Goal: Task Accomplishment & Management: Complete application form

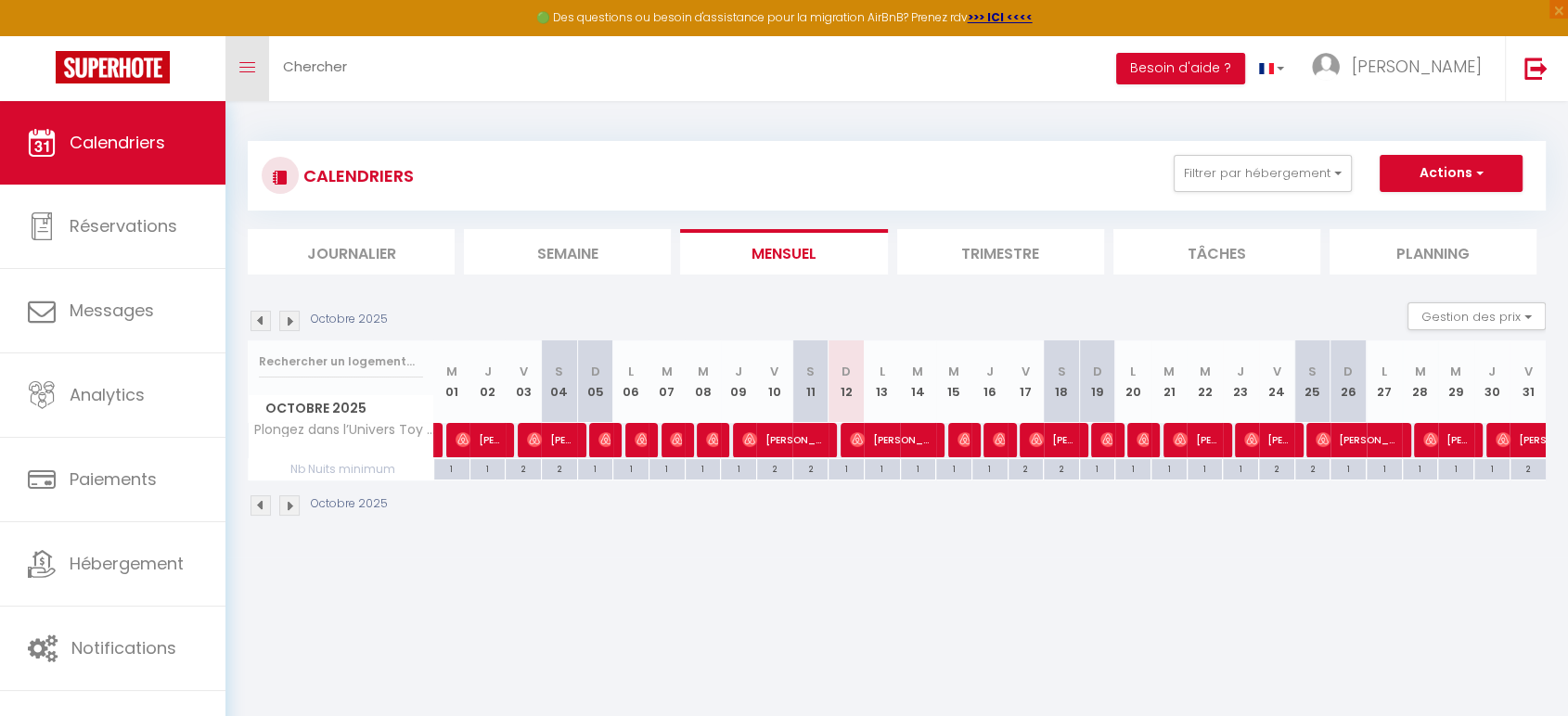
click at [261, 79] on link "Toggle menubar" at bounding box center [247, 69] width 43 height 65
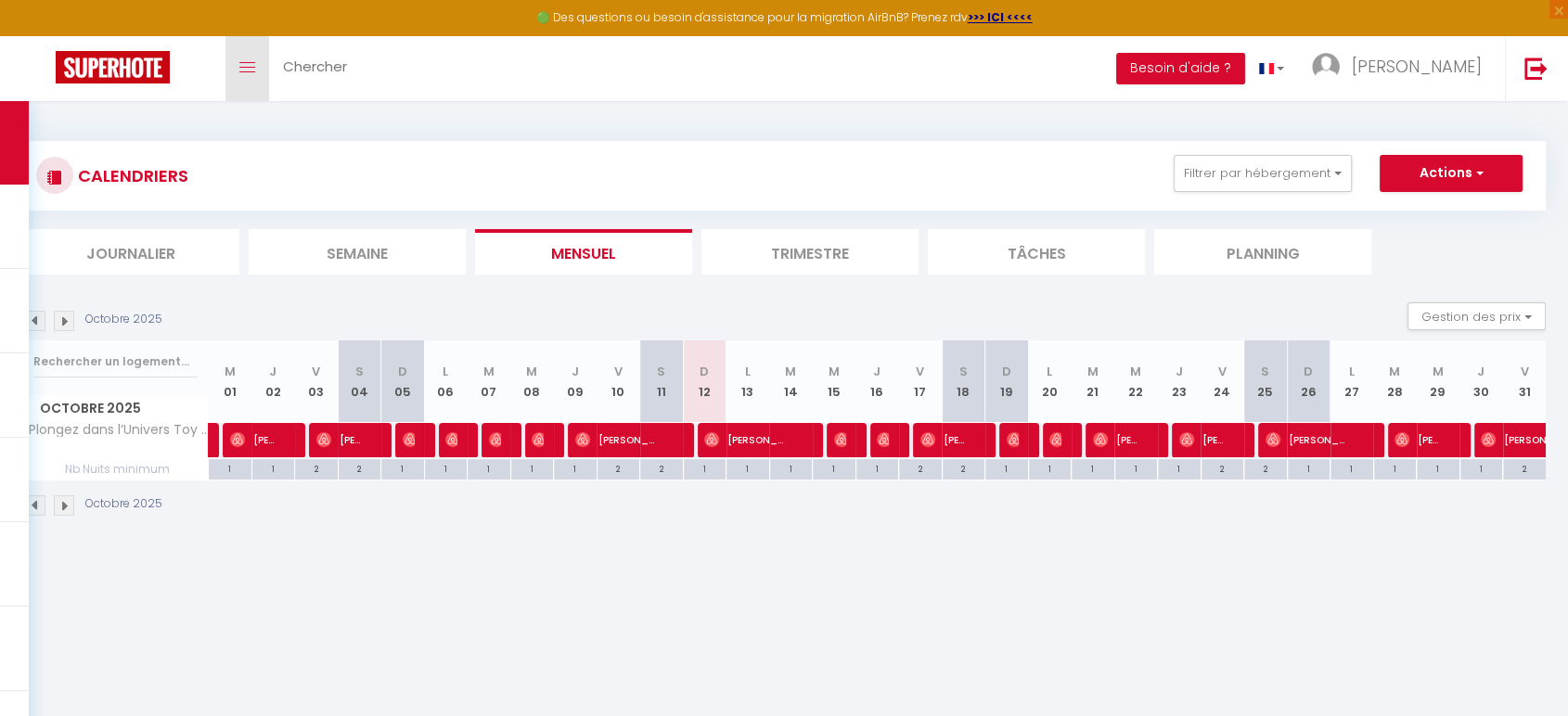
click at [260, 80] on link "Toggle menubar" at bounding box center [247, 69] width 43 height 65
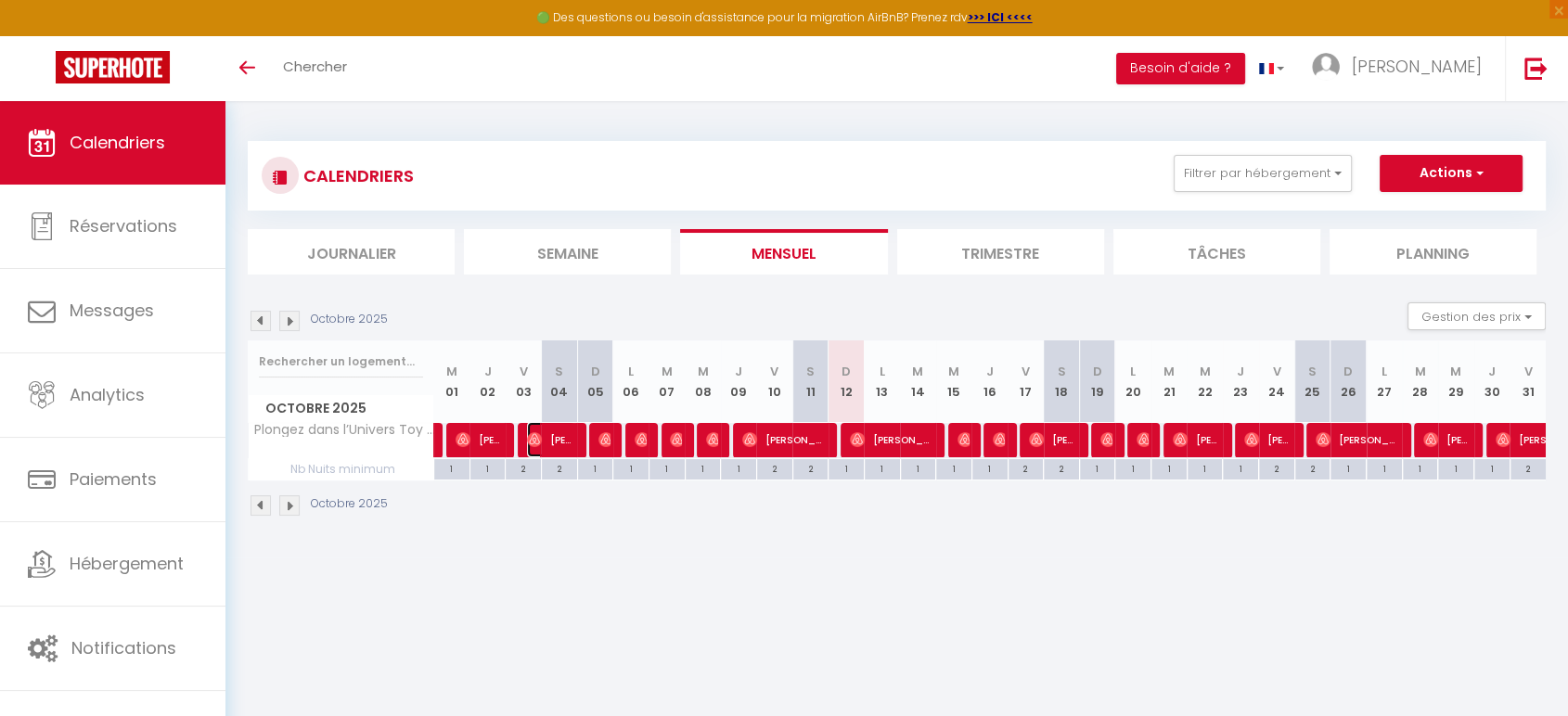
click at [568, 441] on span "[PERSON_NAME]" at bounding box center [551, 440] width 48 height 36
select select "OK"
select select "0"
select select "1"
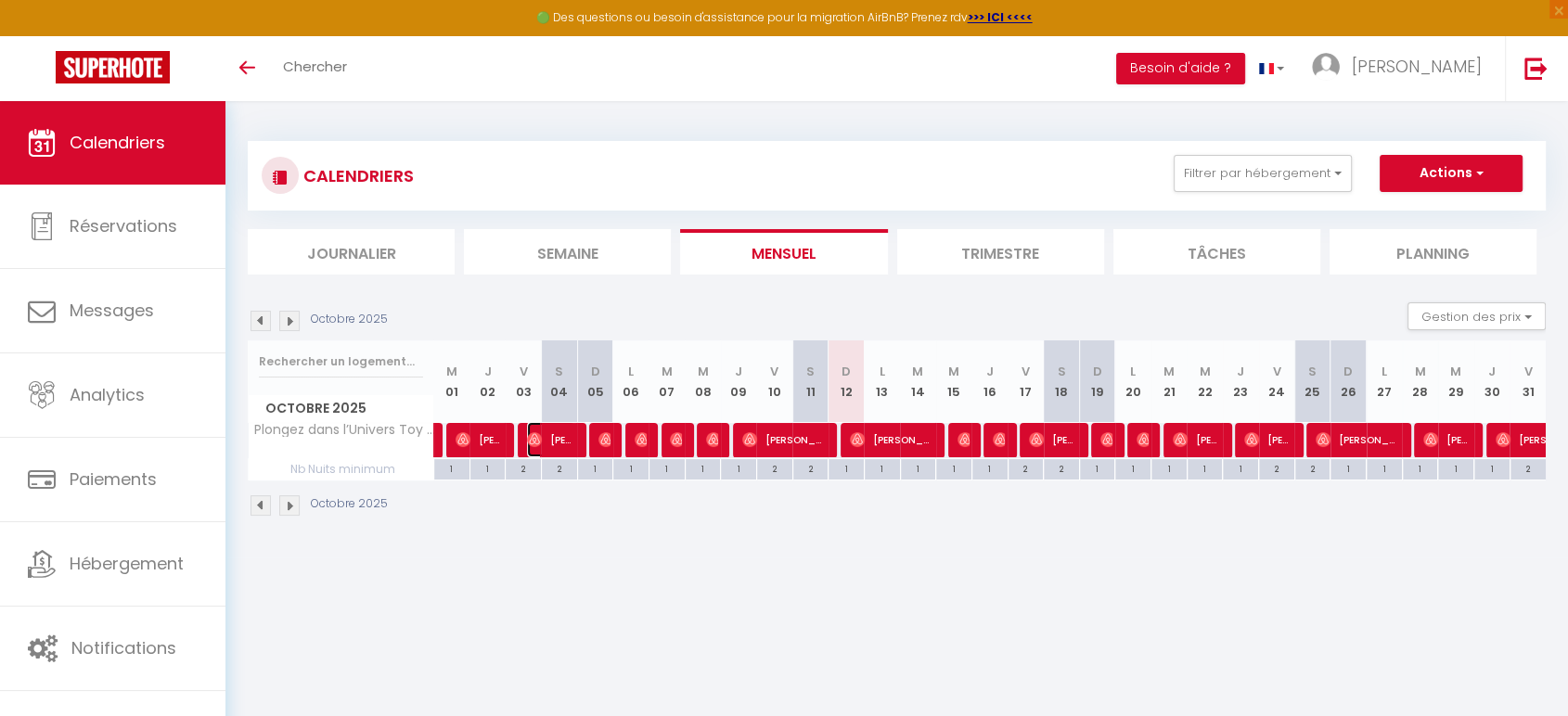
select select "1"
select select
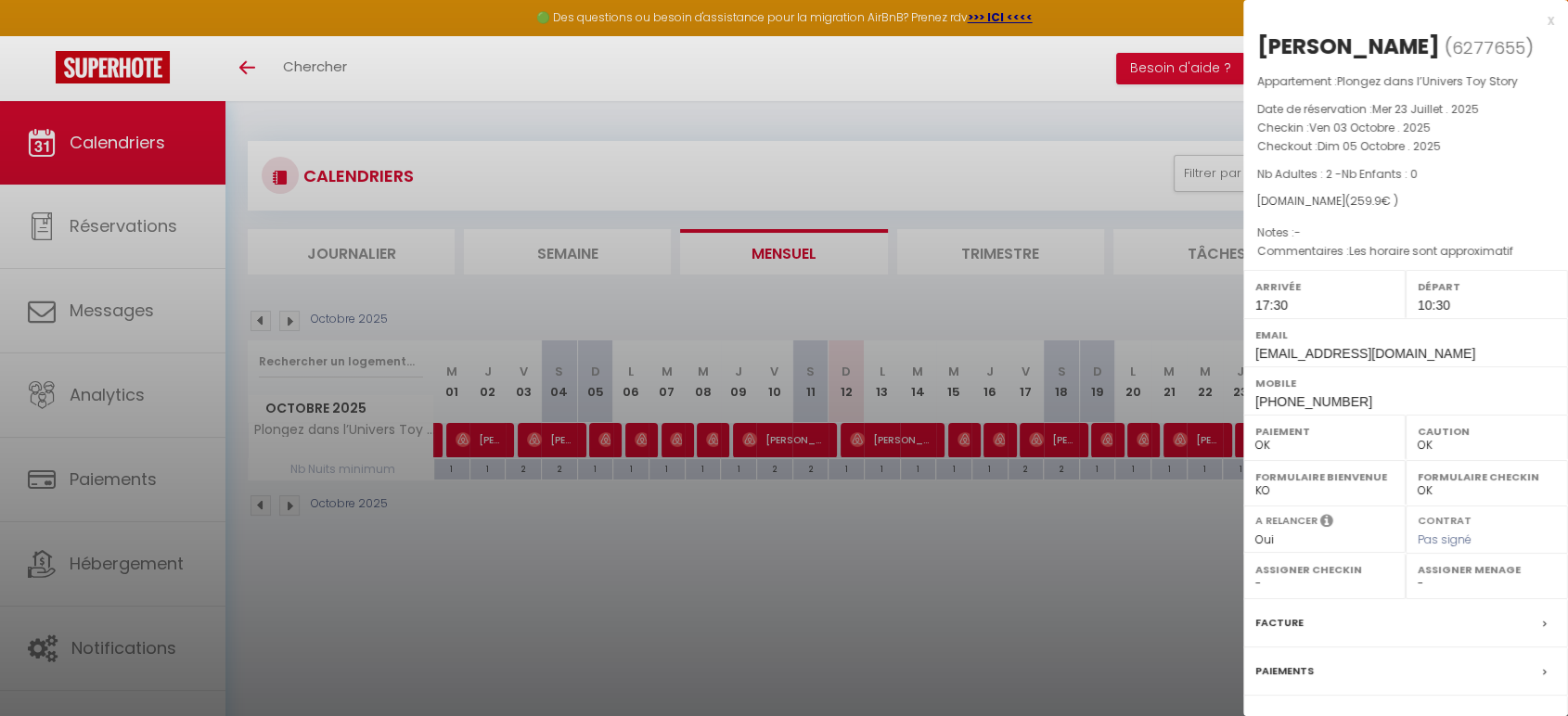
click at [588, 520] on div at bounding box center [784, 358] width 1568 height 716
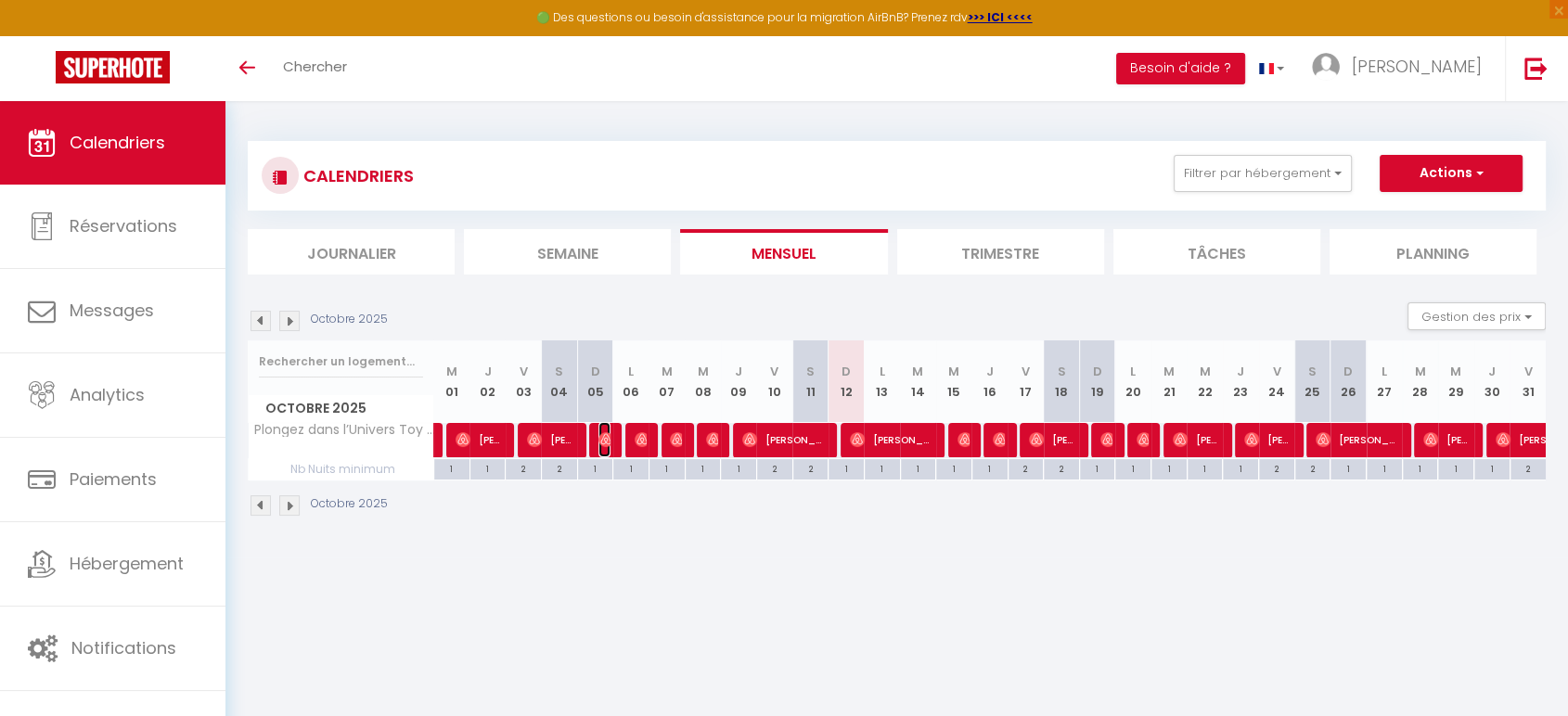
click at [604, 442] on img at bounding box center [606, 440] width 15 height 15
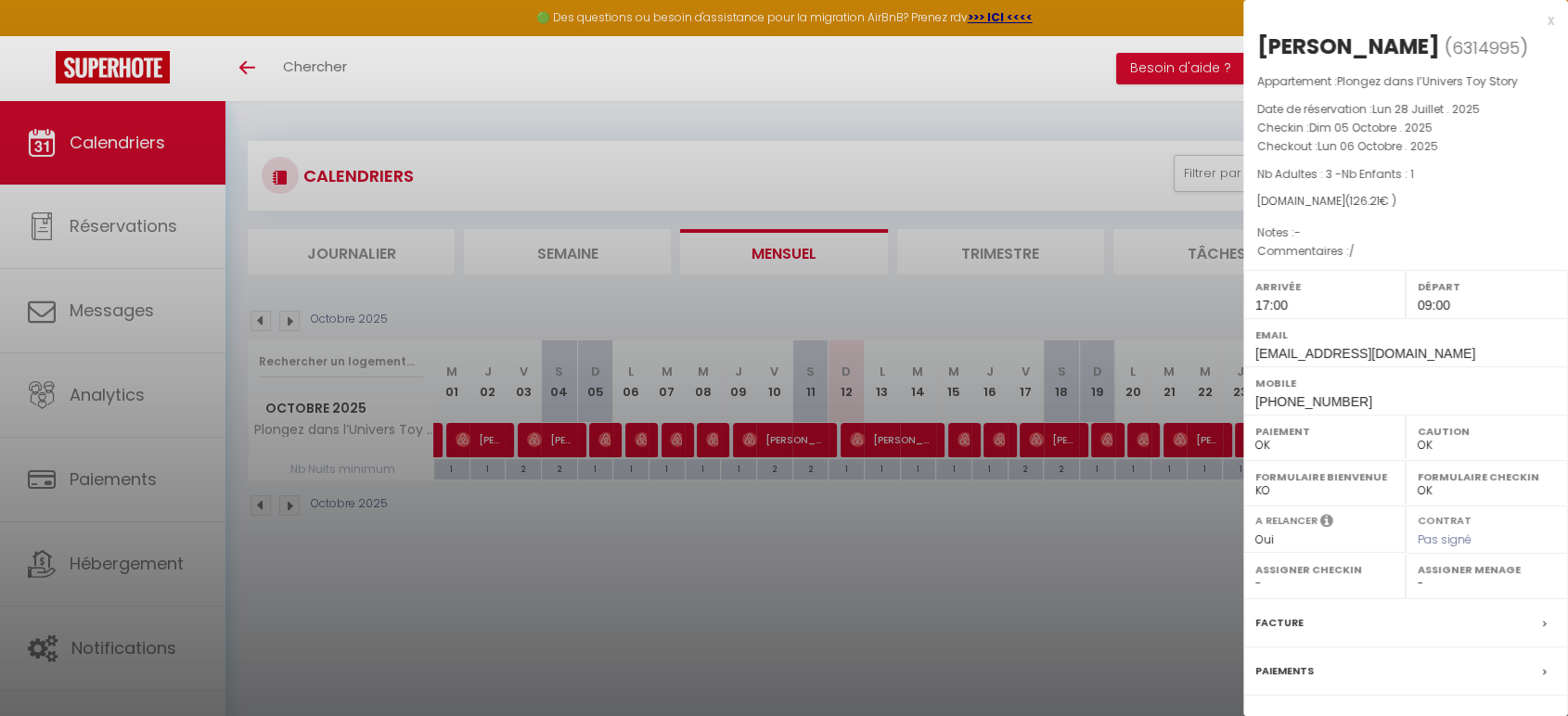
click at [613, 528] on div at bounding box center [784, 358] width 1568 height 716
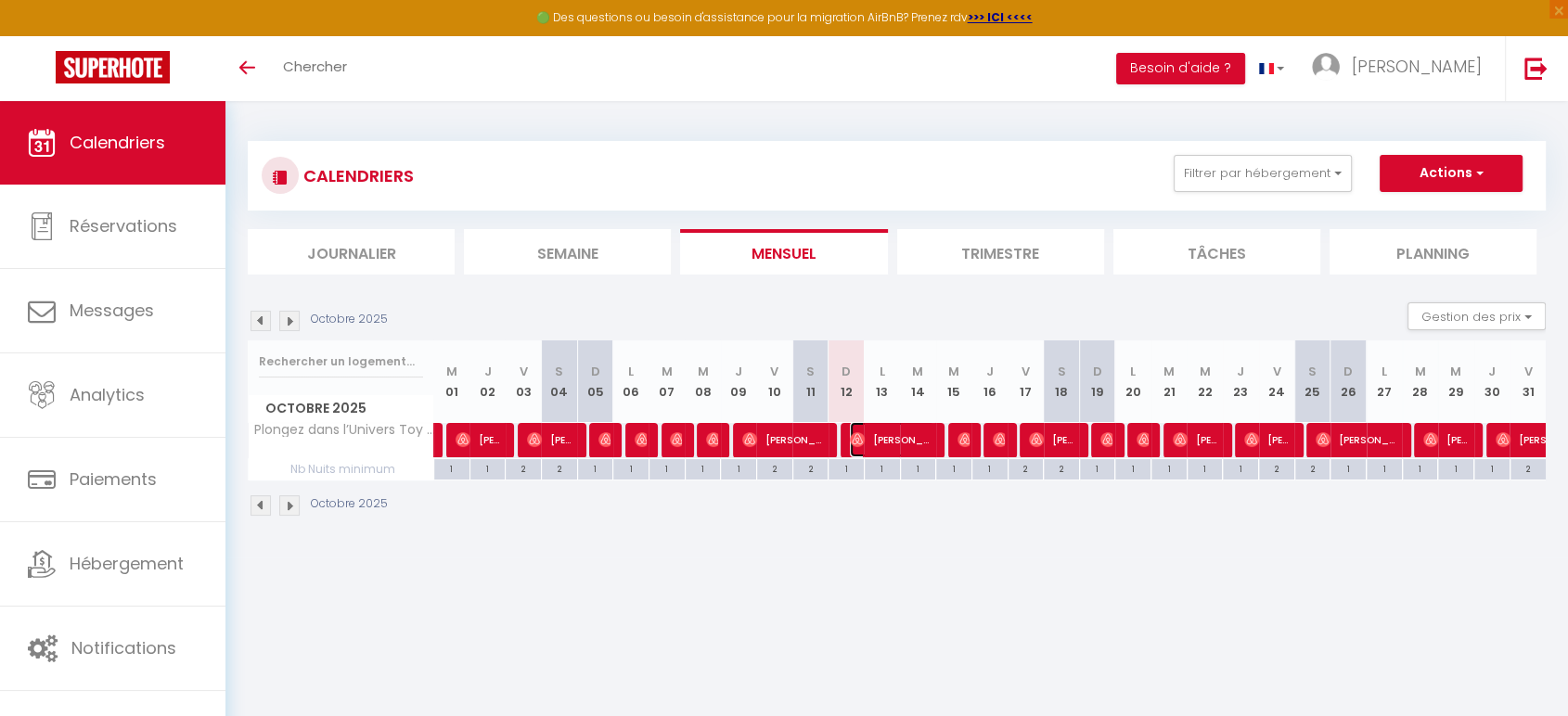
click at [876, 444] on span "[PERSON_NAME]" at bounding box center [892, 440] width 85 height 36
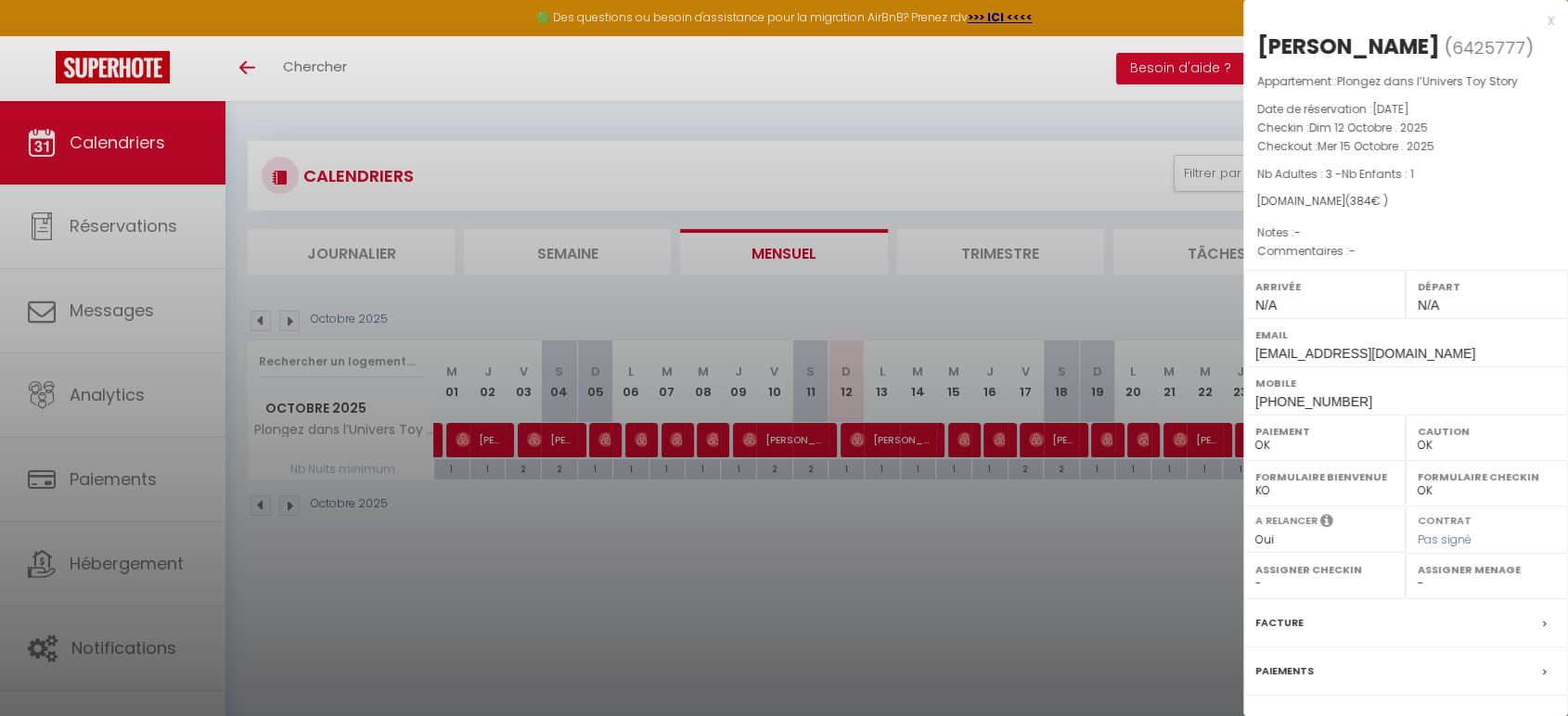
click at [914, 535] on div at bounding box center [784, 358] width 1568 height 716
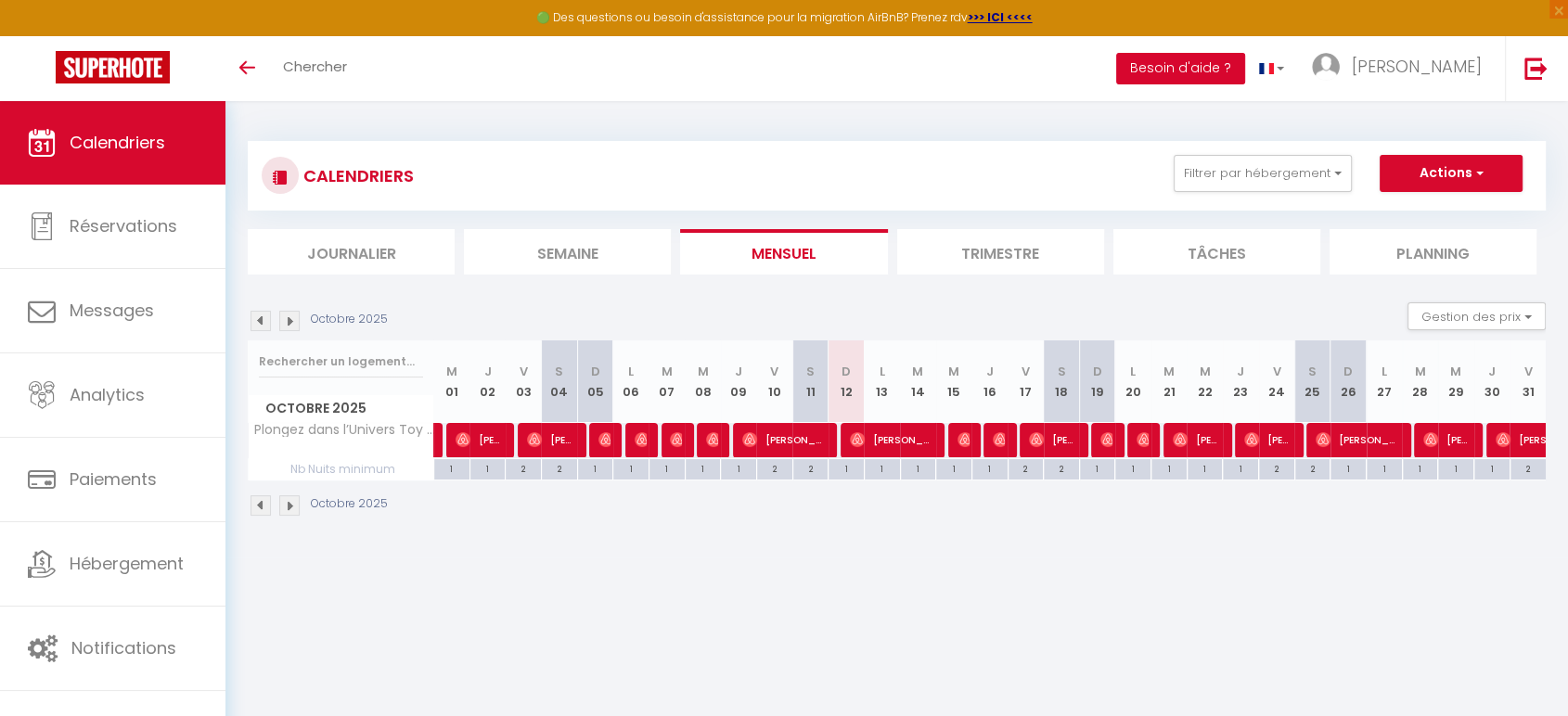
click at [1238, 64] on button "Besoin d'aide ?" at bounding box center [1180, 69] width 129 height 32
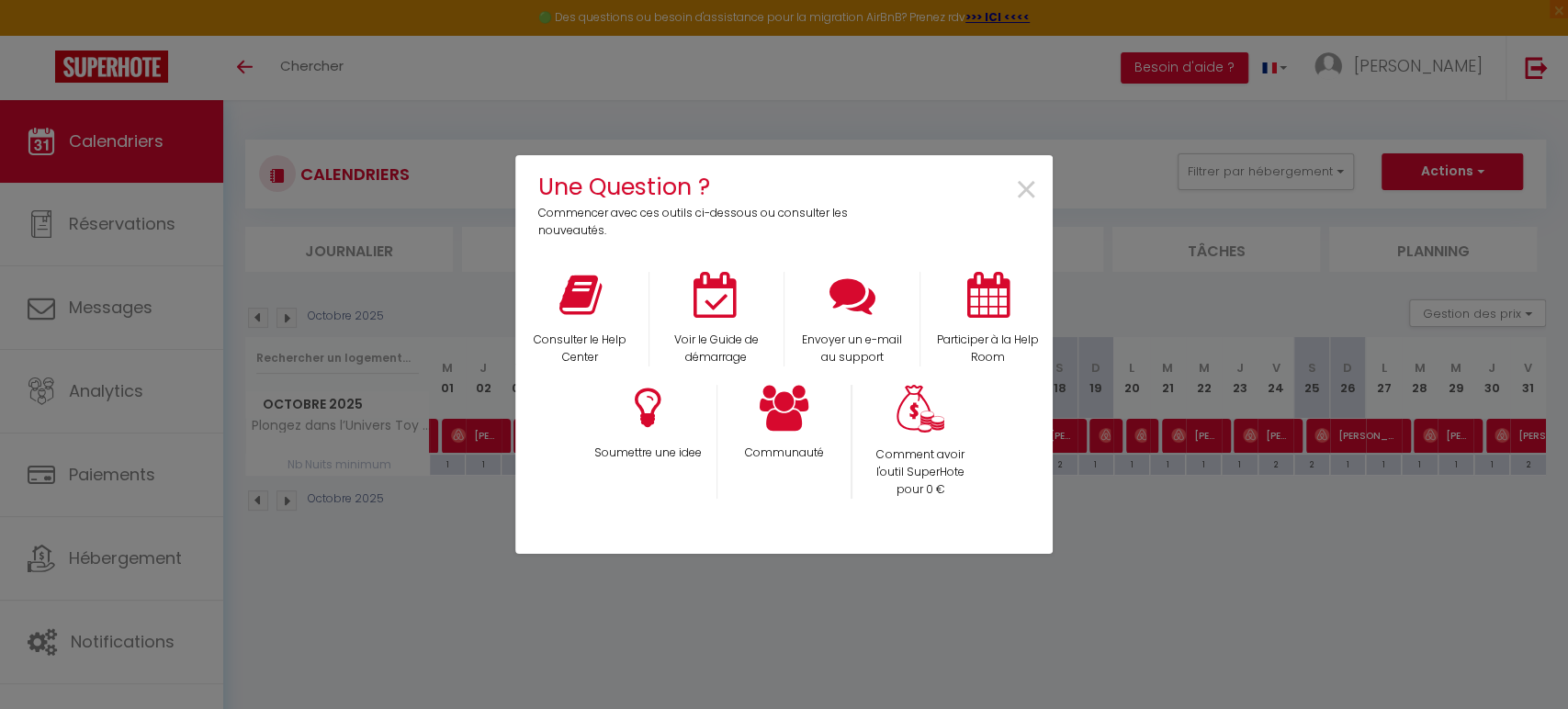
click at [895, 609] on div at bounding box center [784, 716] width 538 height 399
click at [1025, 189] on span "×" at bounding box center [1026, 191] width 25 height 58
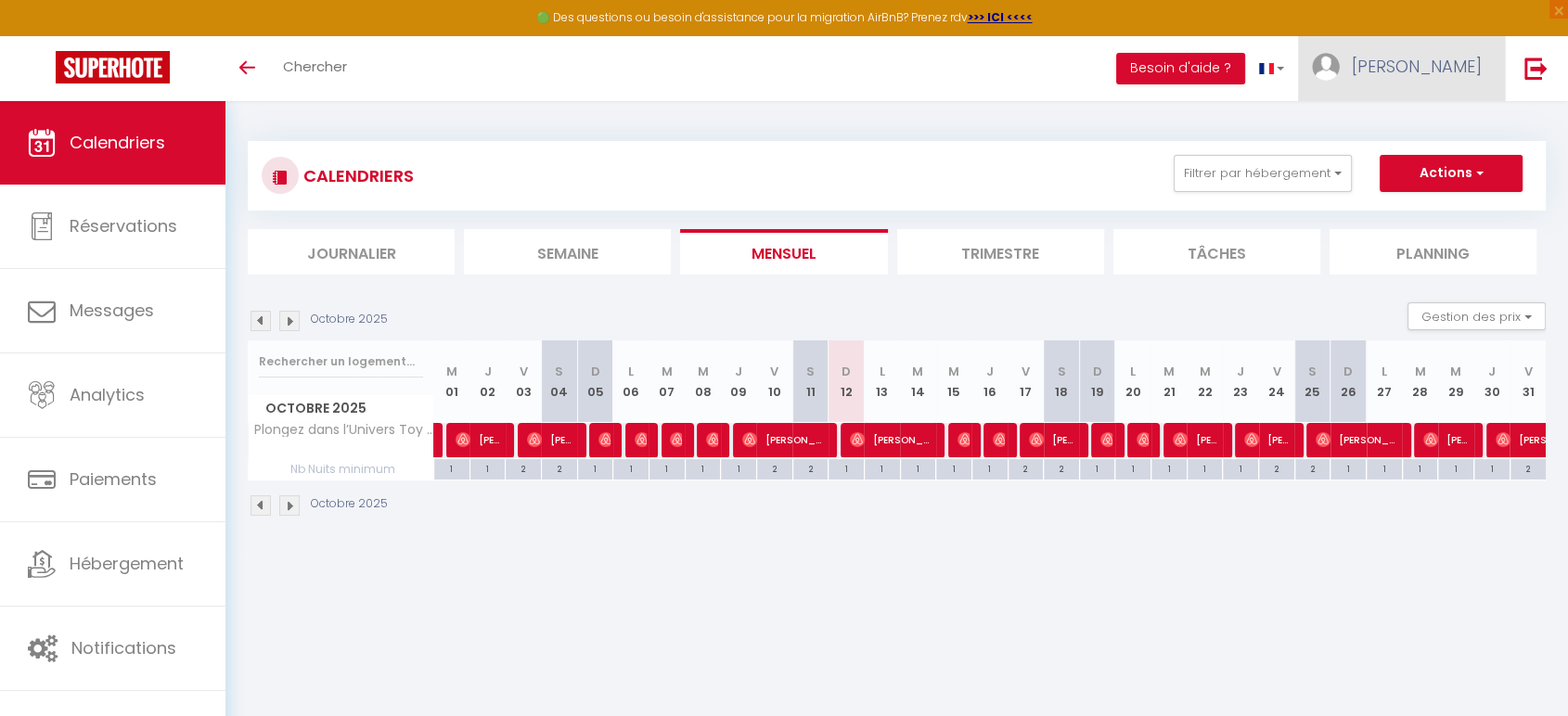
click at [1457, 71] on span "[PERSON_NAME]" at bounding box center [1417, 66] width 130 height 23
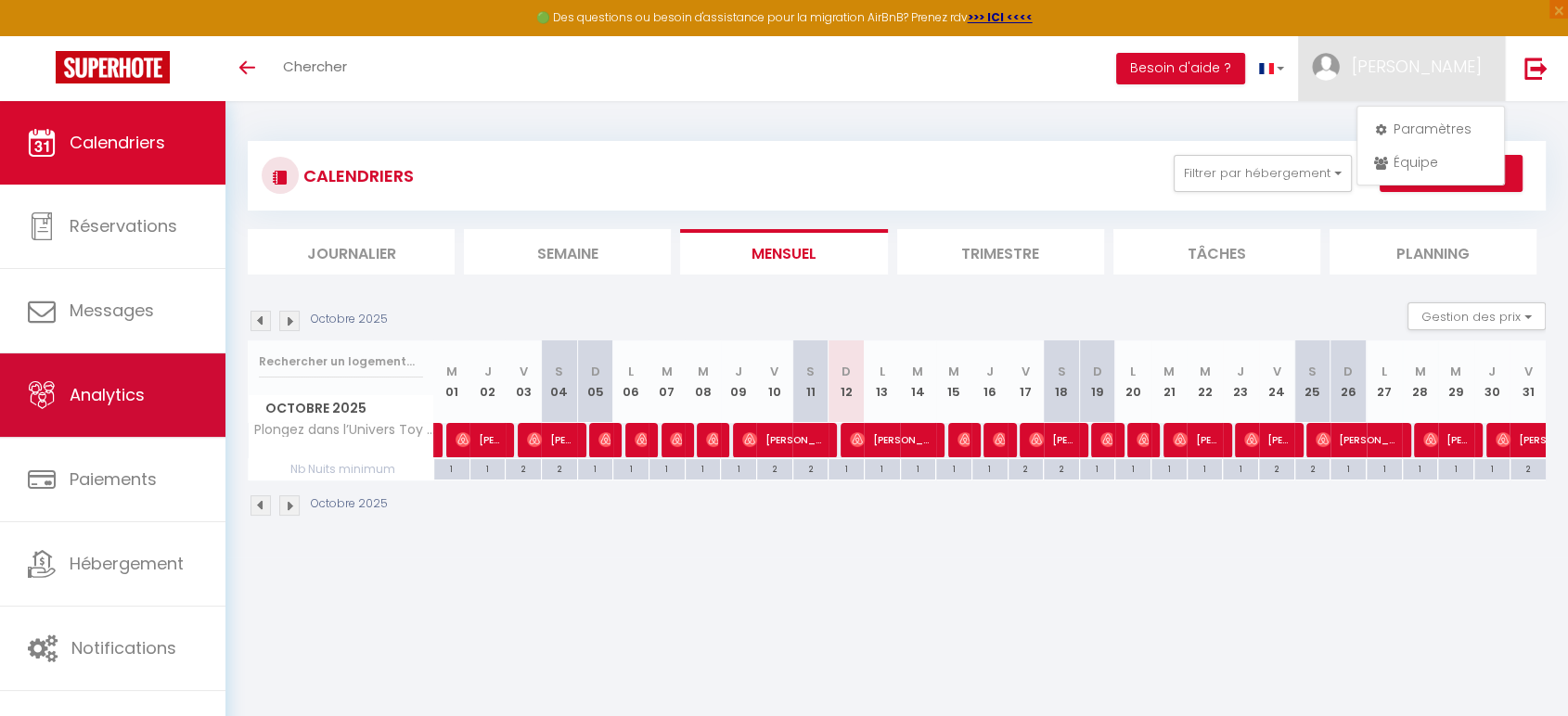
click at [70, 397] on span "Analytics" at bounding box center [107, 395] width 75 height 23
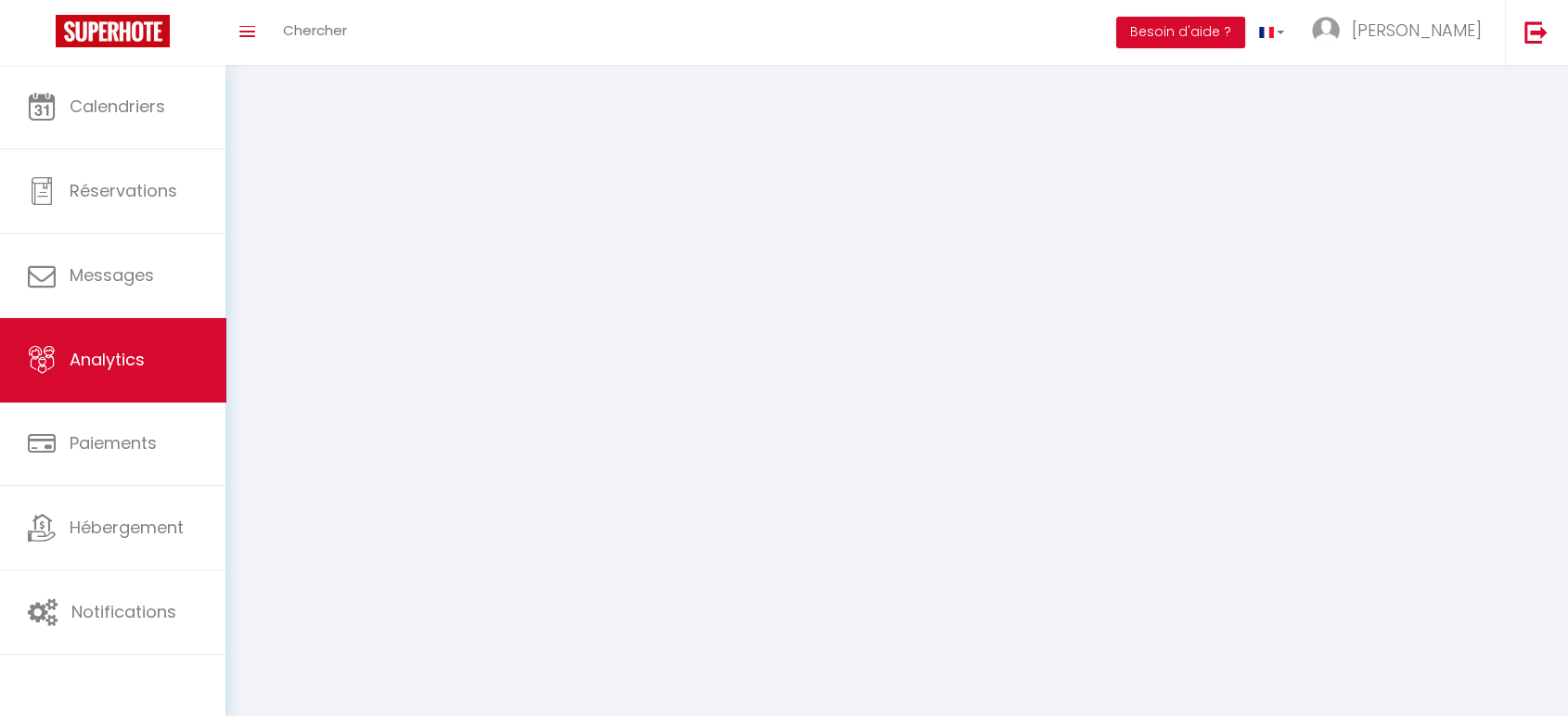
select select "2025"
select select "10"
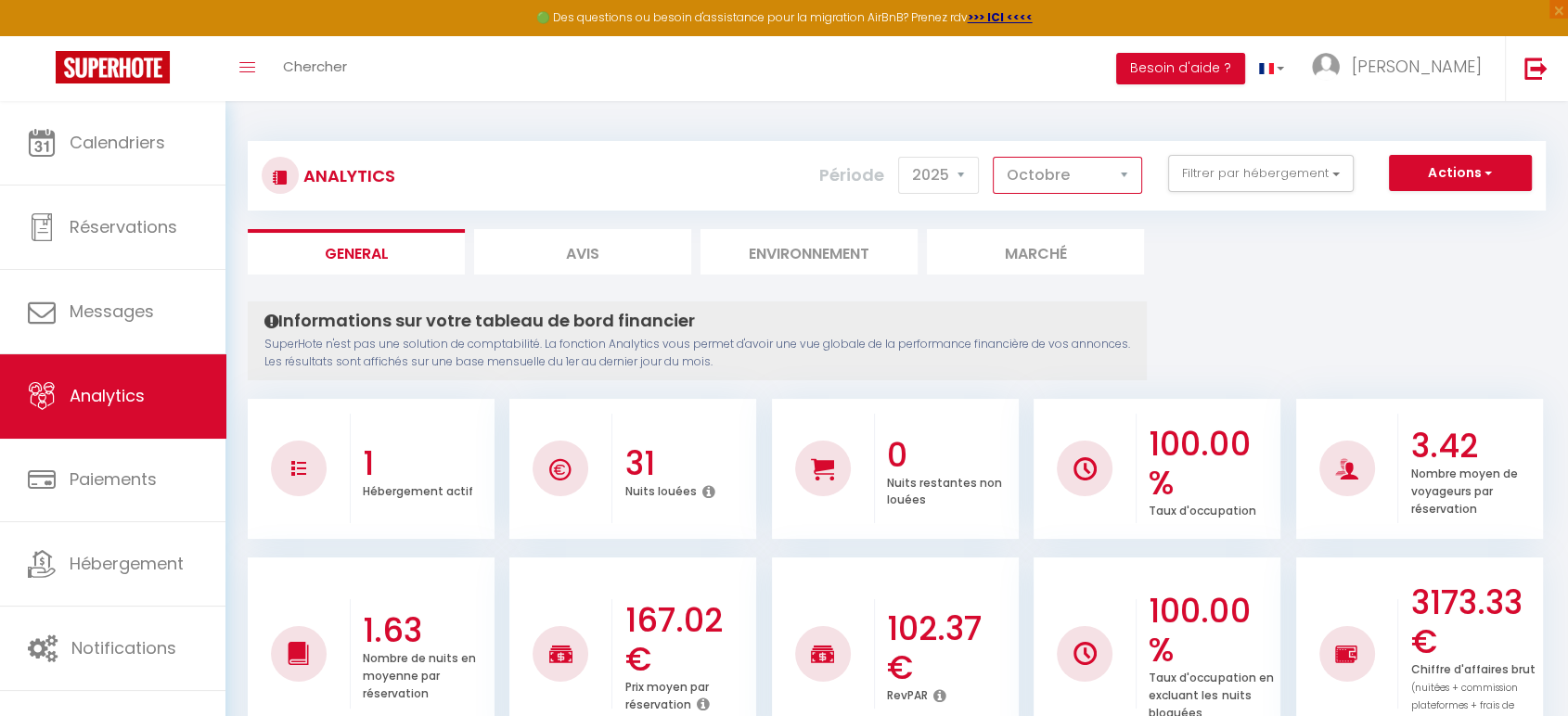
click at [1103, 179] on select "[PERSON_NAME] Mars Avril Mai Juin Juillet Août Septembre Octobre Novembre Décem…" at bounding box center [1067, 175] width 149 height 37
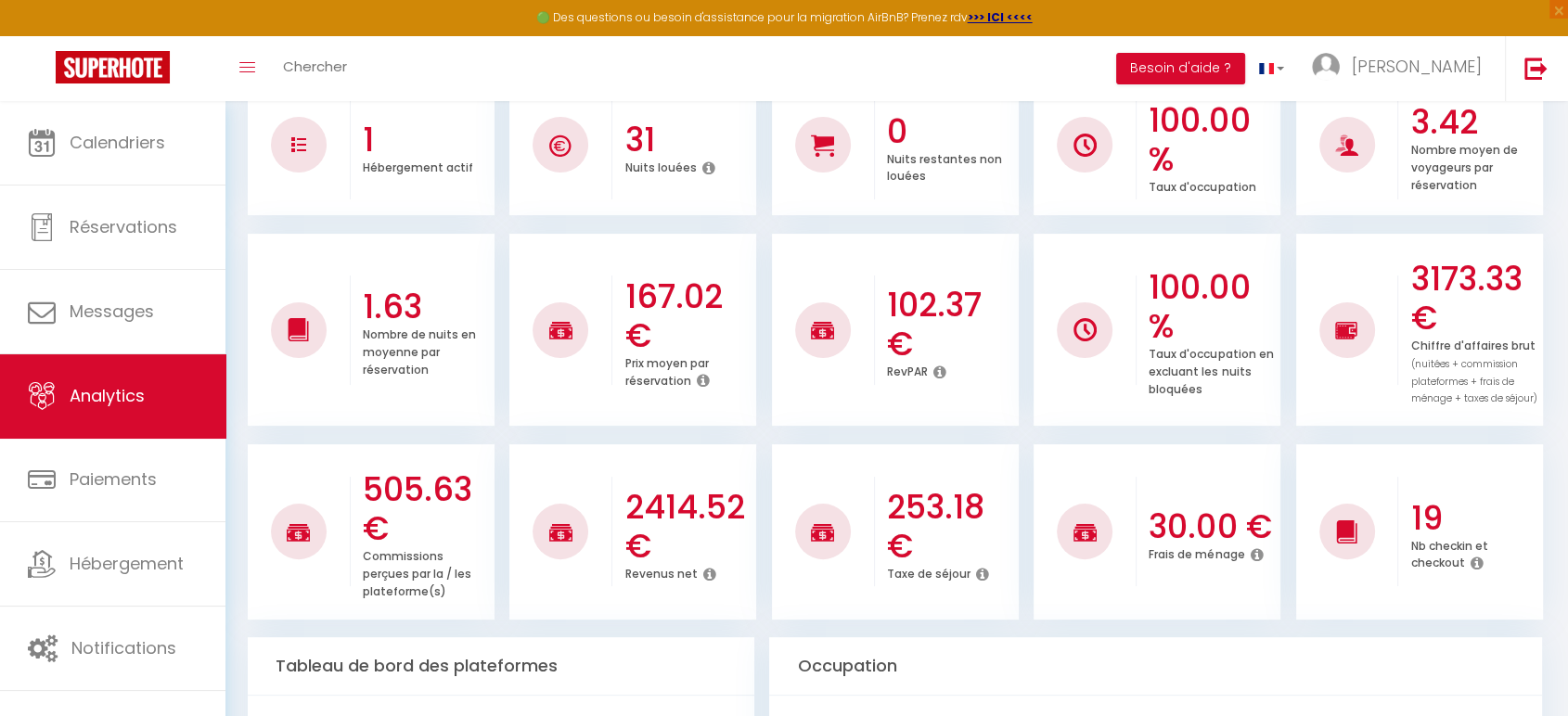
scroll to position [40, 0]
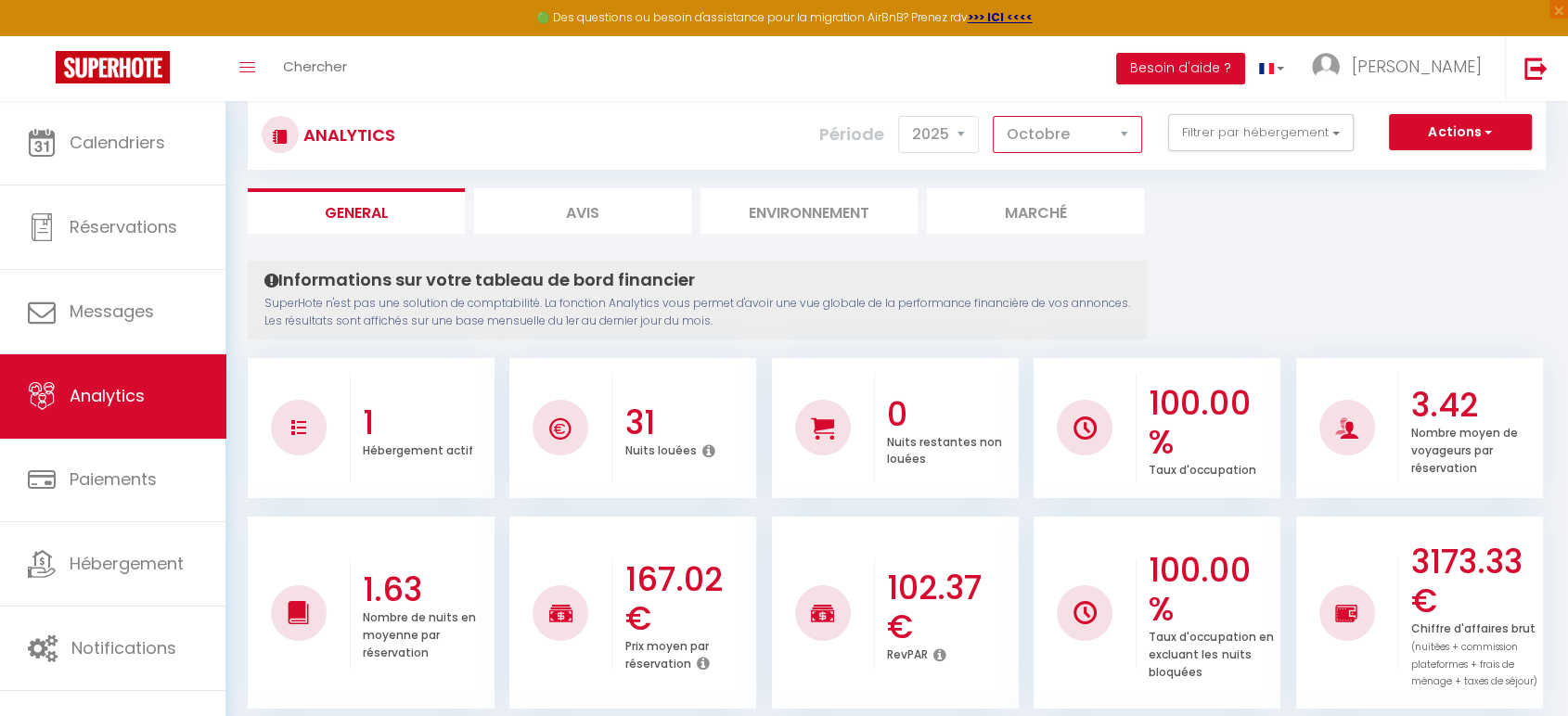
click at [1096, 128] on select "[PERSON_NAME] Mars Avril Mai Juin Juillet Août Septembre Octobre Novembre Décem…" at bounding box center [1067, 133] width 149 height 37
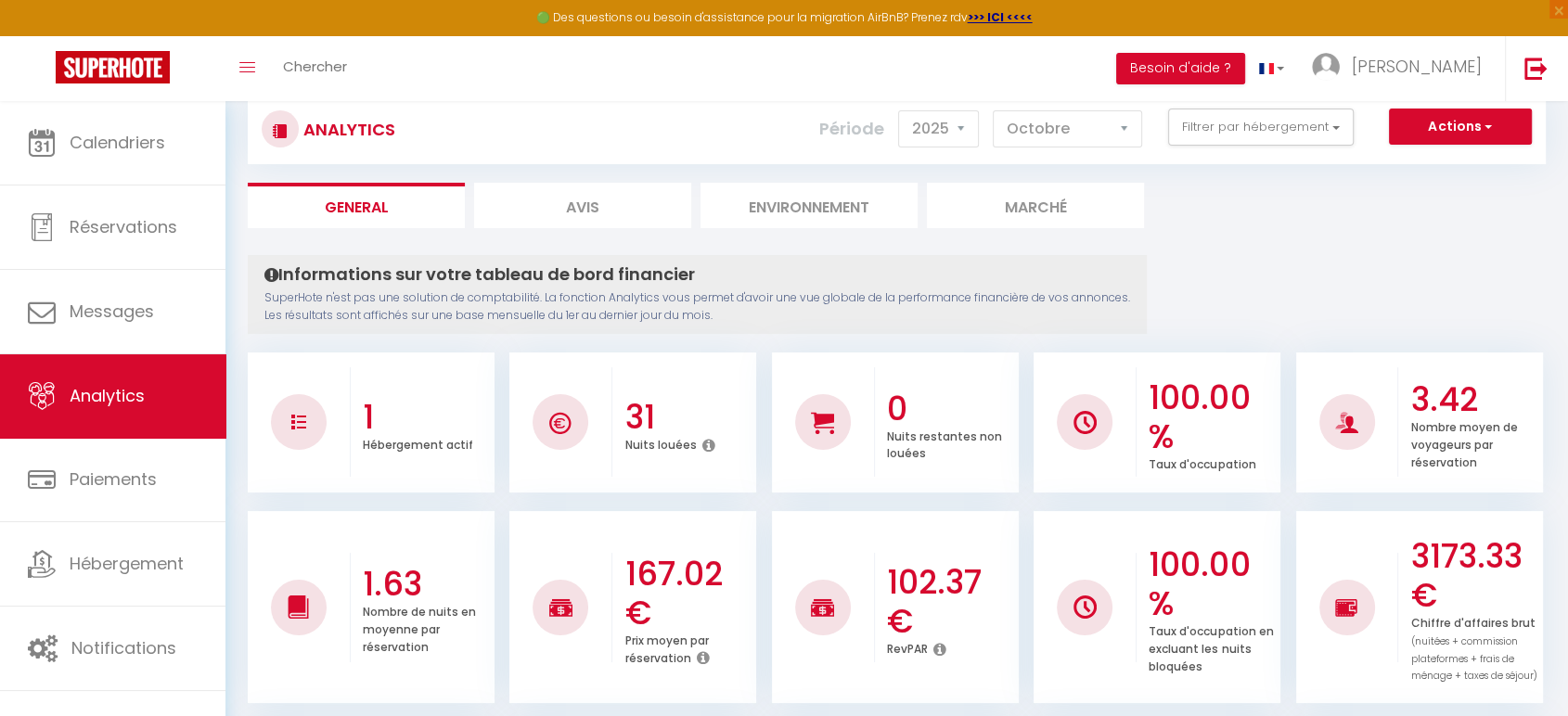
scroll to position [0, 0]
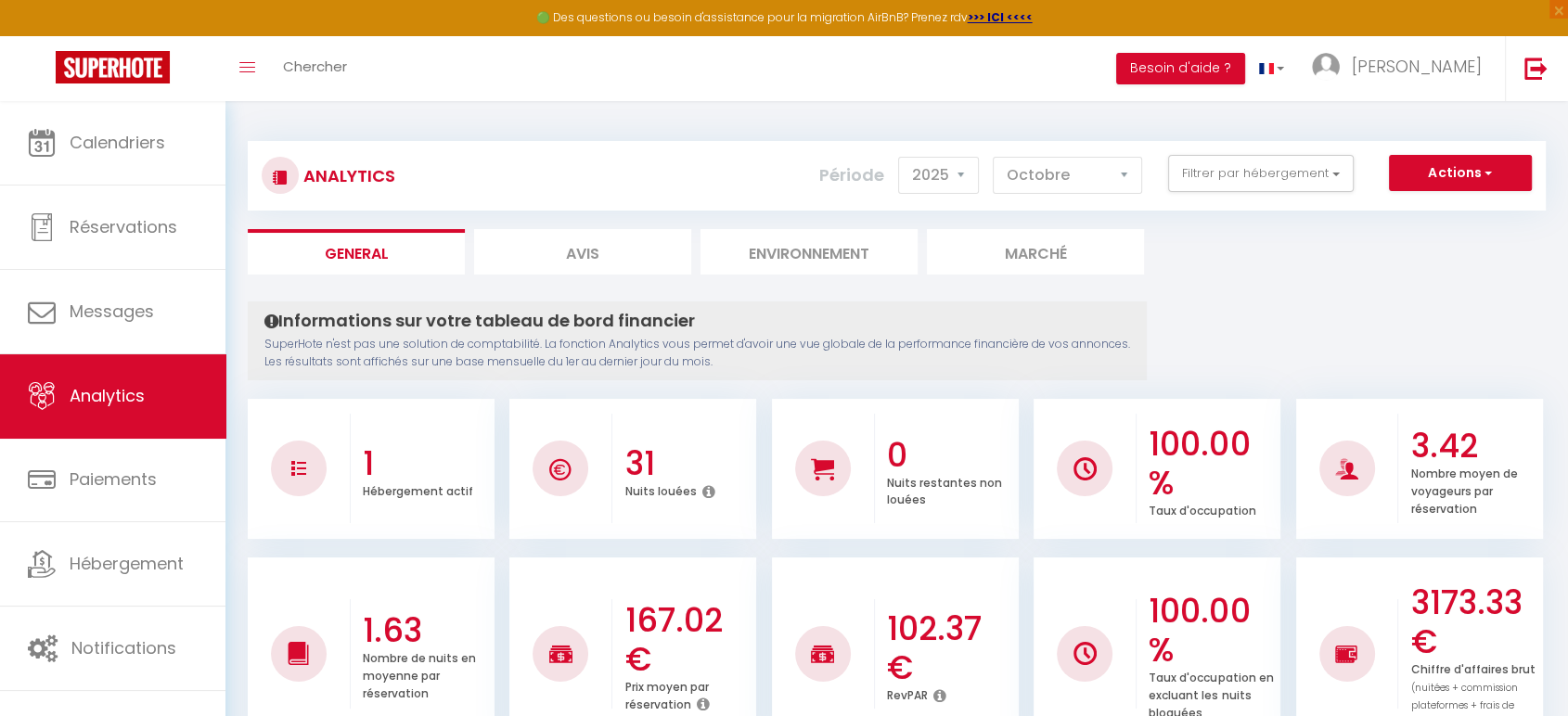
click at [586, 265] on li "Avis" at bounding box center [582, 252] width 217 height 45
select select "2025"
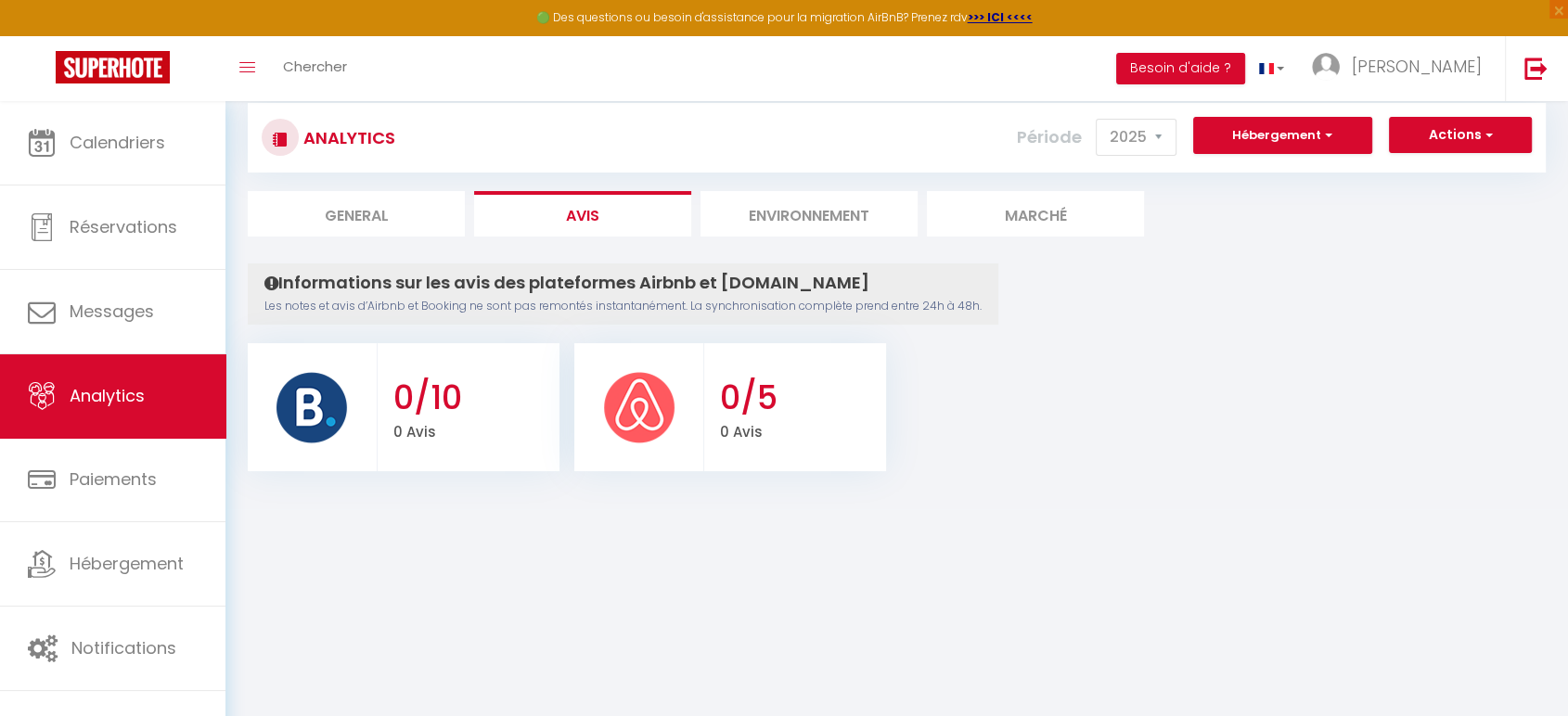
scroll to position [40, 0]
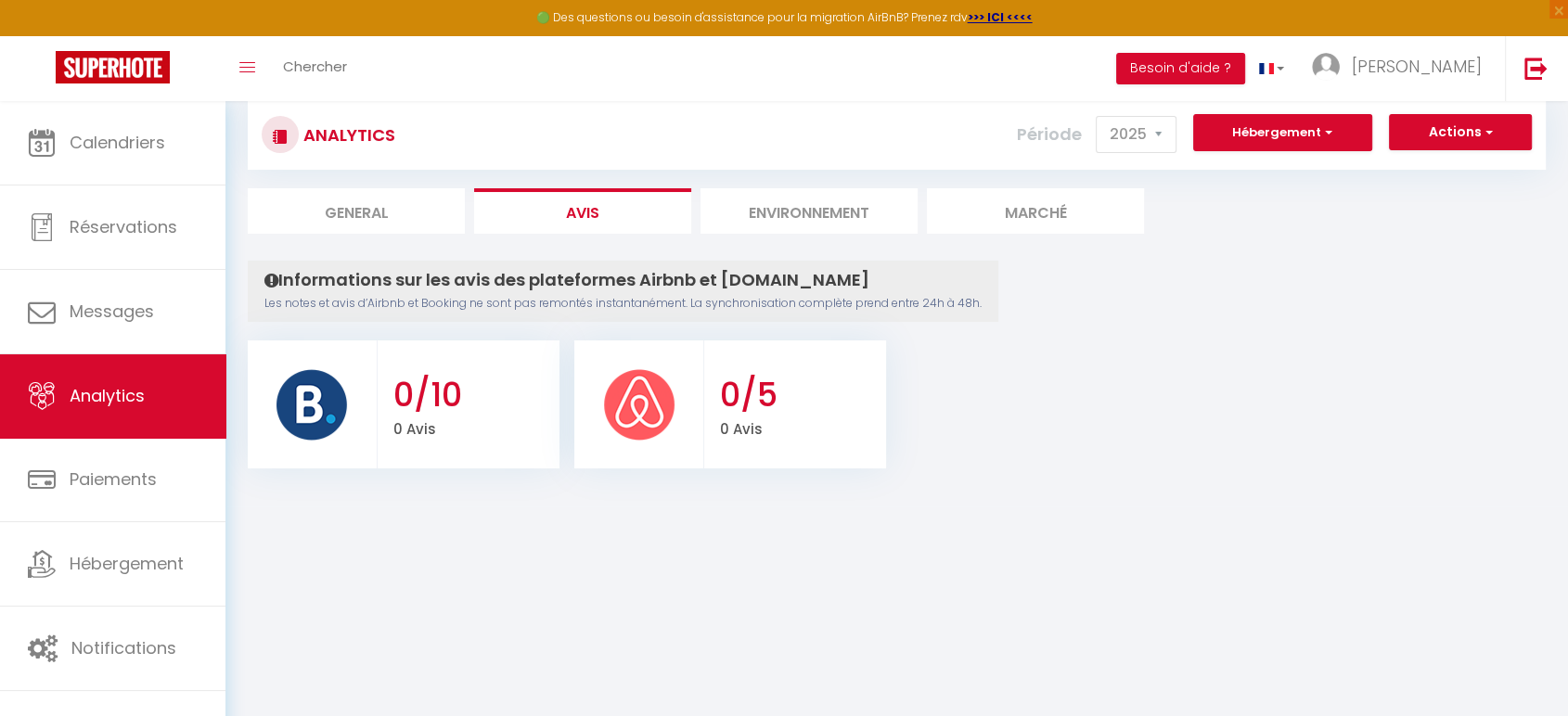
click at [796, 228] on li "Environnement" at bounding box center [808, 210] width 217 height 45
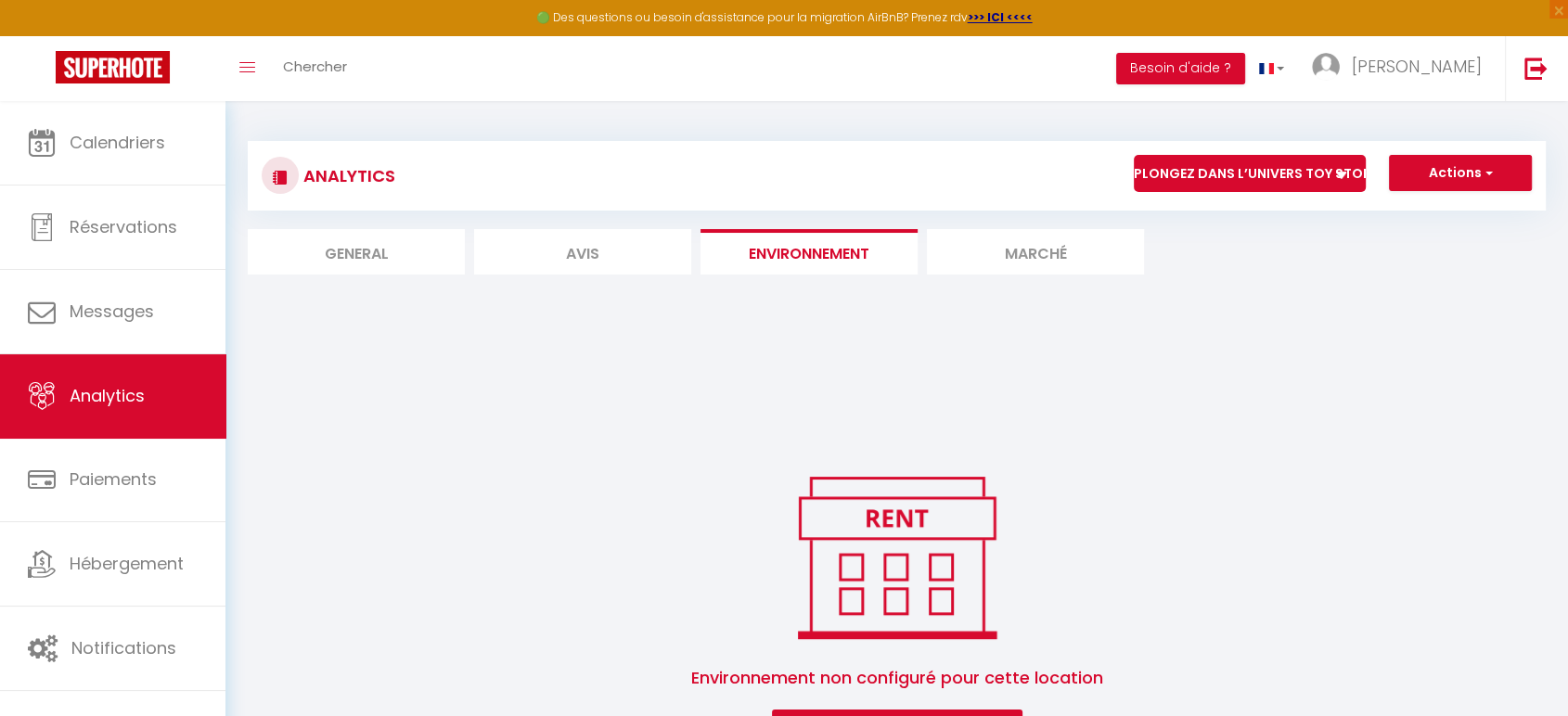
click at [971, 241] on li "Marché" at bounding box center [1034, 252] width 217 height 45
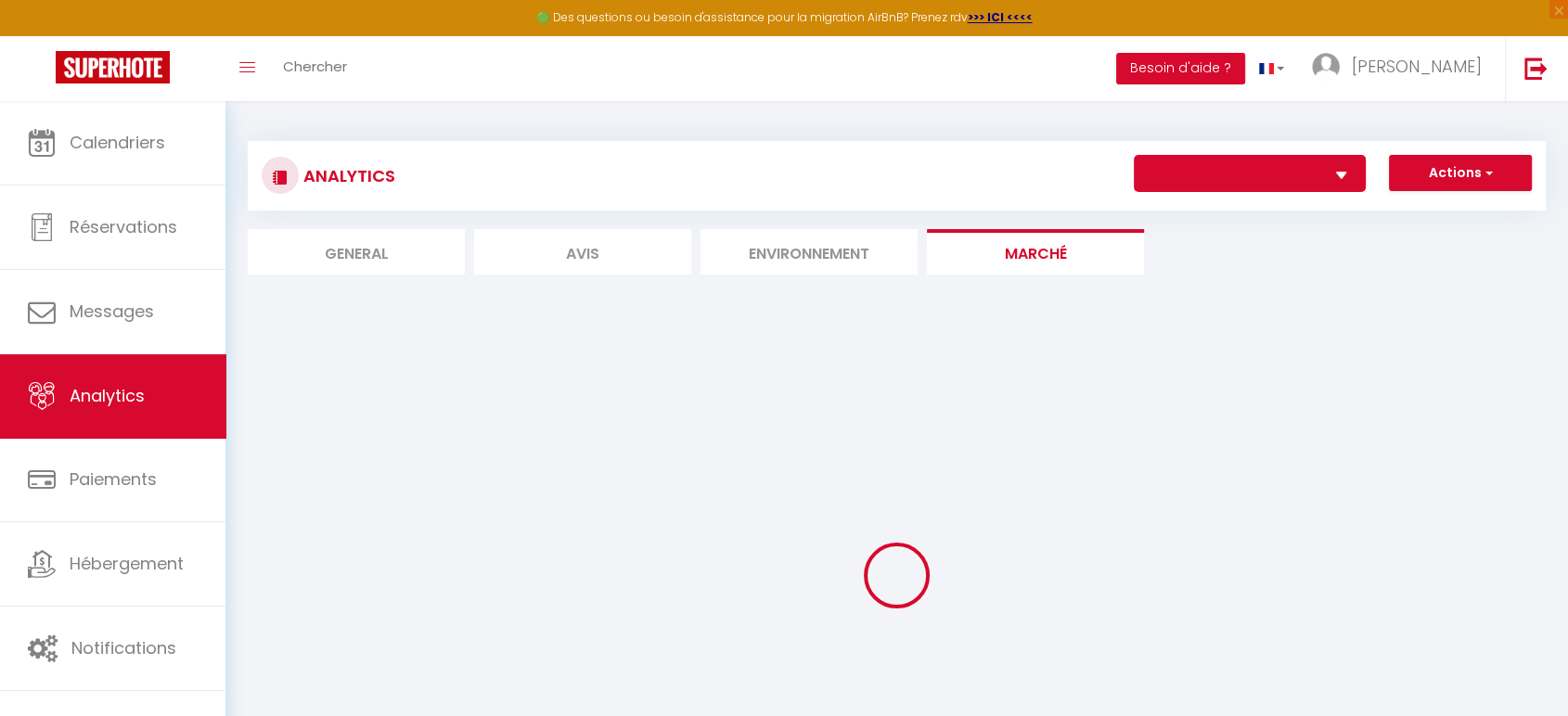
select select "57004"
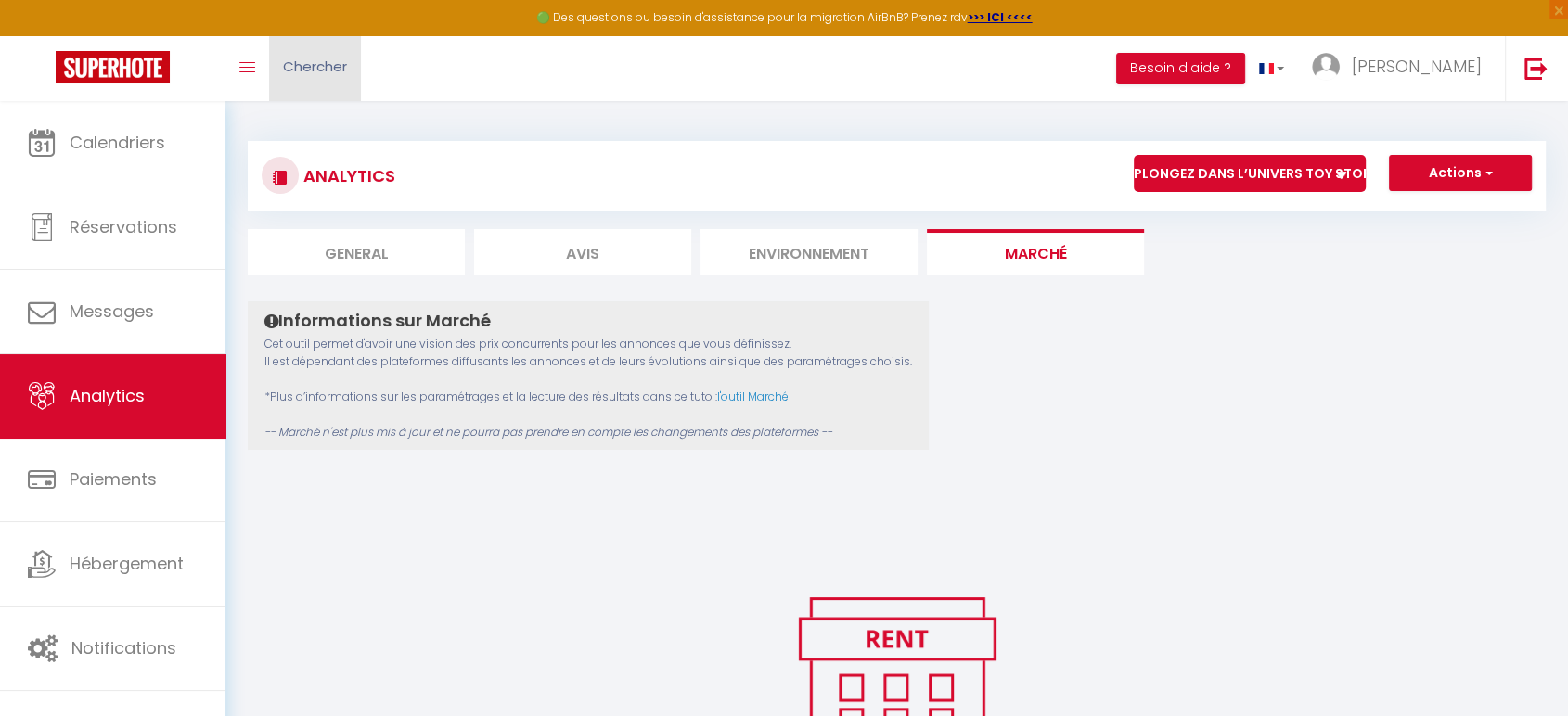
click at [296, 80] on link "Chercher" at bounding box center [315, 69] width 92 height 65
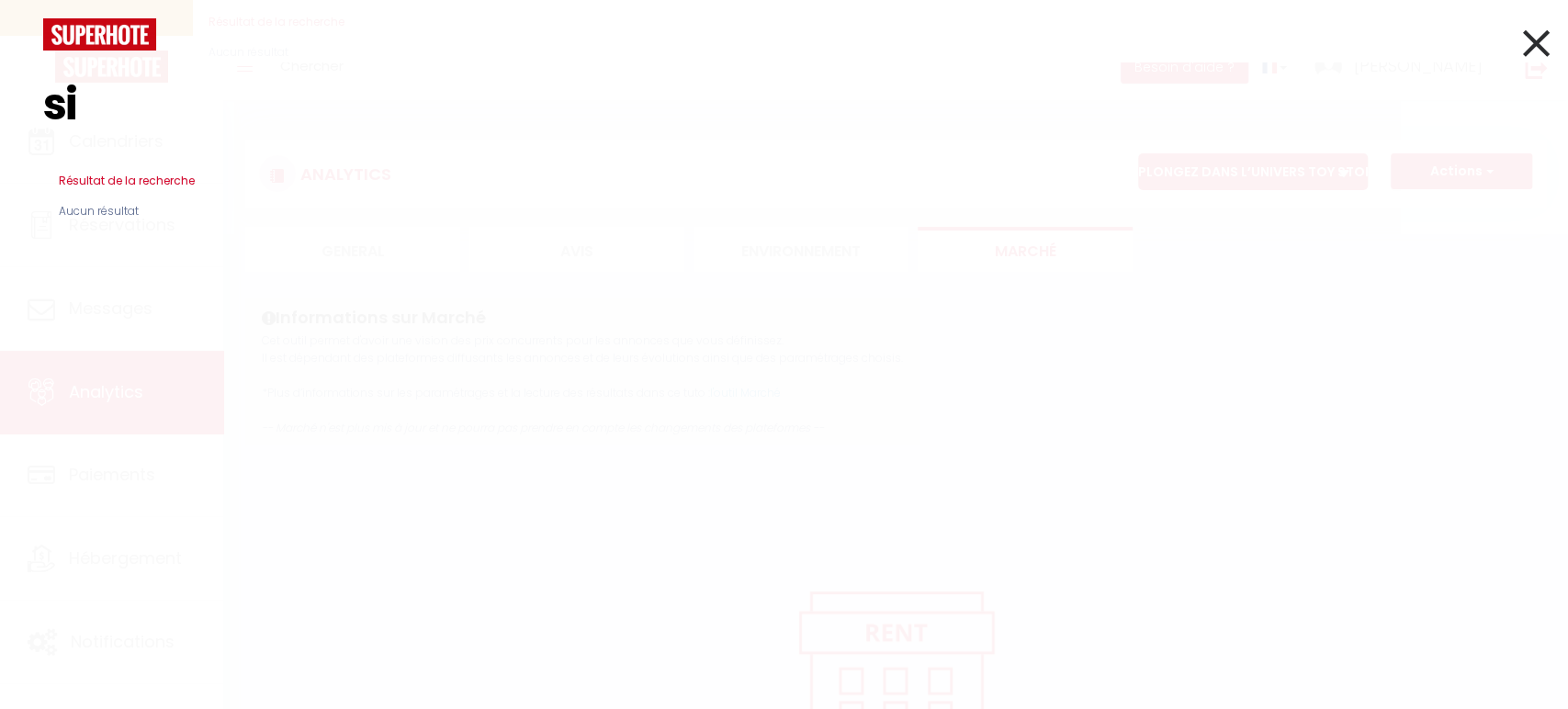
type input "s"
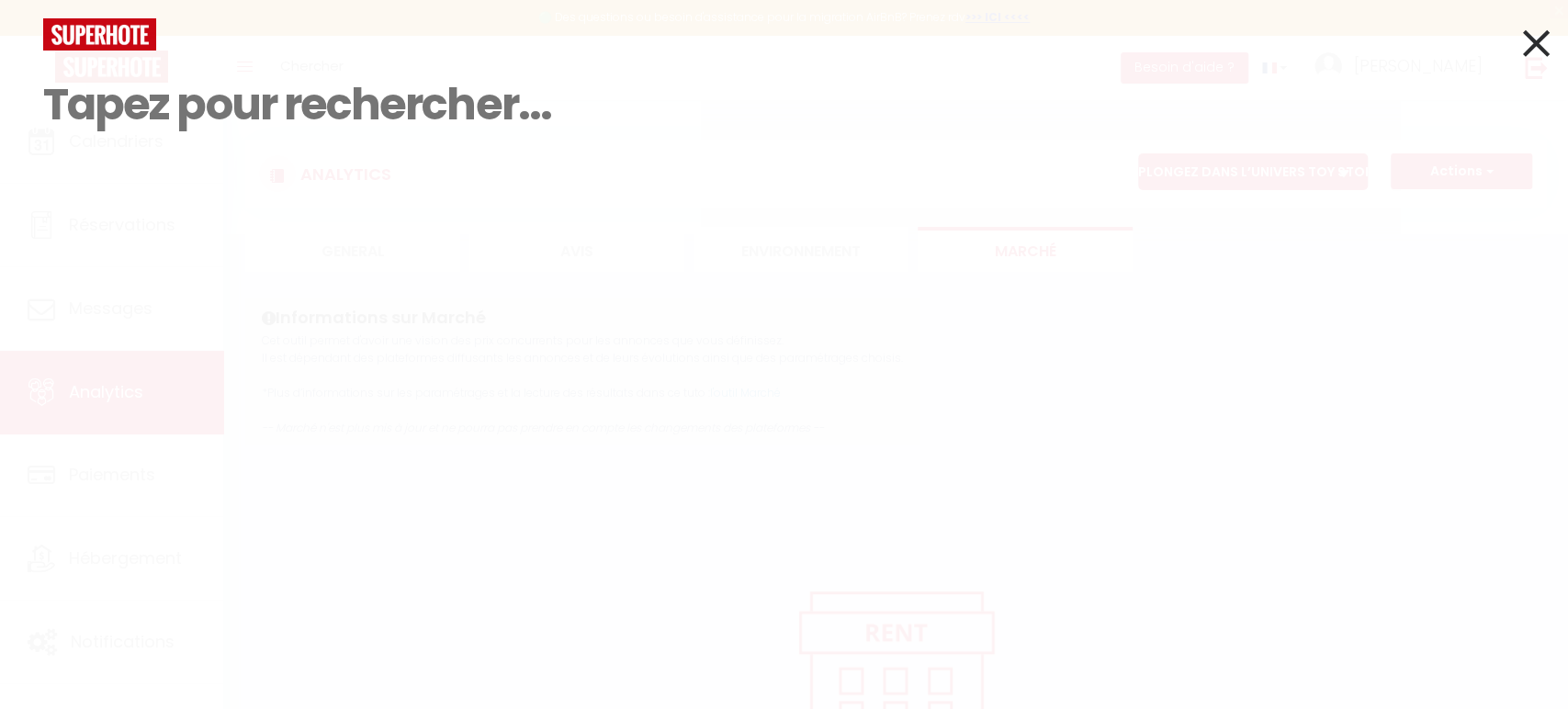
click at [1551, 55] on div "Résultat de la recherche Id Appart Voyageur Checkin Checkout Nuits Pers. Platef…" at bounding box center [784, 354] width 1568 height 709
click at [1541, 51] on icon at bounding box center [1536, 43] width 27 height 46
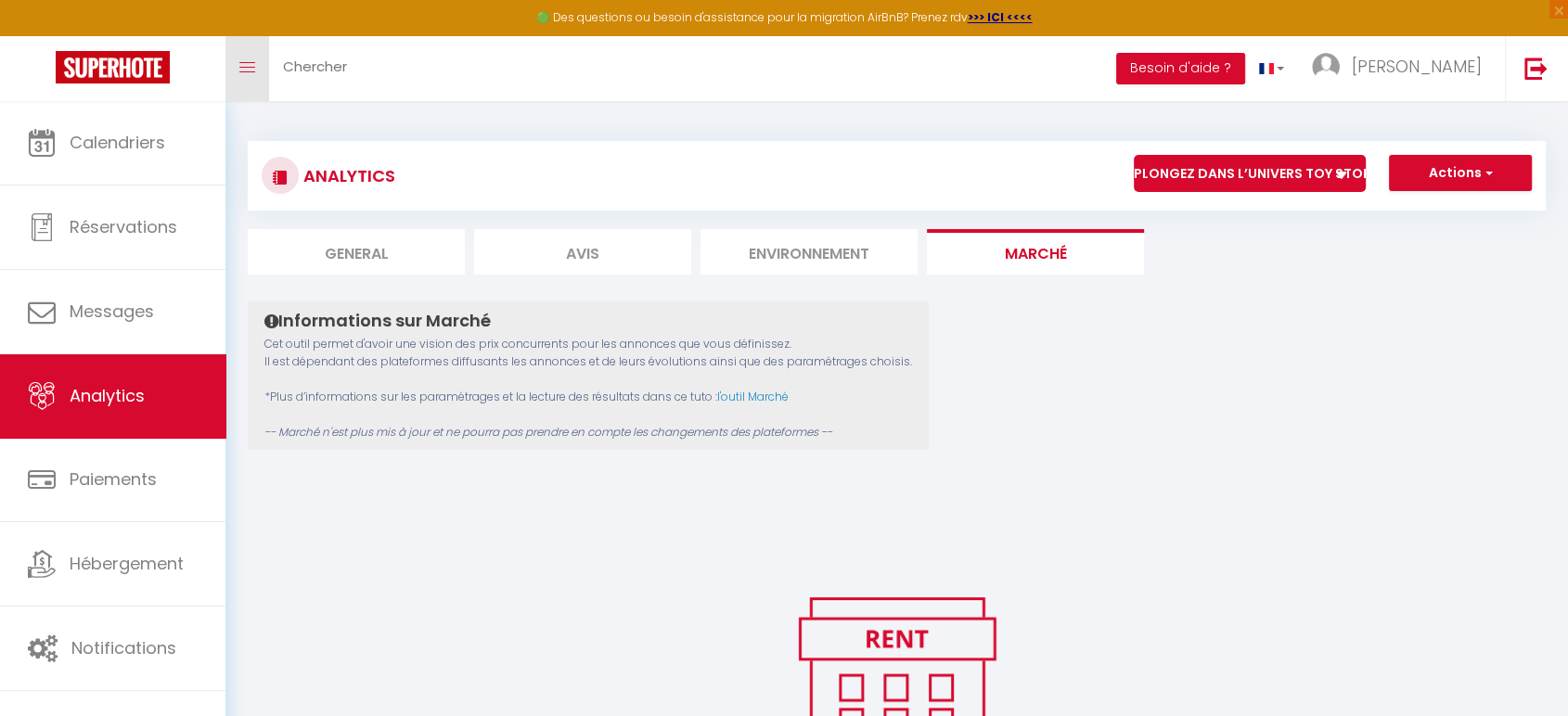
click at [239, 74] on link "Toggle menubar" at bounding box center [247, 69] width 43 height 65
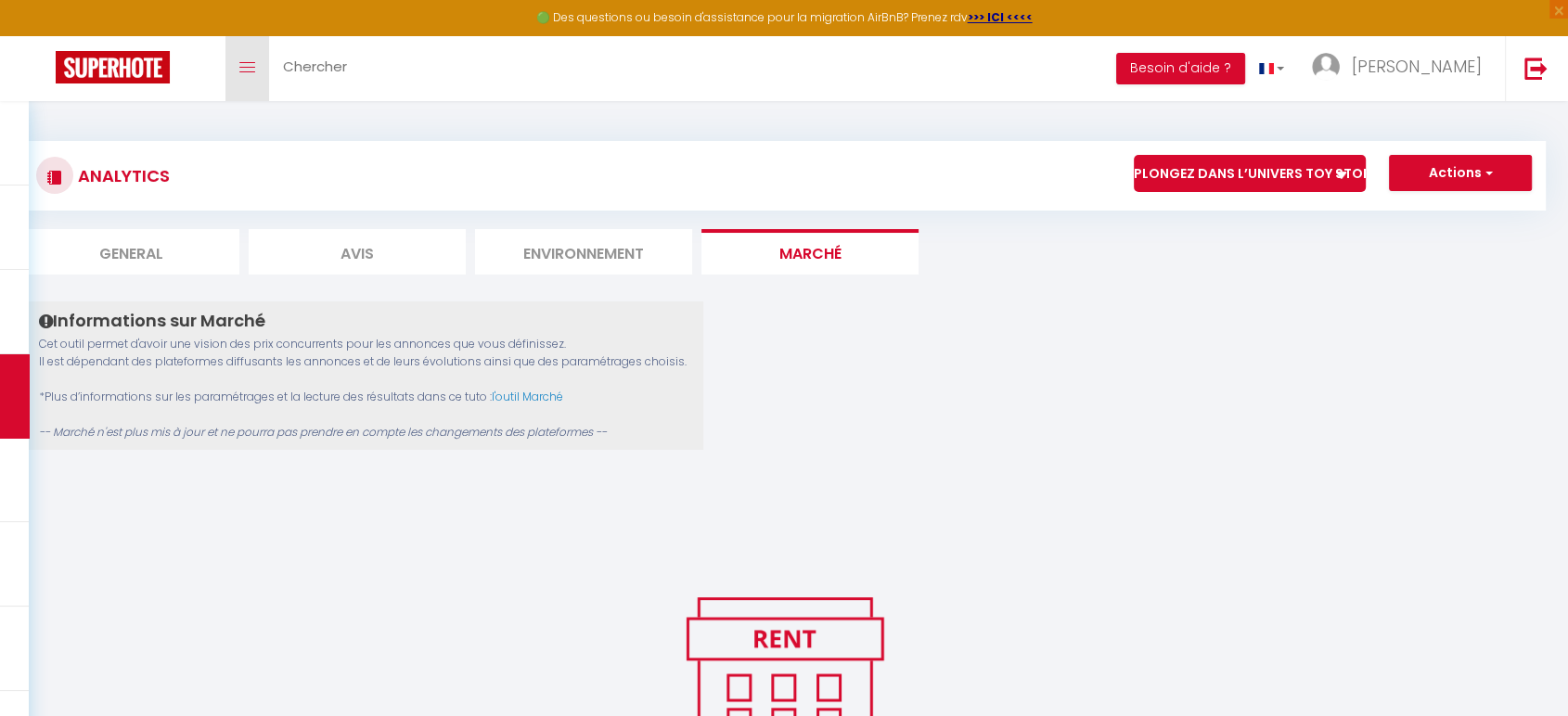
click at [239, 74] on link "Toggle menubar" at bounding box center [247, 69] width 43 height 65
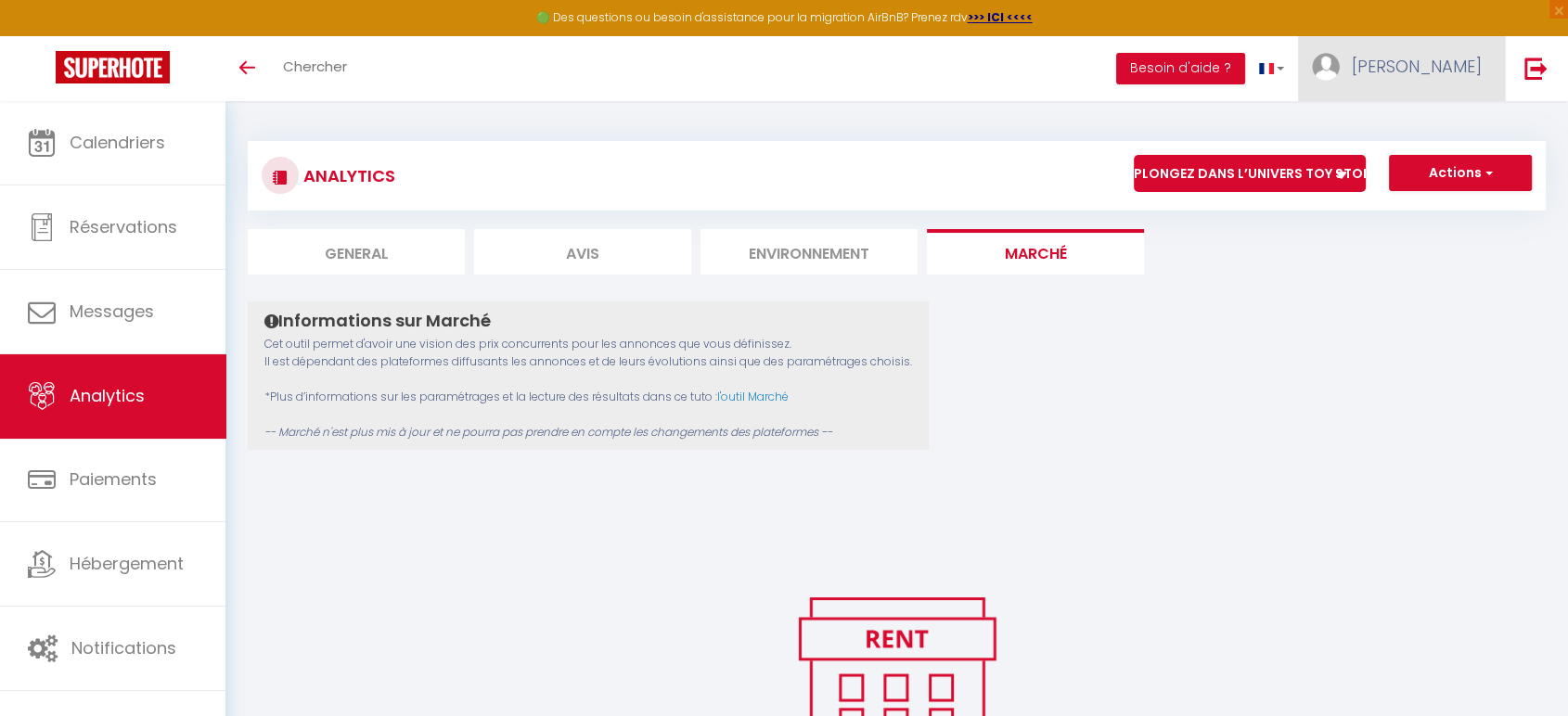
click at [1418, 93] on link "[PERSON_NAME]" at bounding box center [1401, 69] width 207 height 65
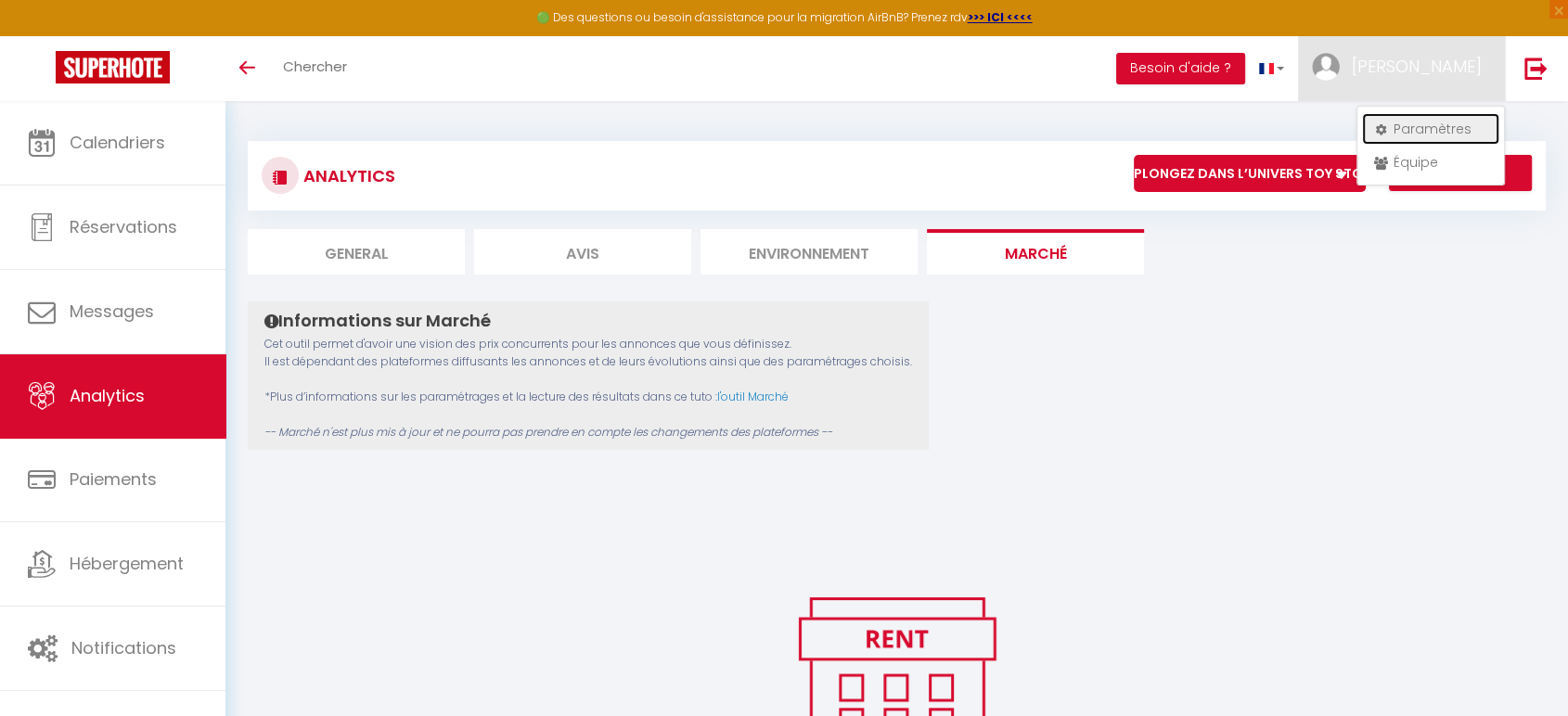
click at [1421, 140] on link "Paramètres" at bounding box center [1430, 129] width 137 height 32
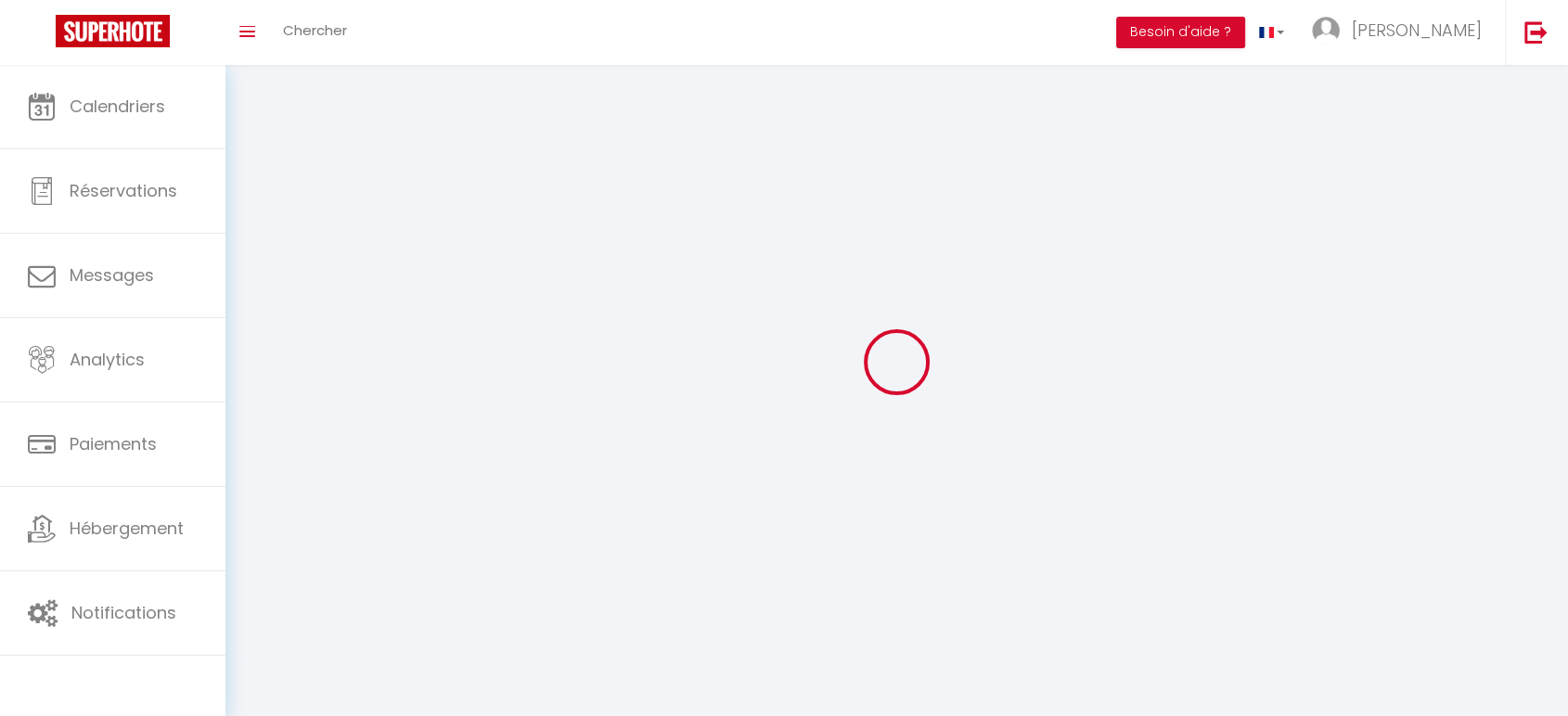
type input "[PERSON_NAME]"
type input "0764360276"
type input "[STREET_ADDRESS]"
type input "77580"
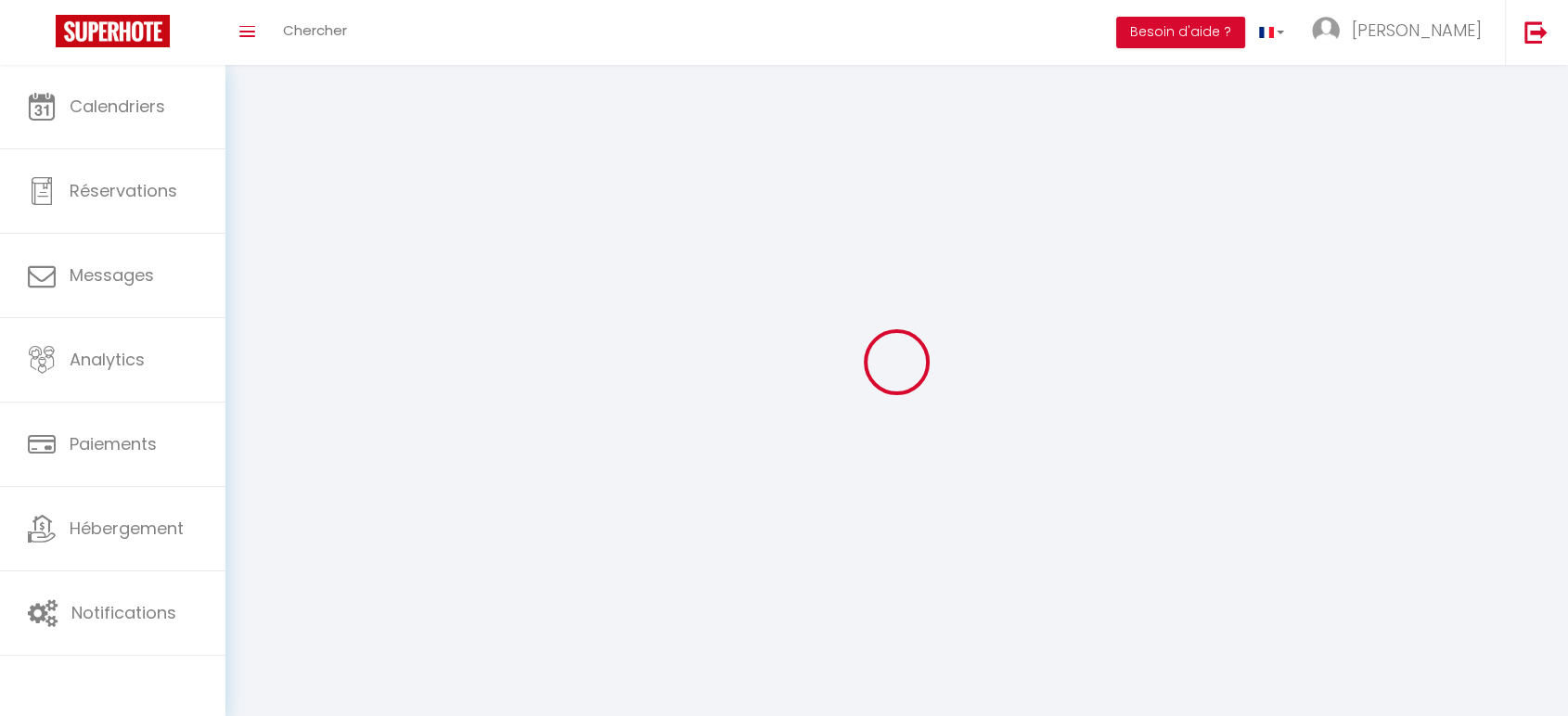
type input "crecy la chapelle"
type input "WoTCofkylVZH1ZypDjQNpLd0A"
type input "PaMjq08kkCpyFfrT6IdYr14rH"
select select "28"
type input "WoTCofkylVZH1ZypDjQNpLd0A"
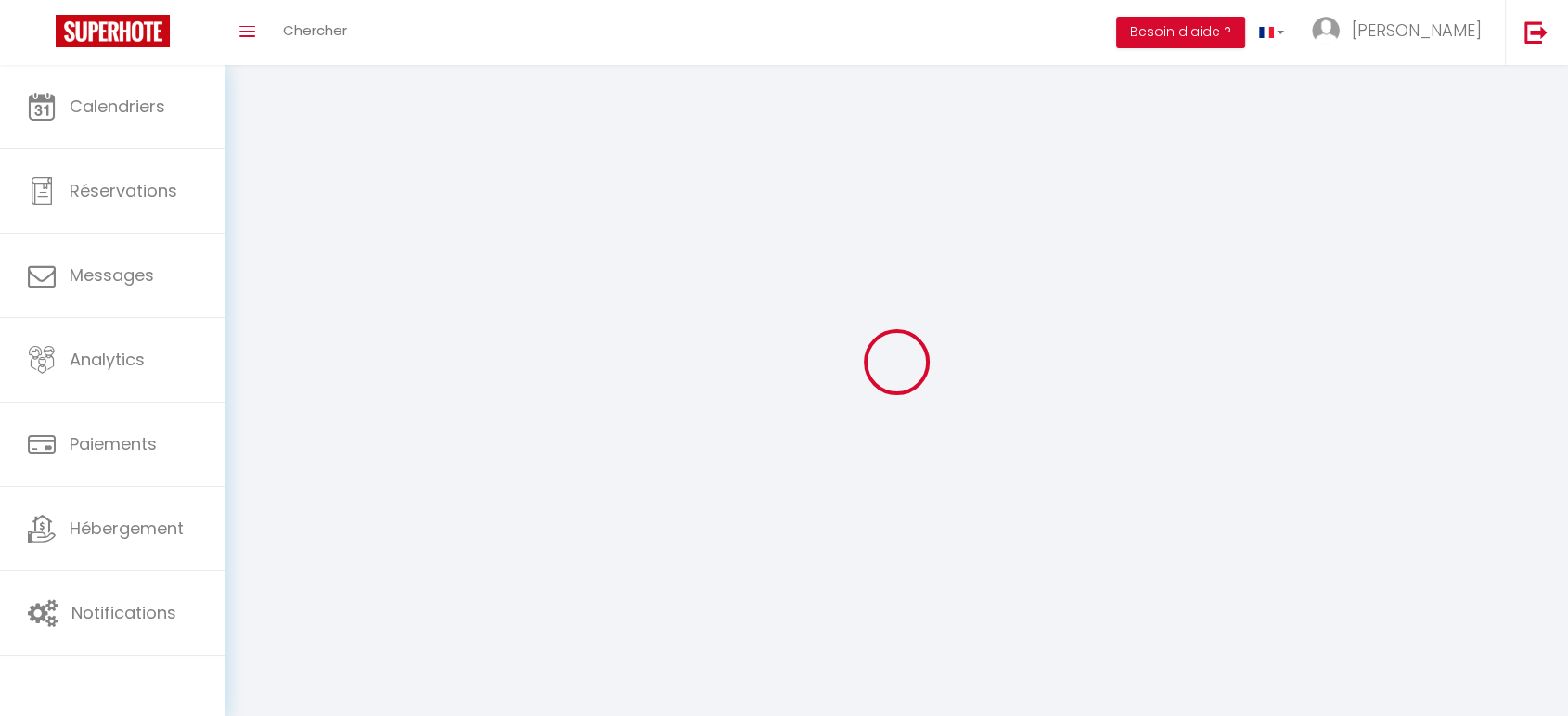
type input "PaMjq08kkCpyFfrT6IdYr14rH"
type input "[URL][DOMAIN_NAME]"
select select "fr"
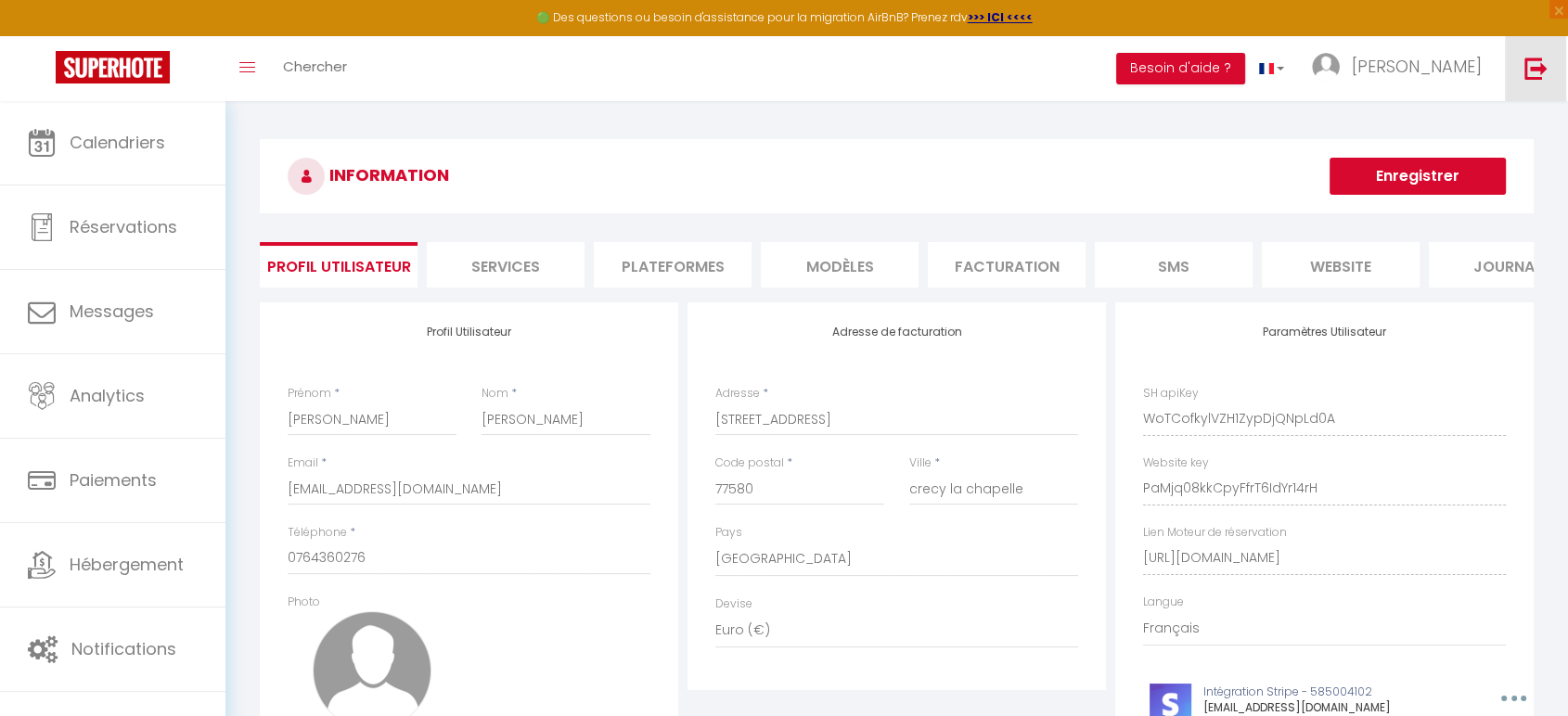
click at [1514, 86] on link at bounding box center [1535, 69] width 61 height 65
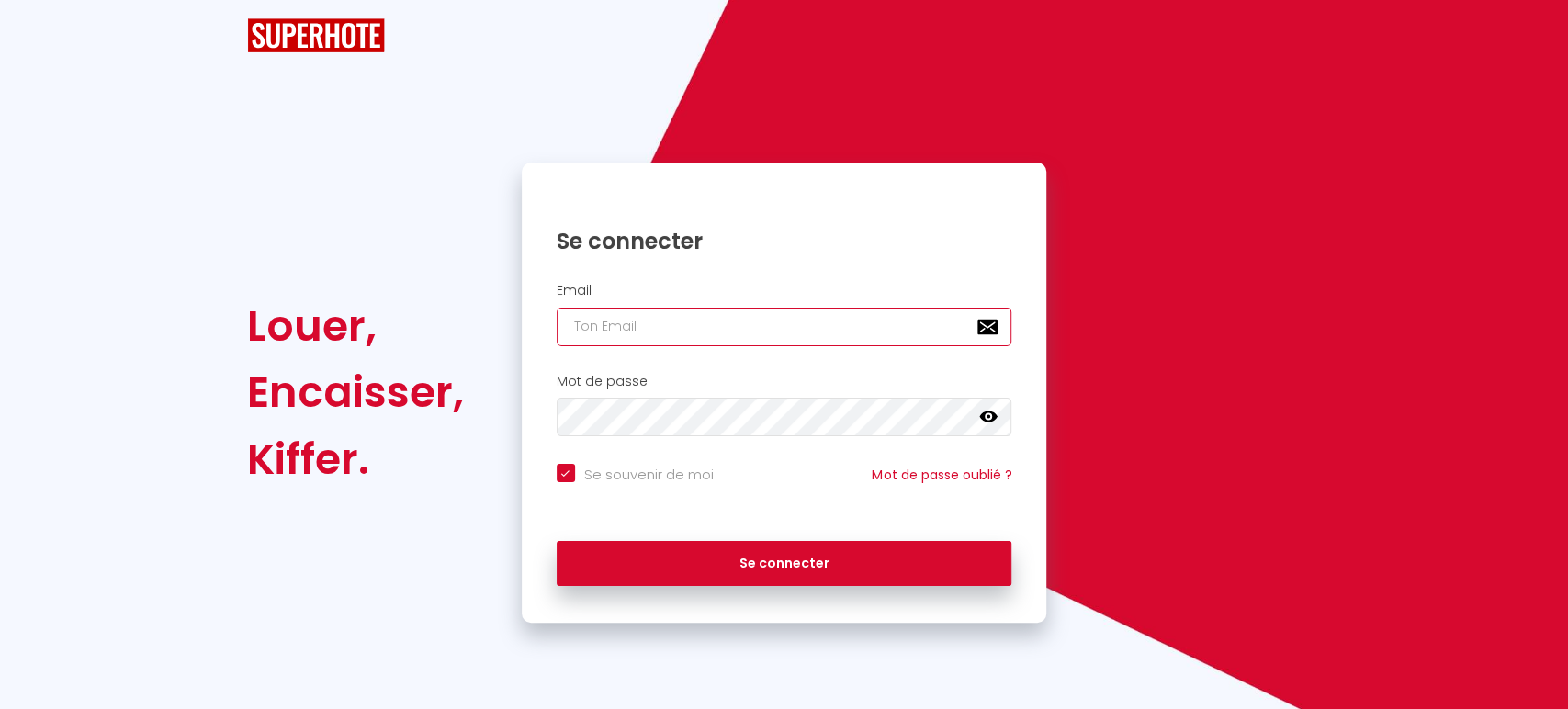
type input "[EMAIL_ADDRESS][DOMAIN_NAME]"
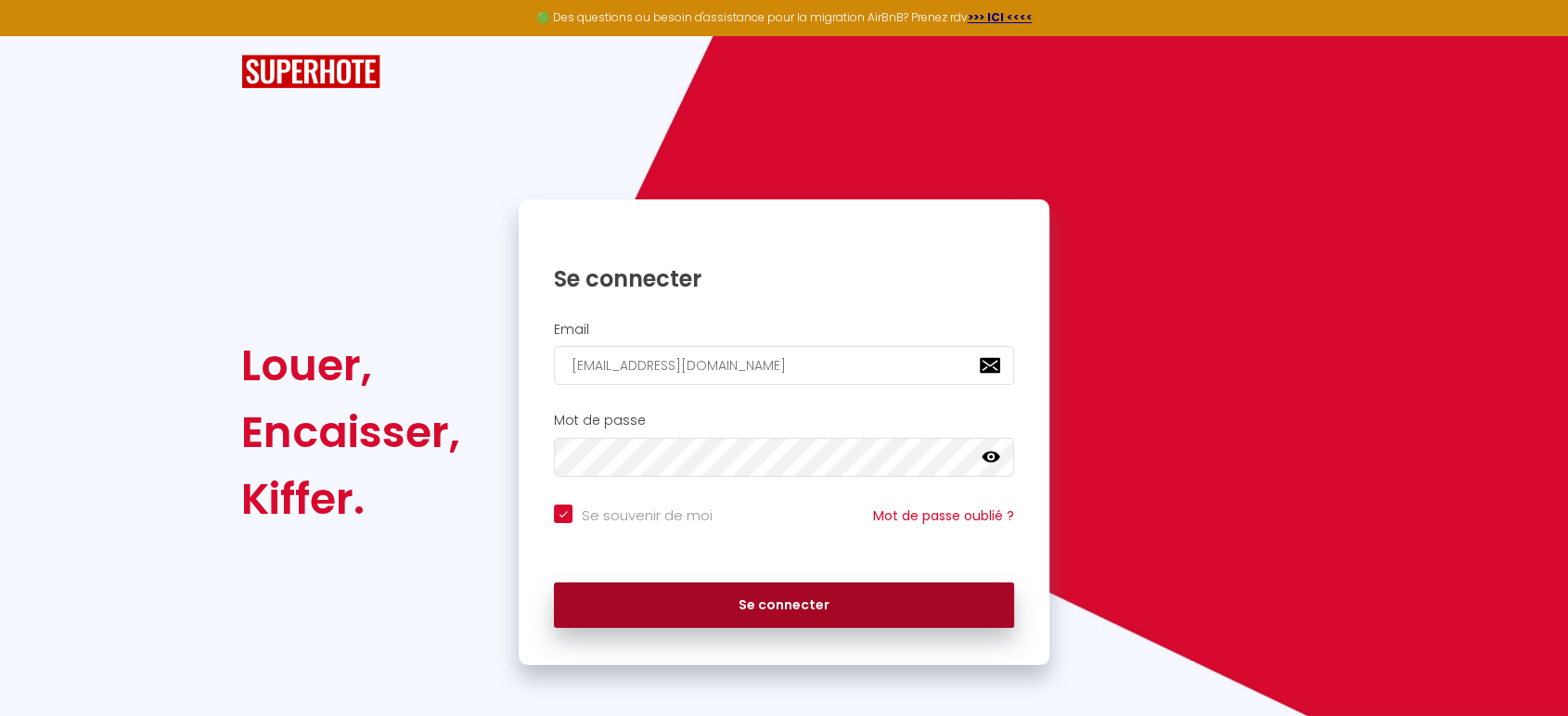
click at [753, 592] on button "Se connecter" at bounding box center [784, 605] width 460 height 46
checkbox input "true"
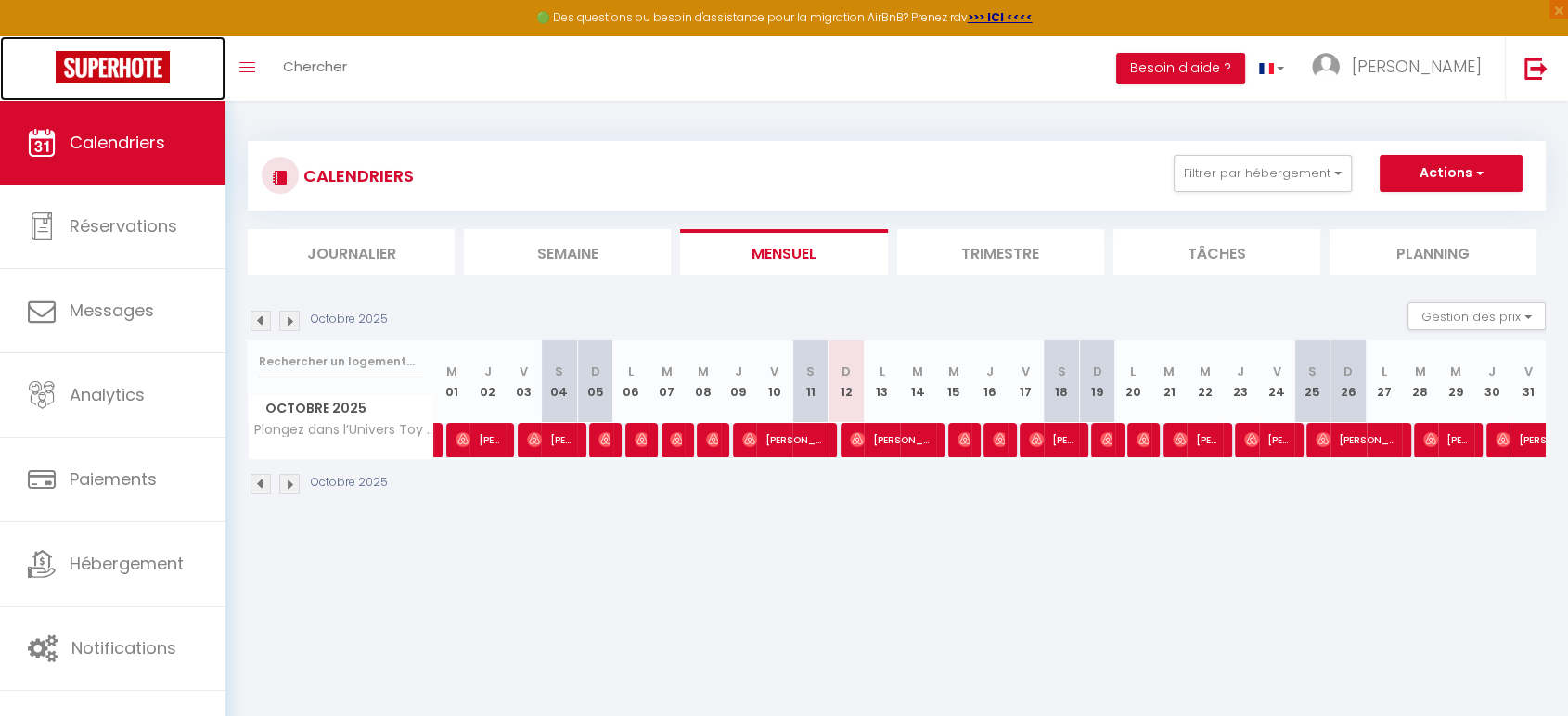
click at [93, 56] on img at bounding box center [112, 67] width 114 height 33
click at [387, 79] on div "Toggle menubar Chercher BUTTON Besoin d'aide ? [PERSON_NAME] Équipe" at bounding box center [844, 69] width 1420 height 65
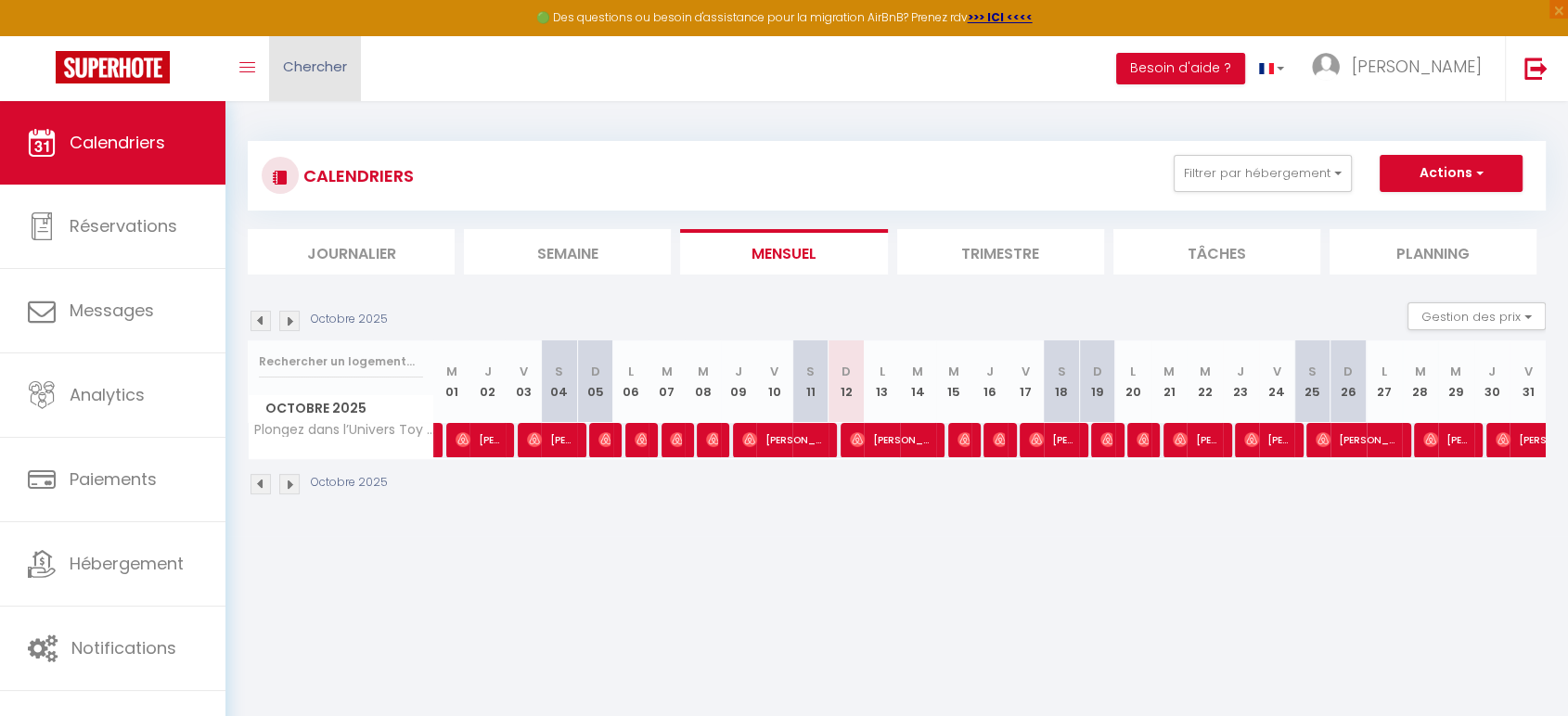
click at [321, 82] on link "Chercher" at bounding box center [315, 69] width 92 height 65
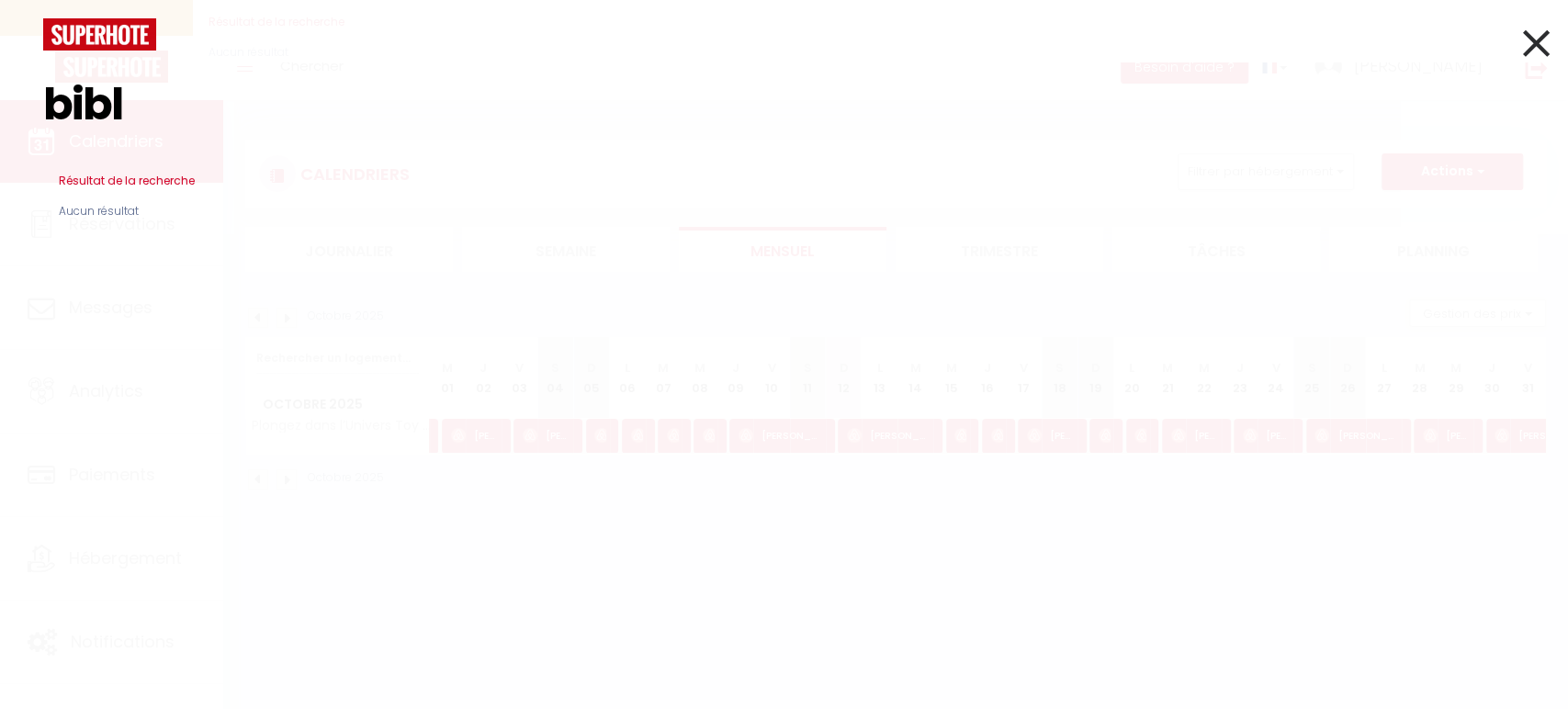
type input "bibl"
click at [1548, 29] on icon at bounding box center [1536, 43] width 27 height 46
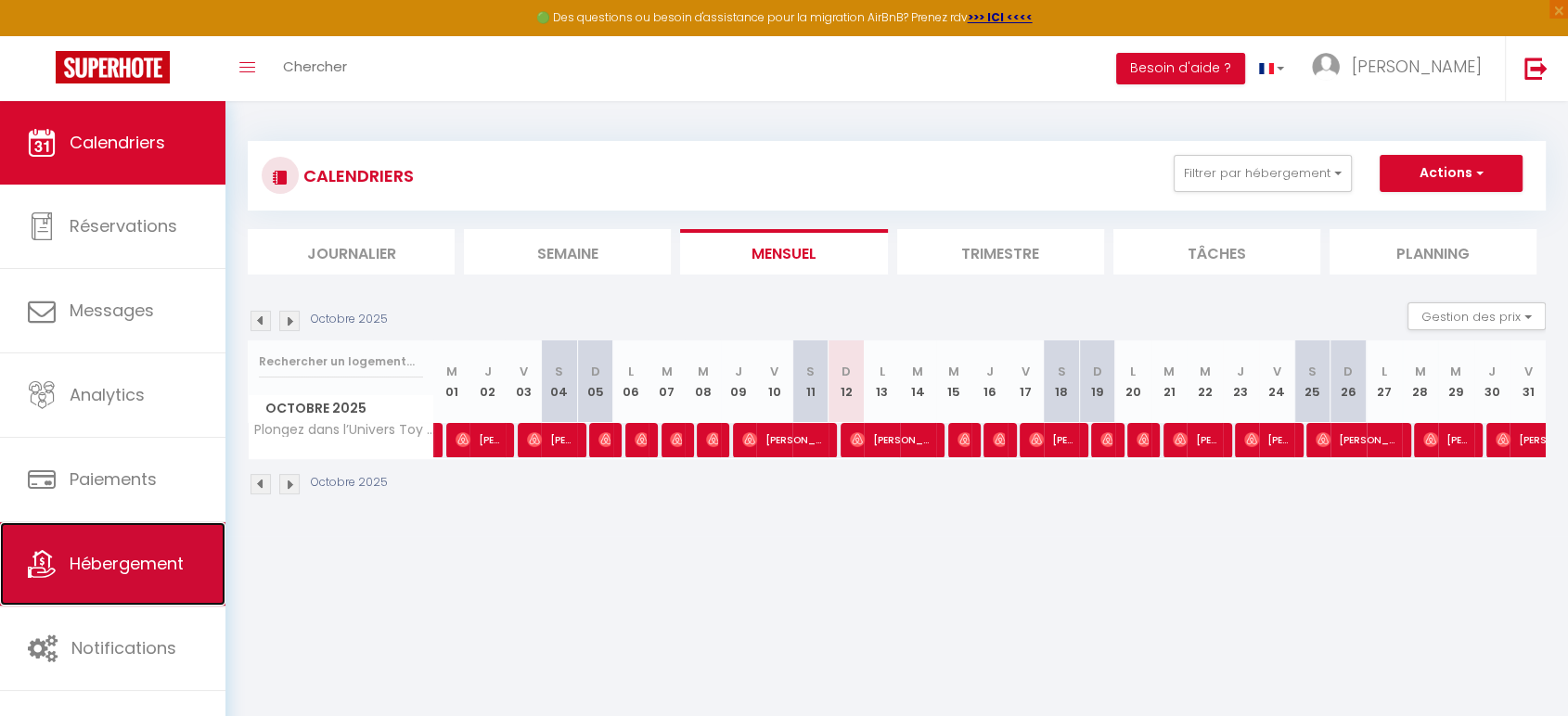
click at [178, 552] on span "Hébergement" at bounding box center [126, 563] width 114 height 23
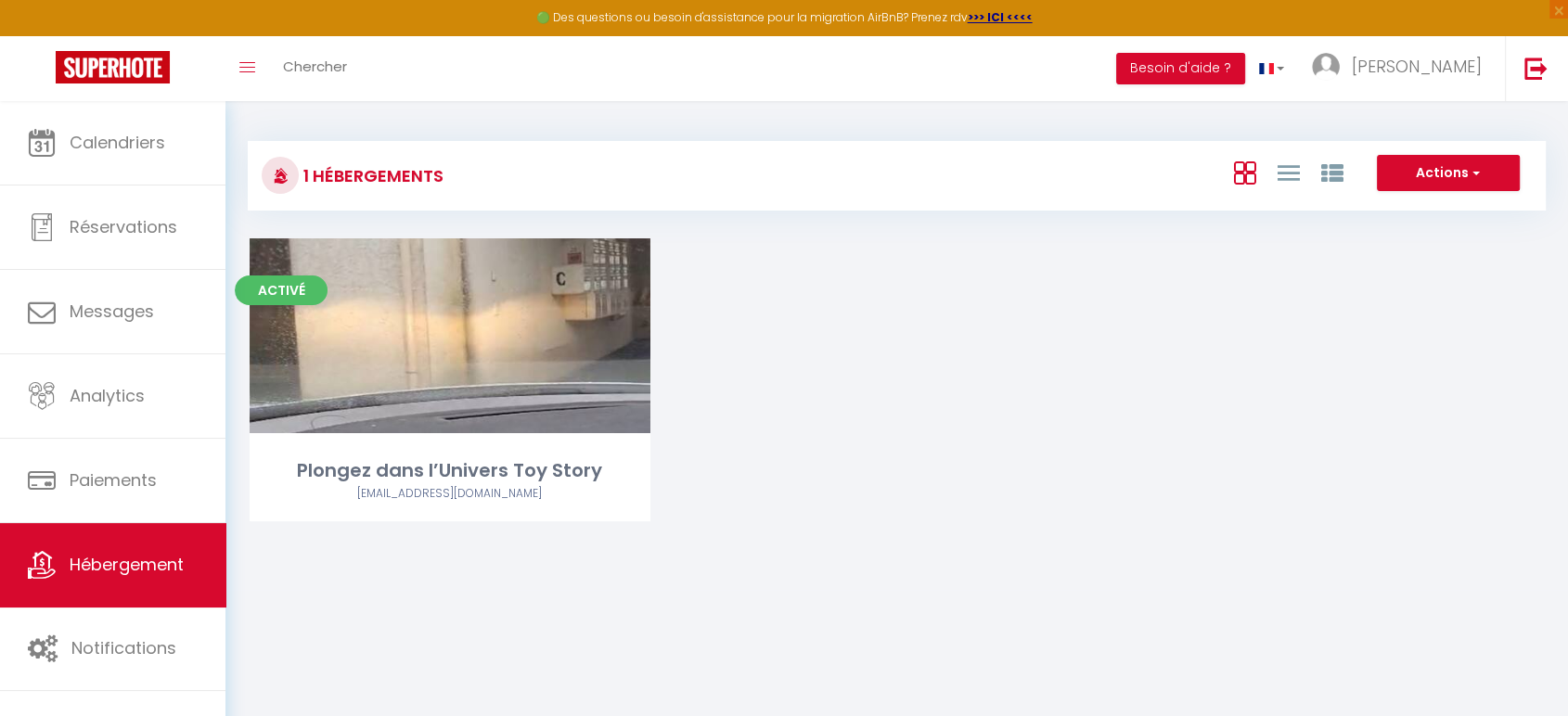
click at [1425, 195] on div "Actions Créer un Hébergement Nouveau groupe" at bounding box center [1112, 176] width 862 height 41
click at [1445, 182] on button "Actions" at bounding box center [1448, 173] width 143 height 37
click at [1191, 410] on div "Activé Editer Plongez dans l’Univers Toy Story [EMAIL_ADDRESS][DOMAIN_NAME]" at bounding box center [896, 403] width 1341 height 330
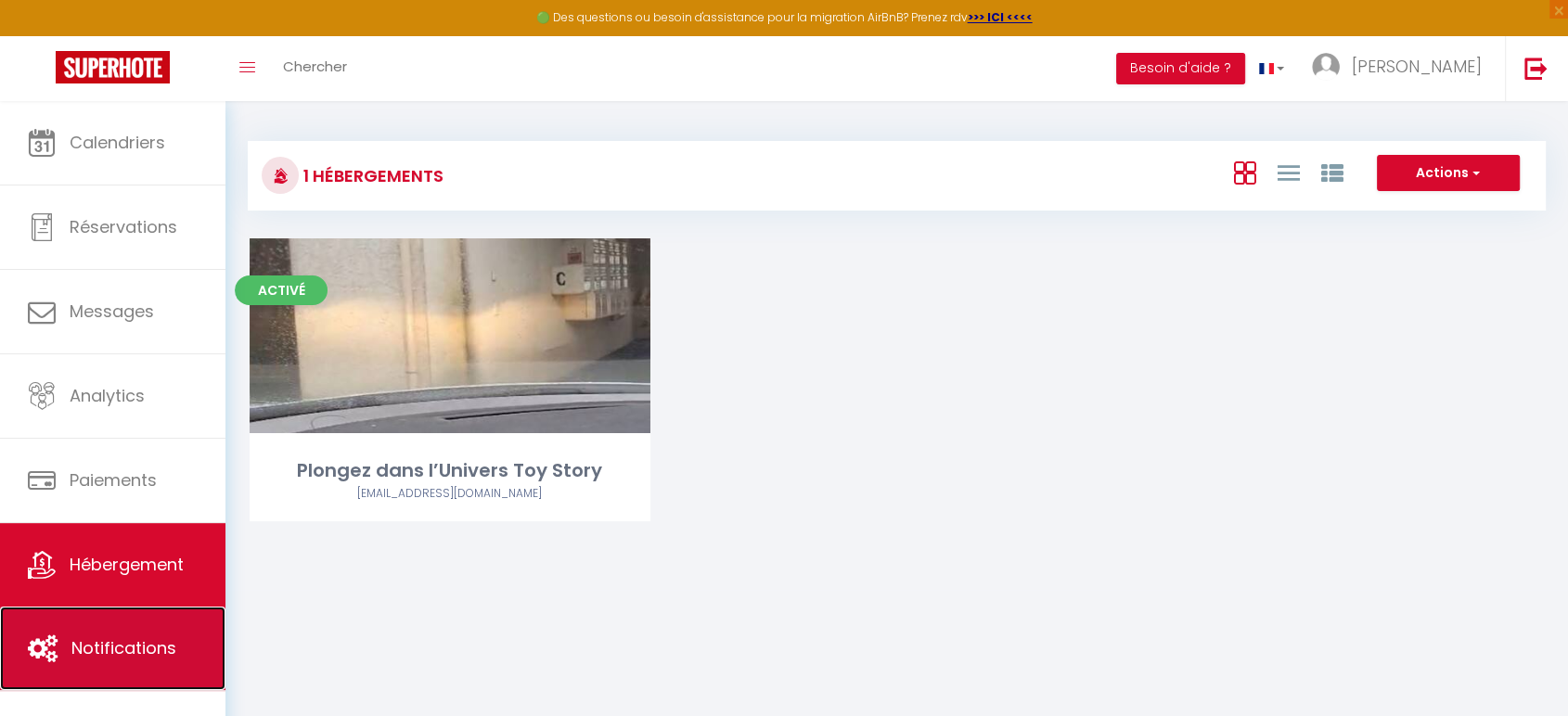
click at [131, 636] on span "Notifications" at bounding box center [124, 647] width 105 height 23
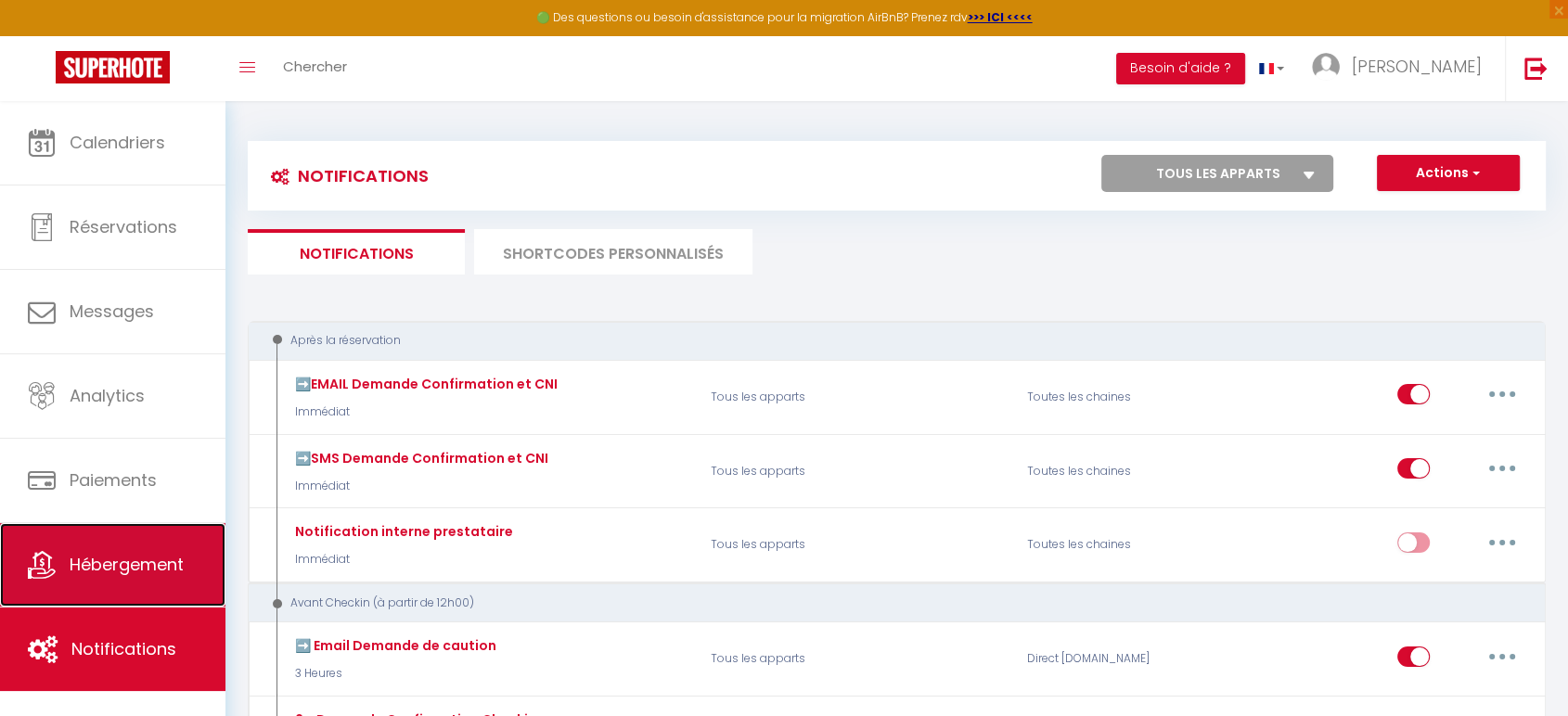
click at [126, 599] on link "Hébergement" at bounding box center [113, 565] width 225 height 84
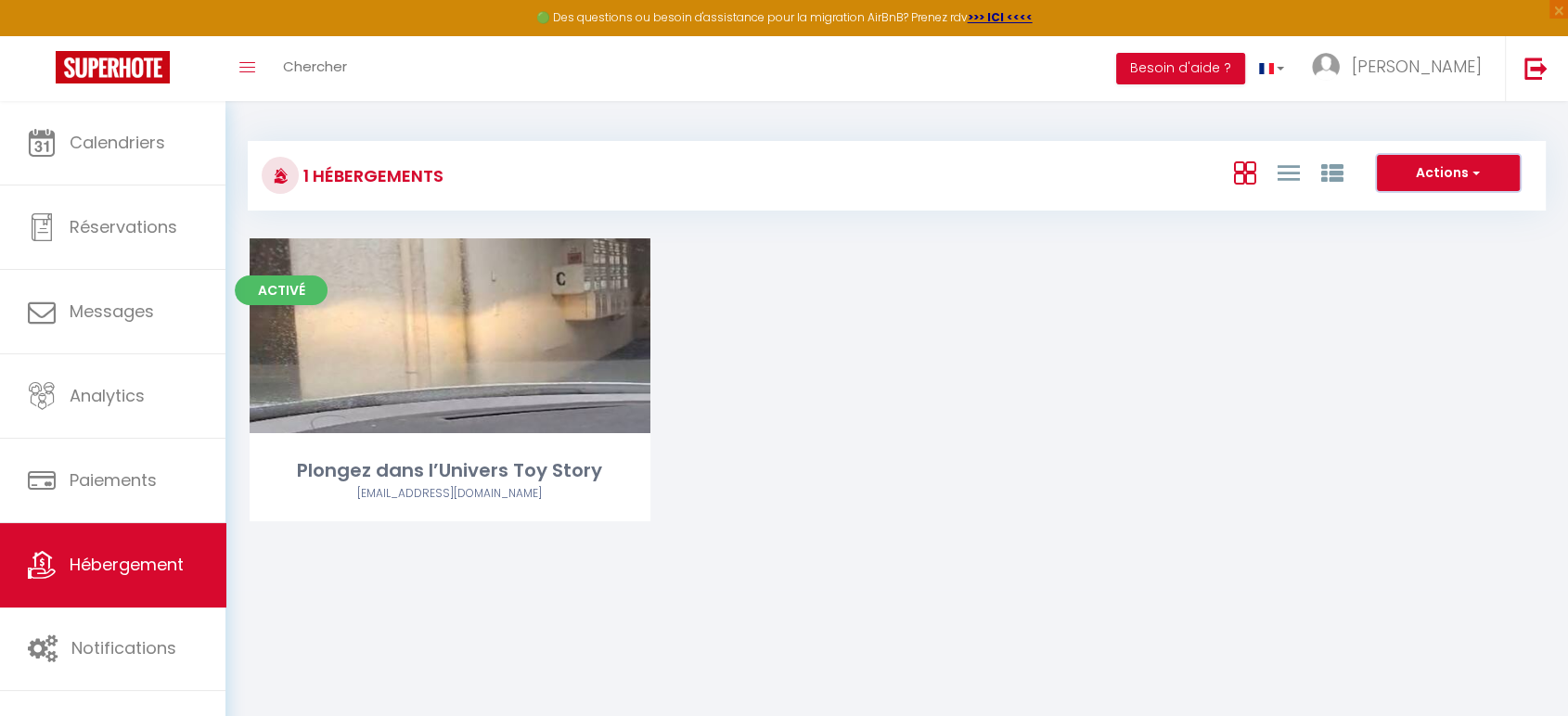
click at [1402, 173] on button "Actions" at bounding box center [1448, 173] width 143 height 37
click at [1402, 210] on li "Créer un Hébergement" at bounding box center [1434, 211] width 170 height 21
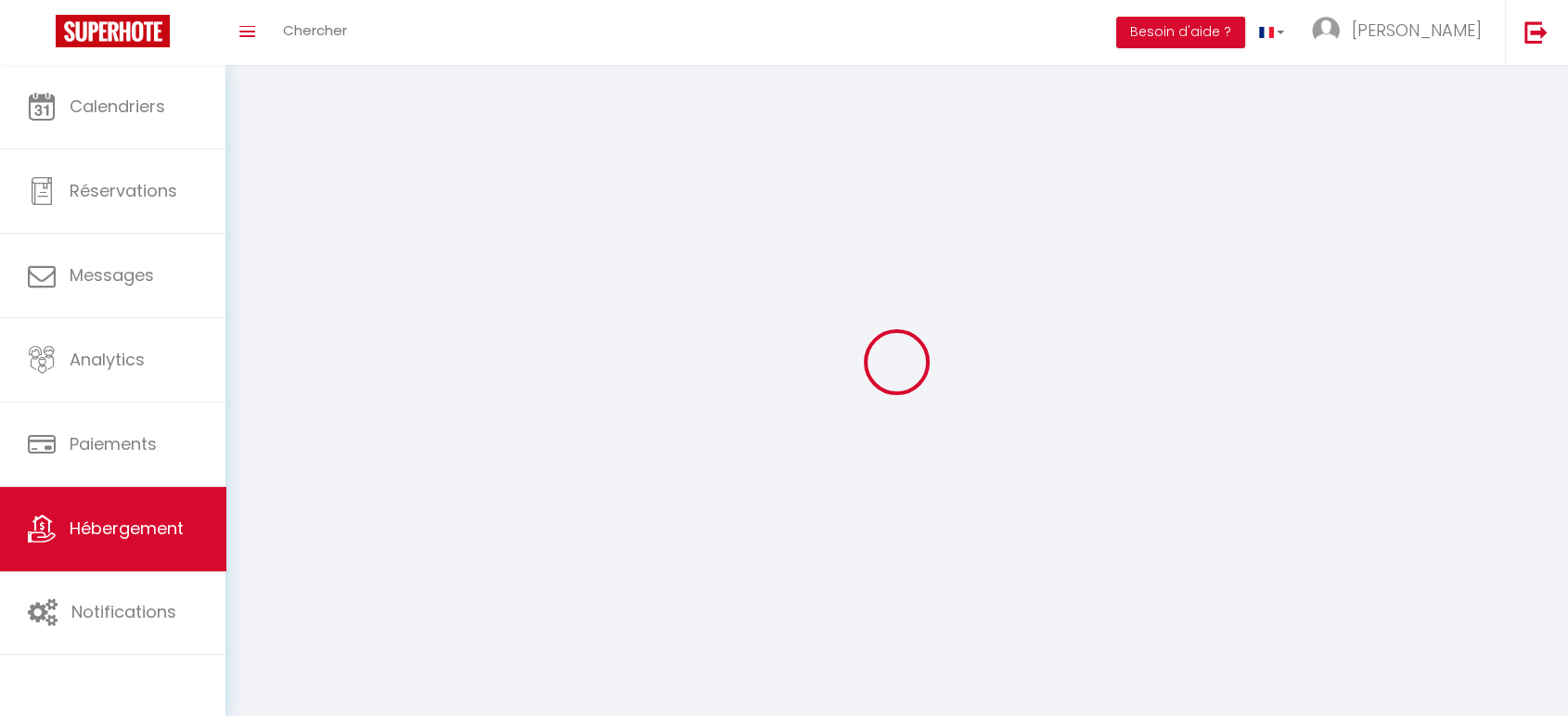
select select "28"
select select
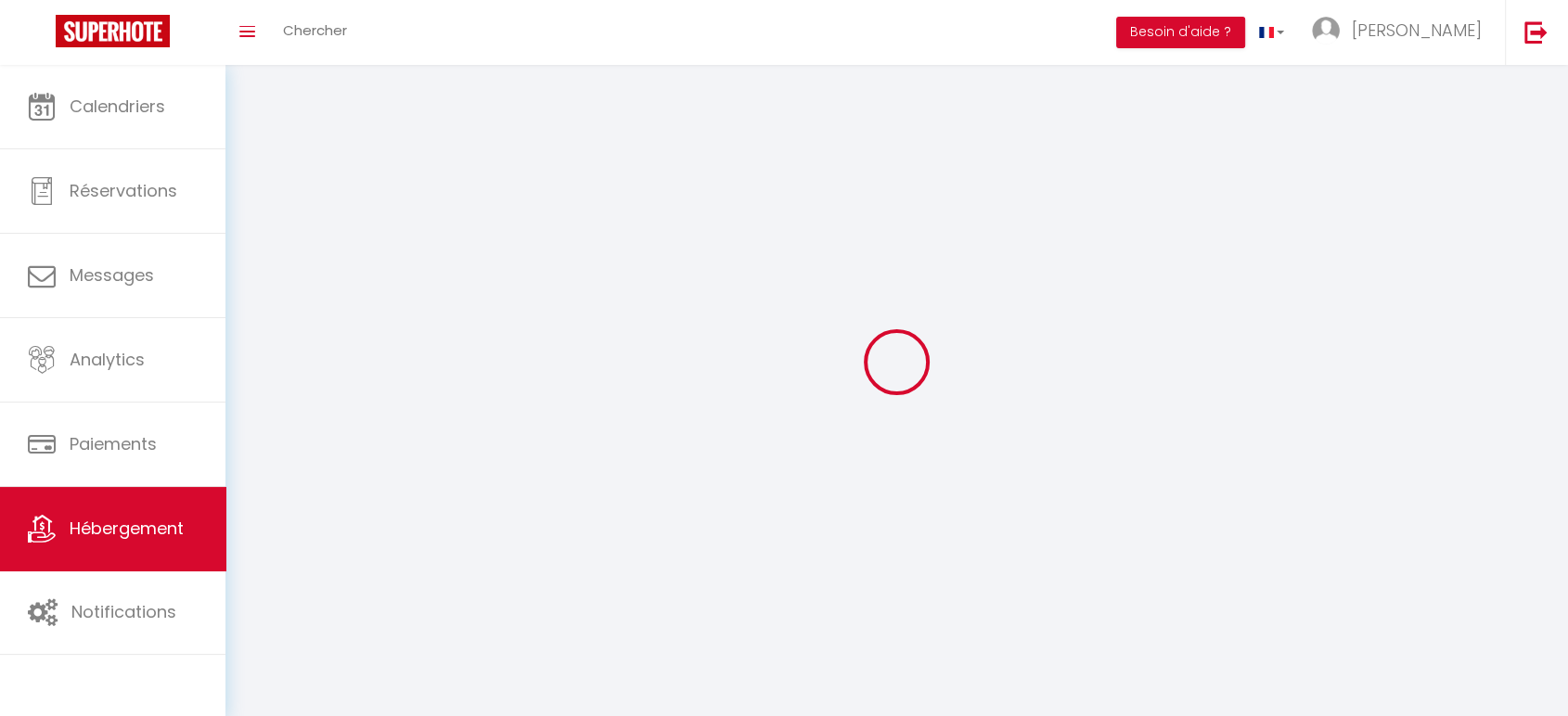
select select
checkbox input "false"
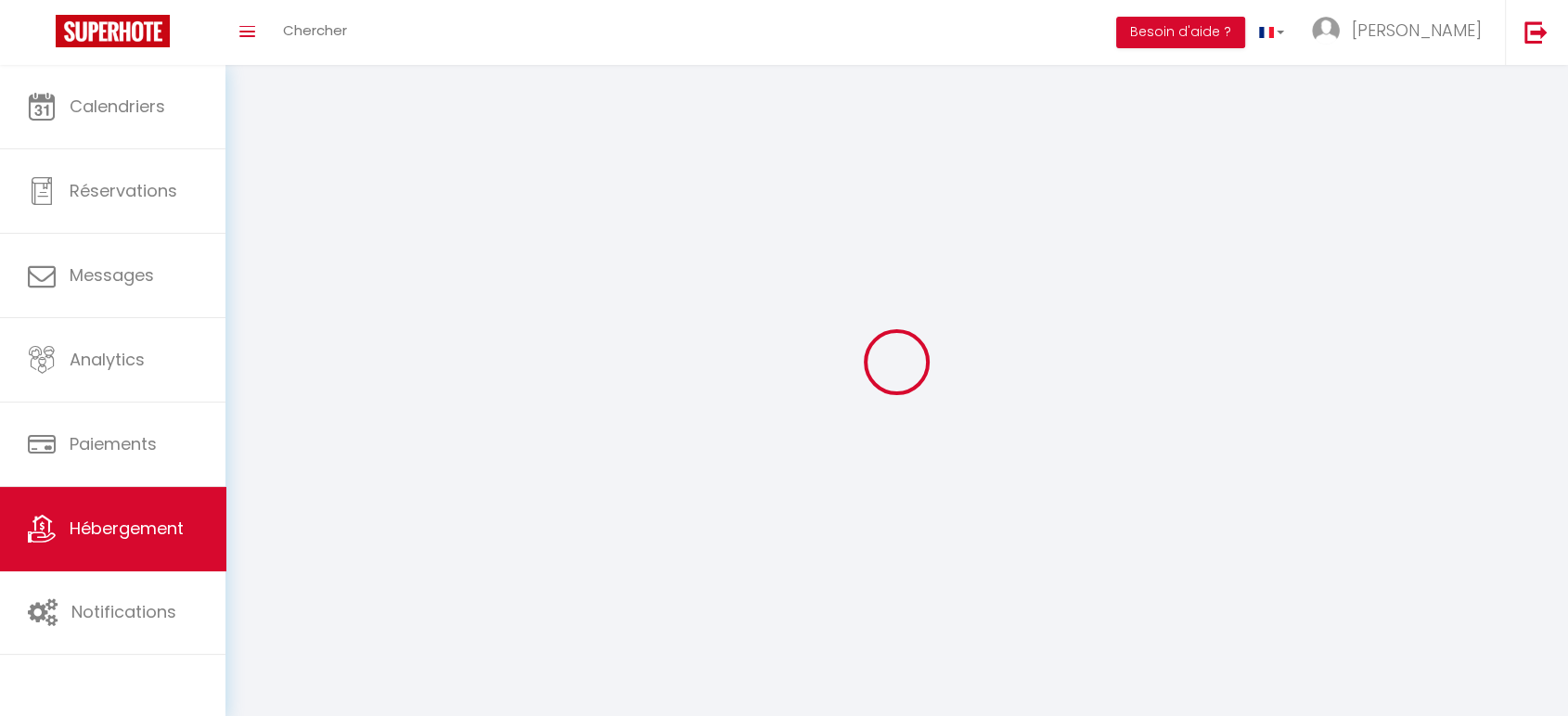
select select
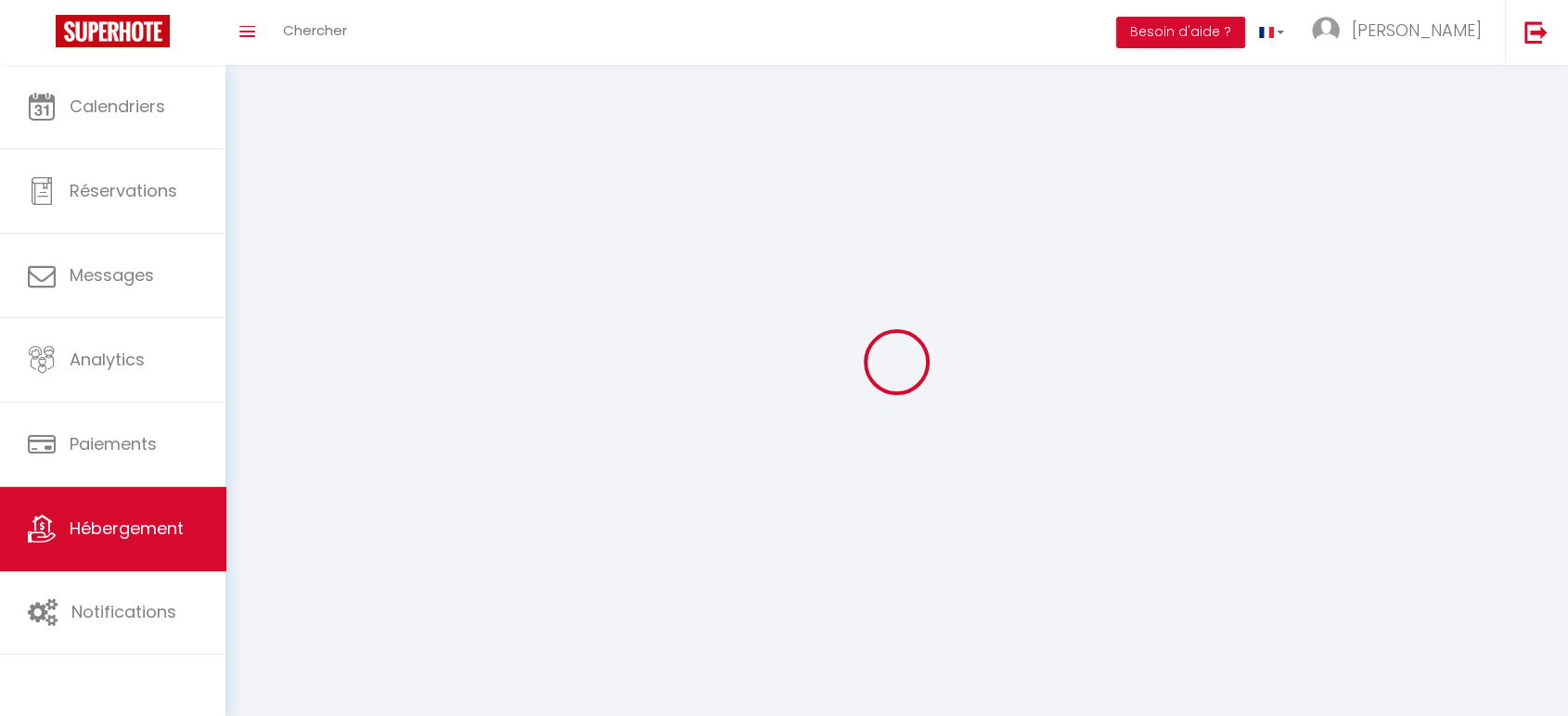
select select
checkbox input "false"
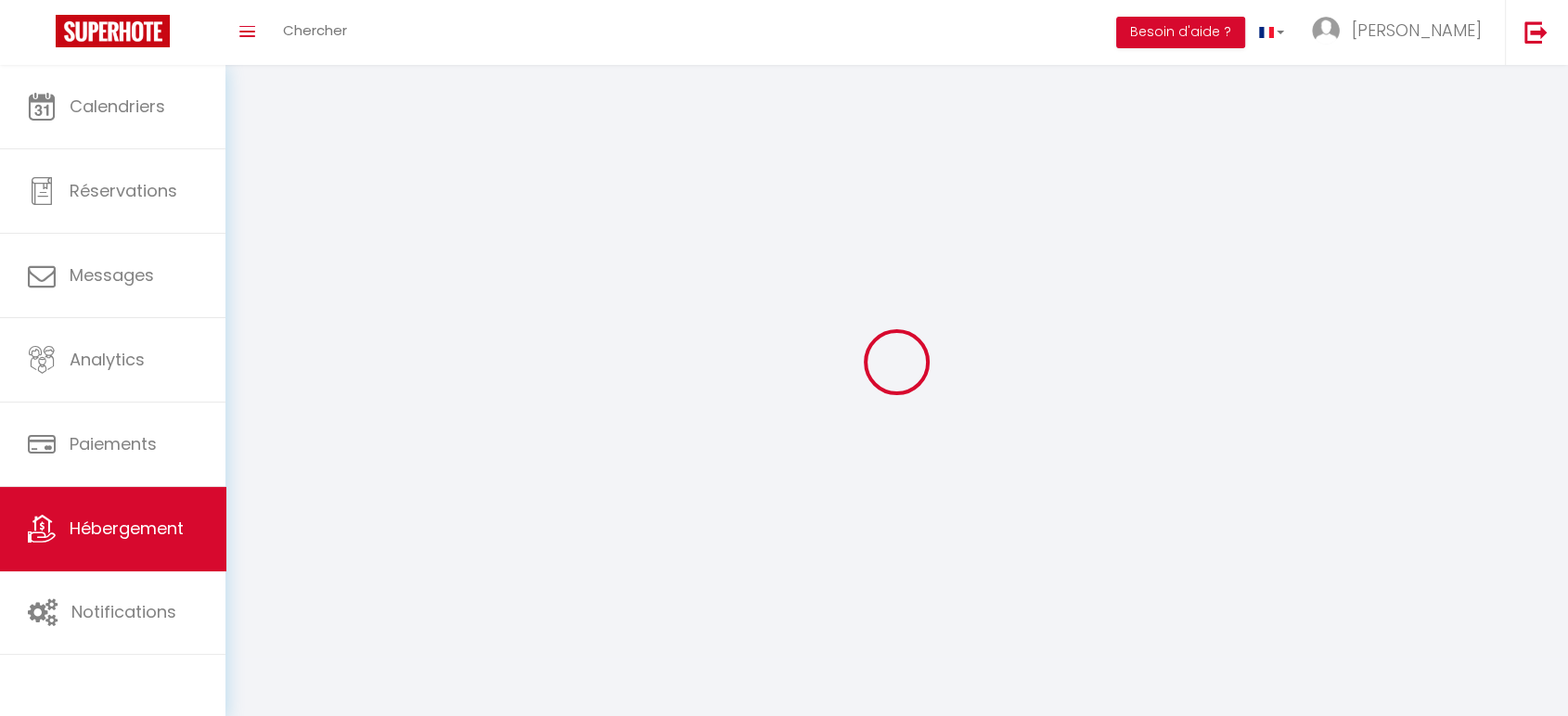
checkbox input "false"
select select
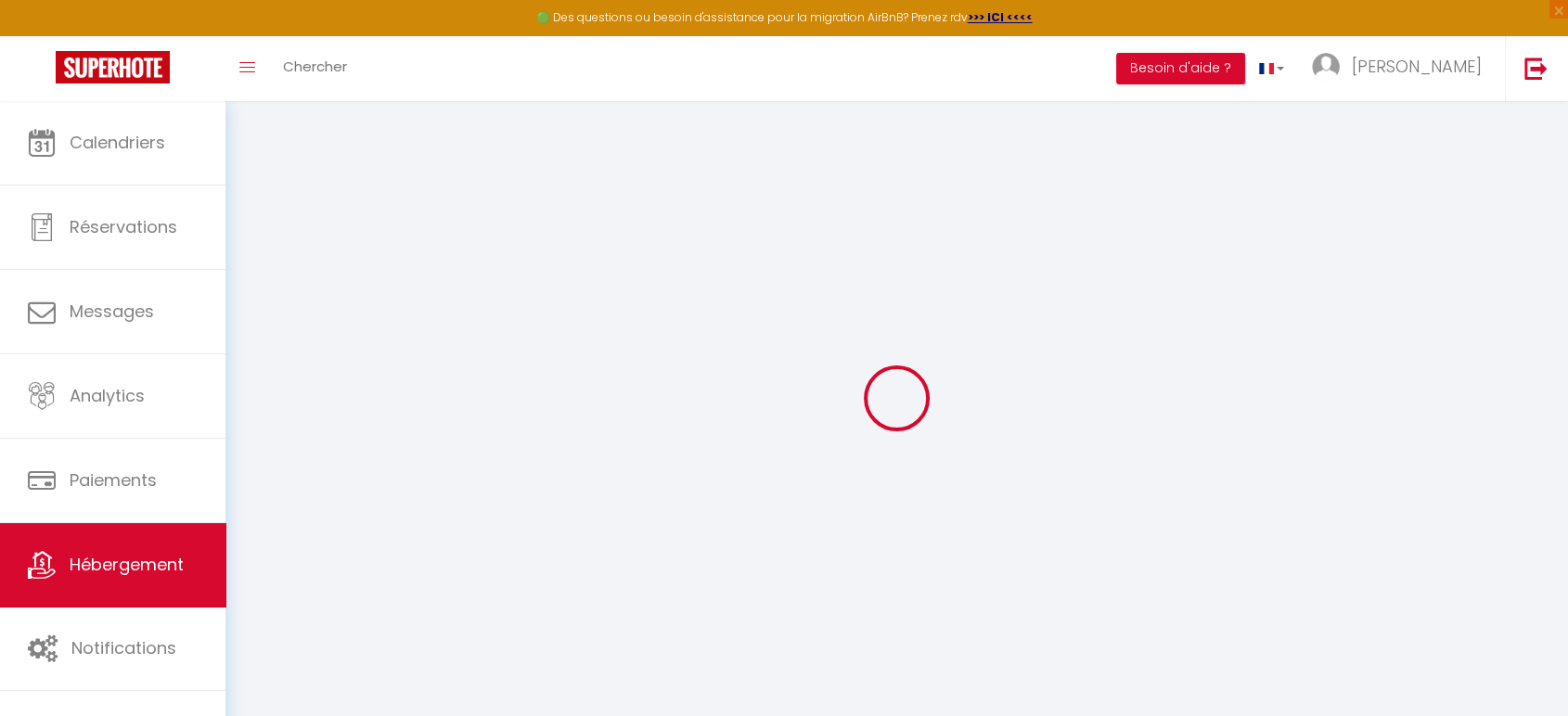
select select
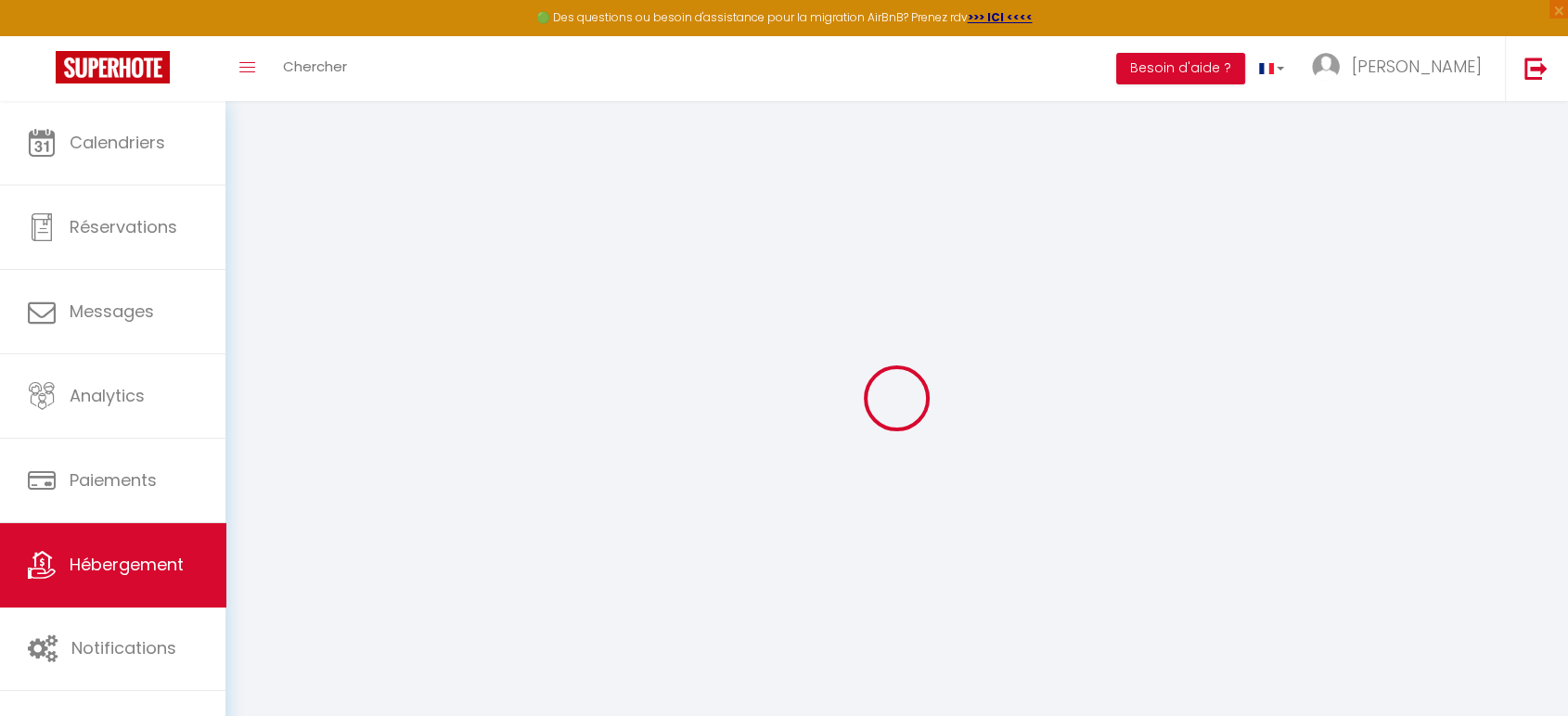
select select
checkbox input "false"
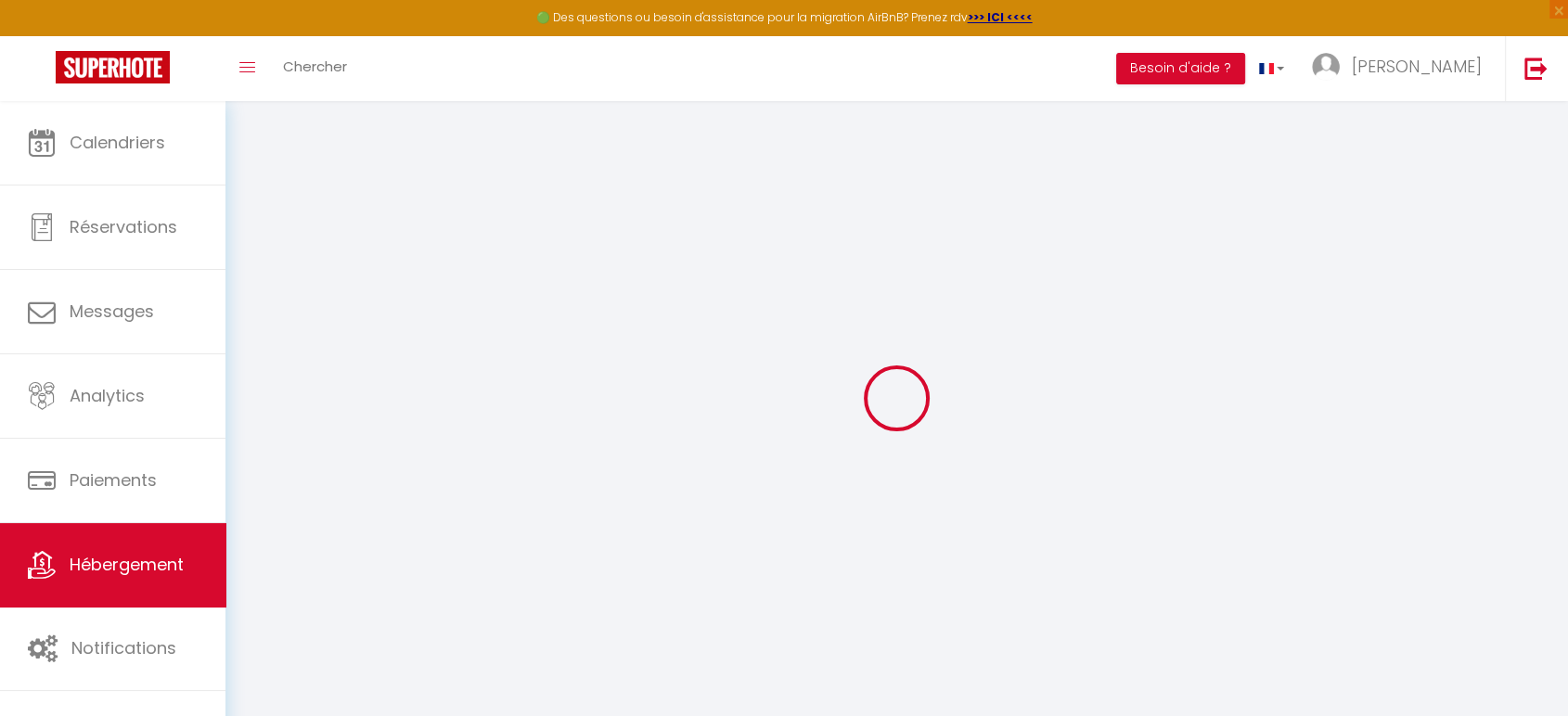
select select
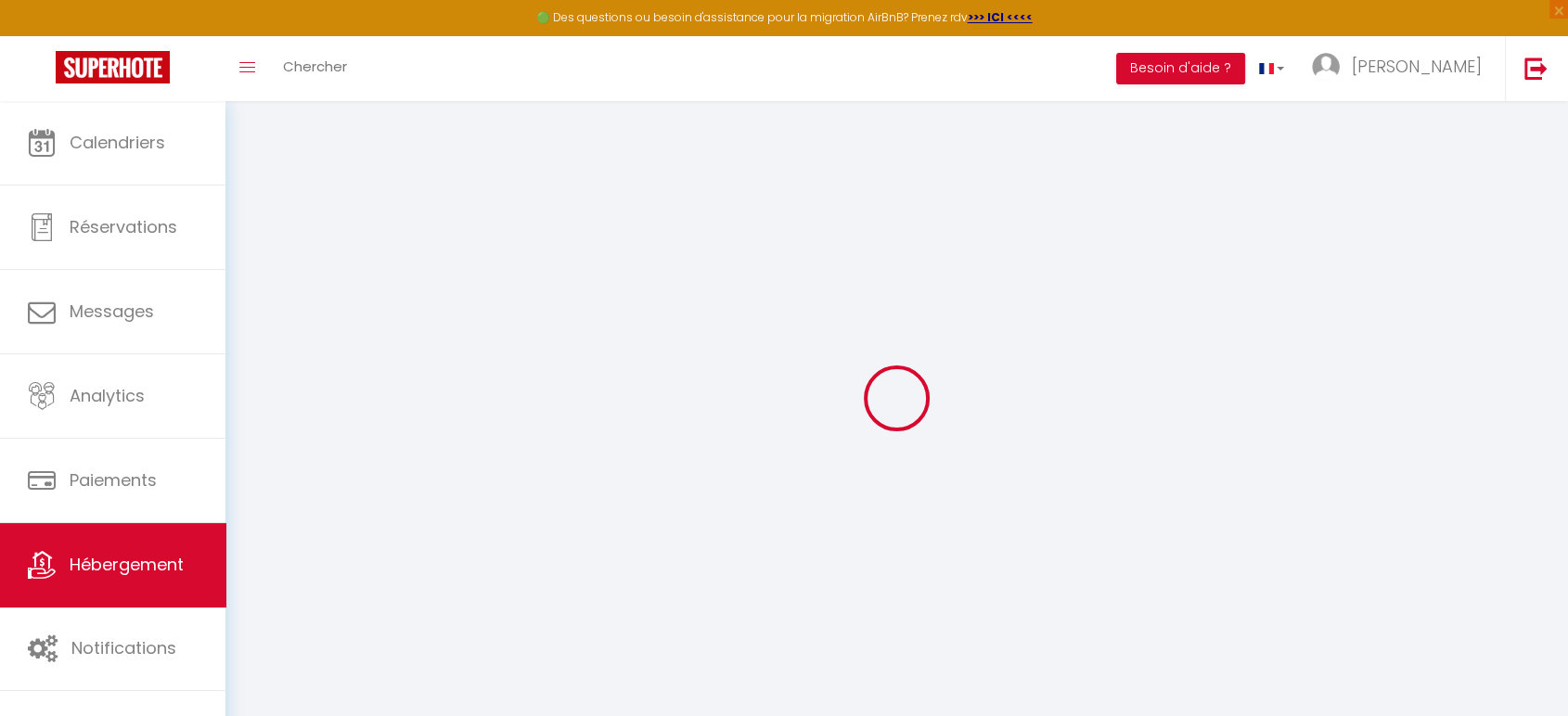
select select
checkbox input "false"
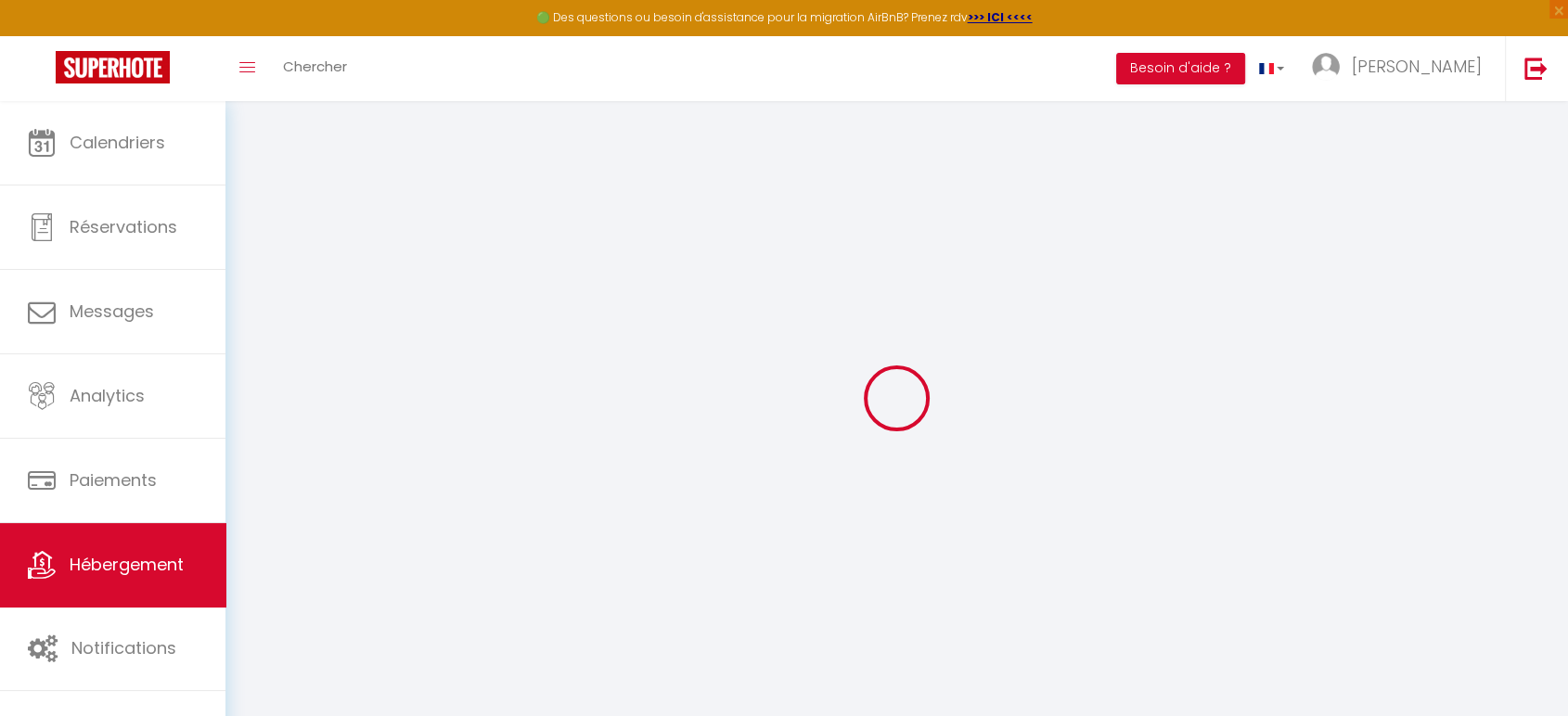
checkbox input "false"
select select
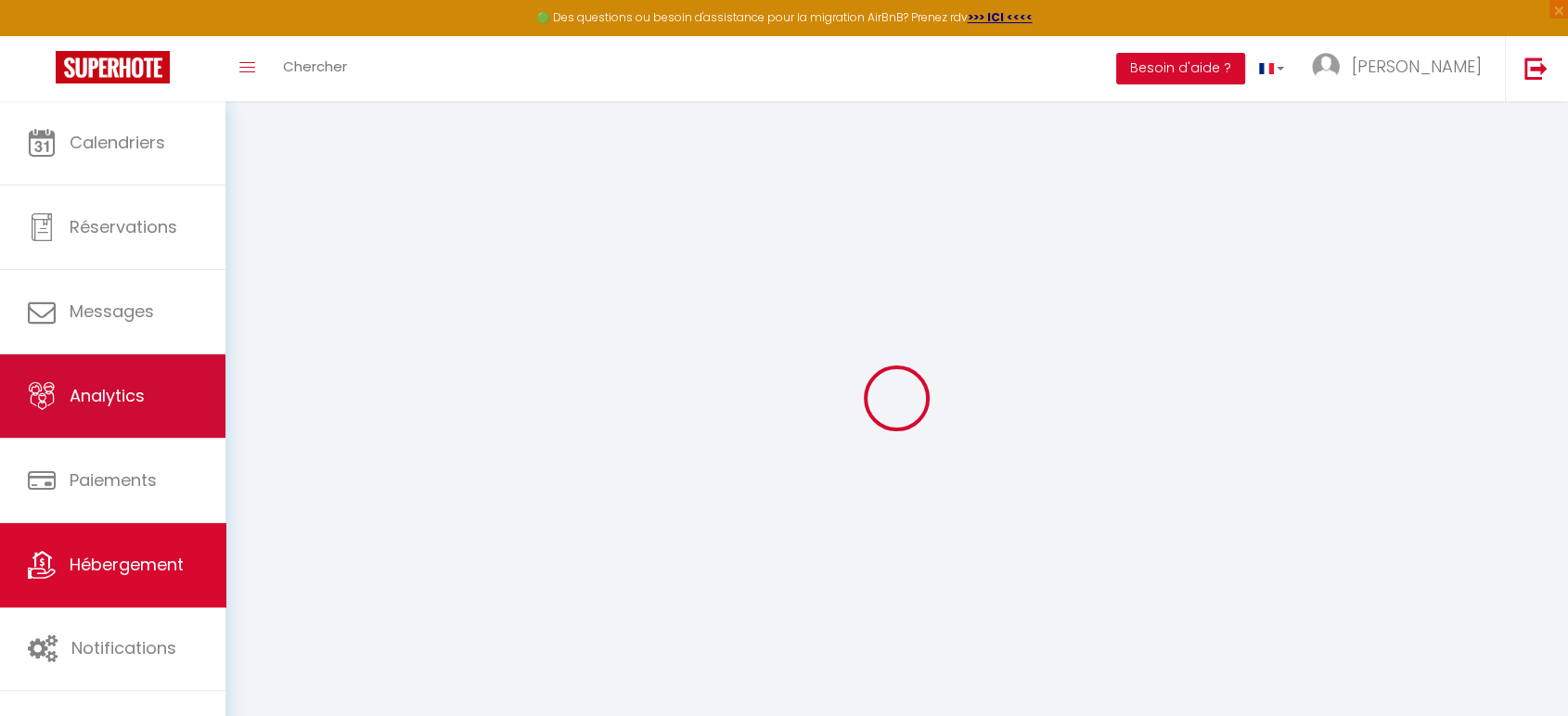
select select
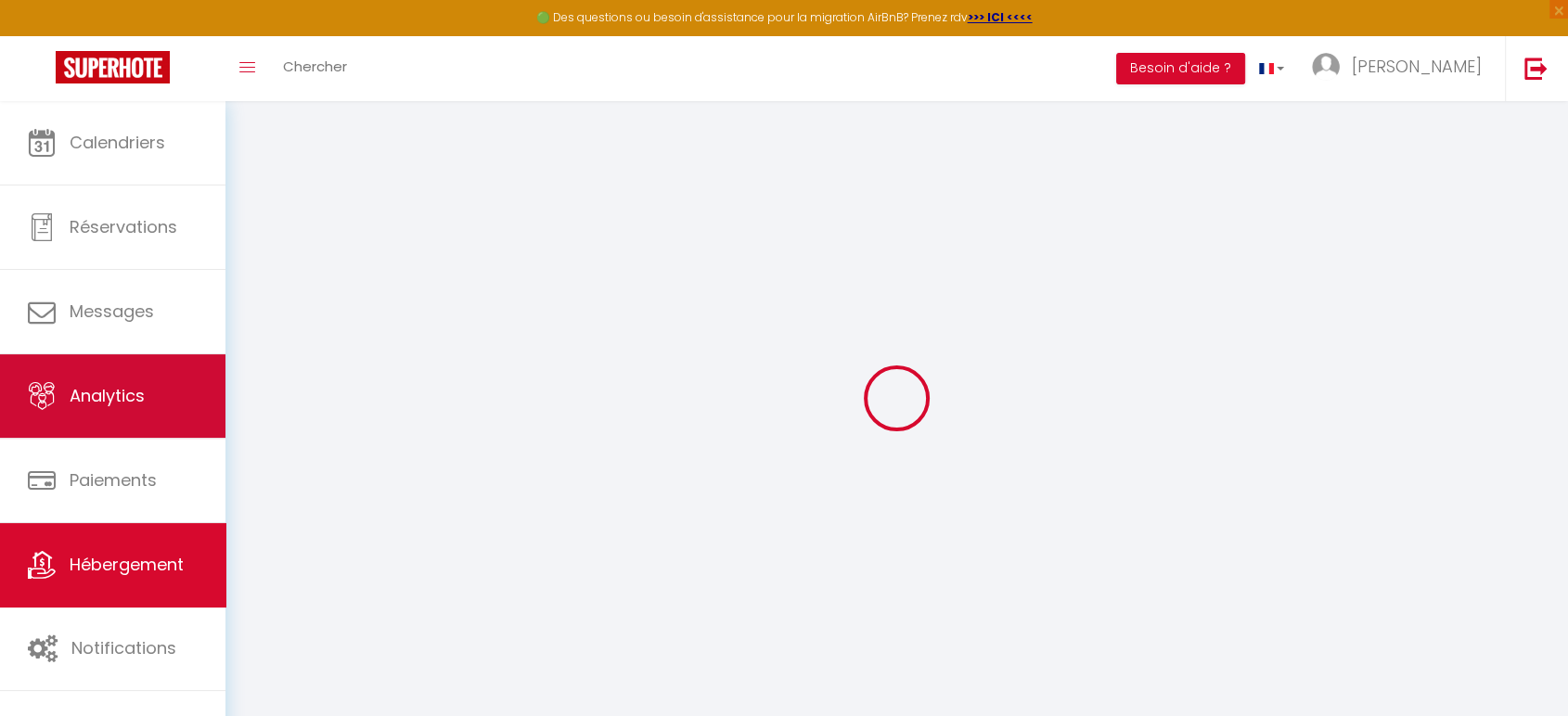
select select
checkbox input "false"
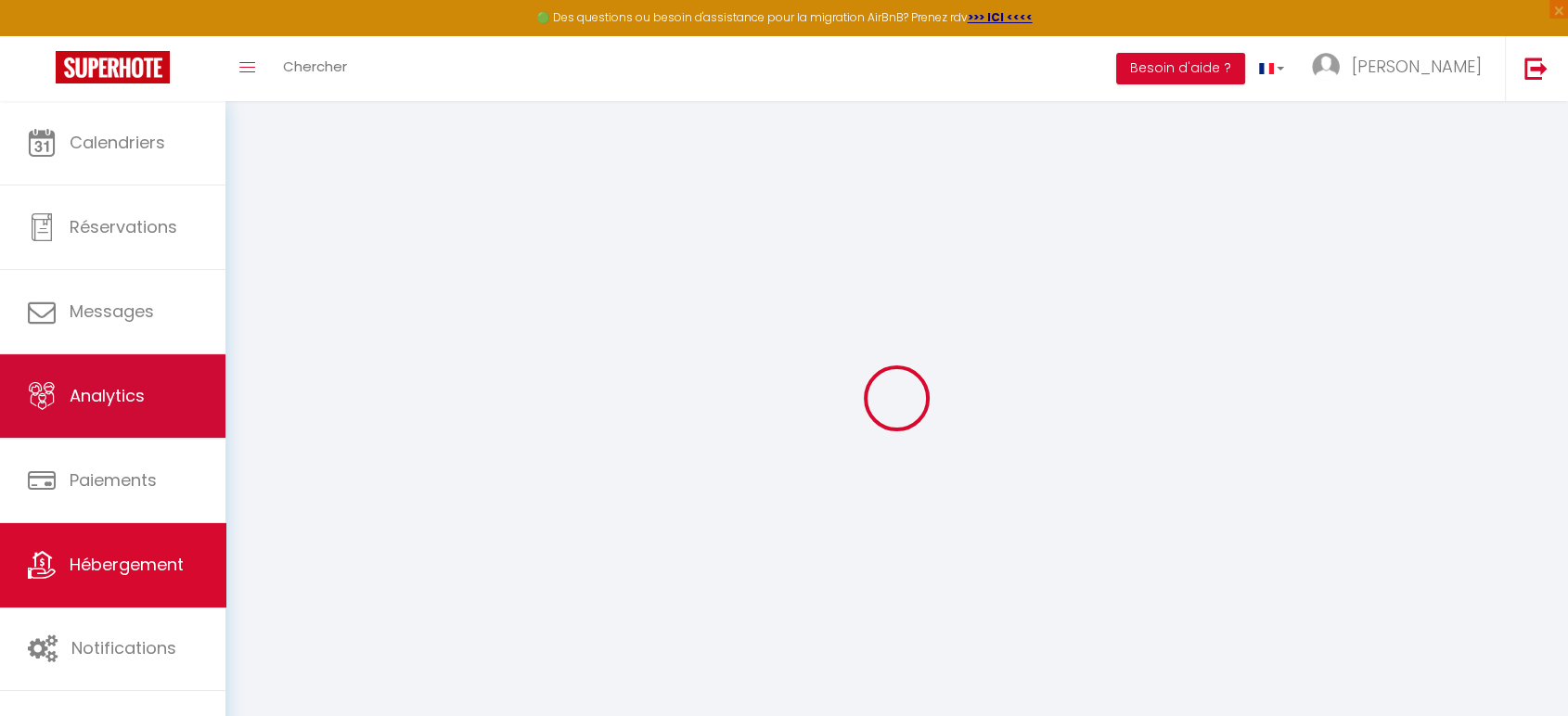
select select
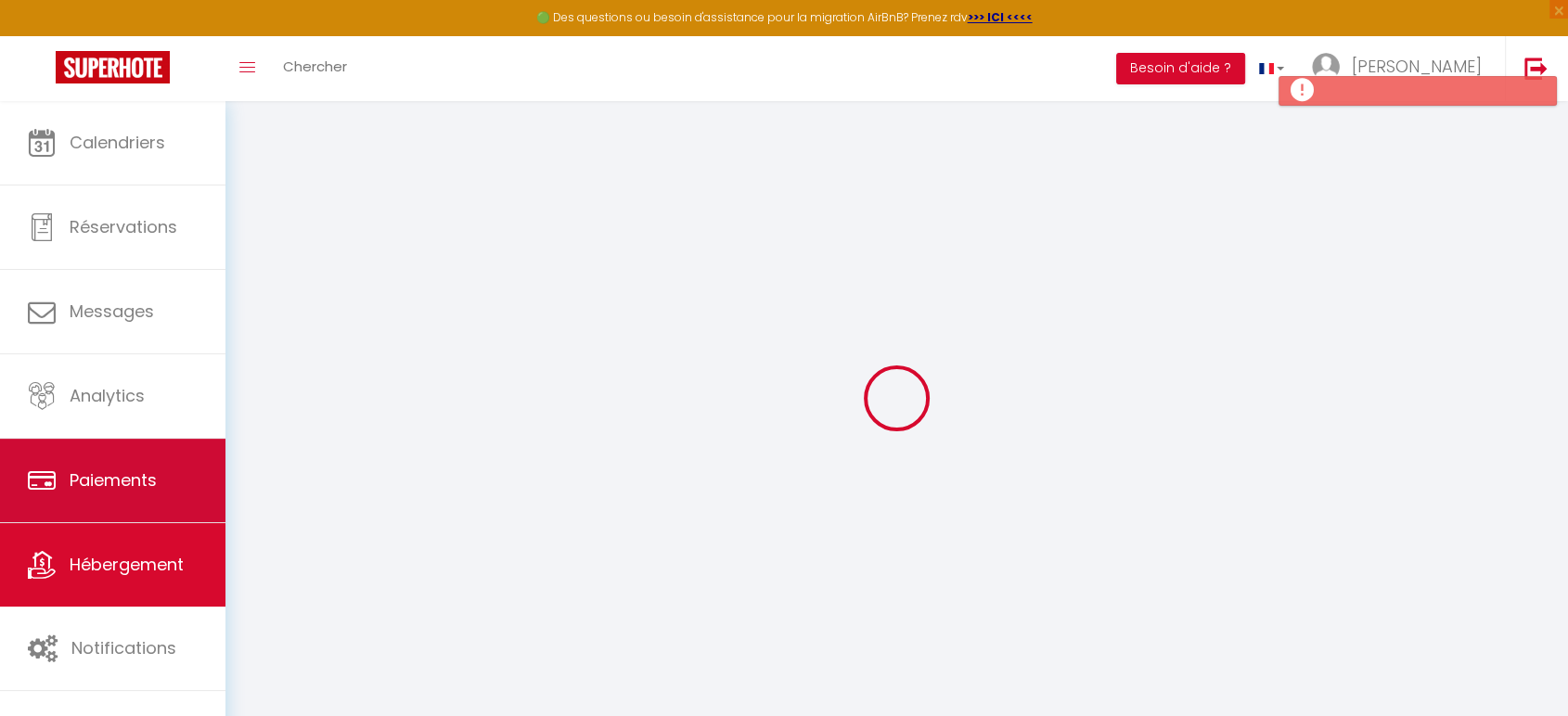
select select
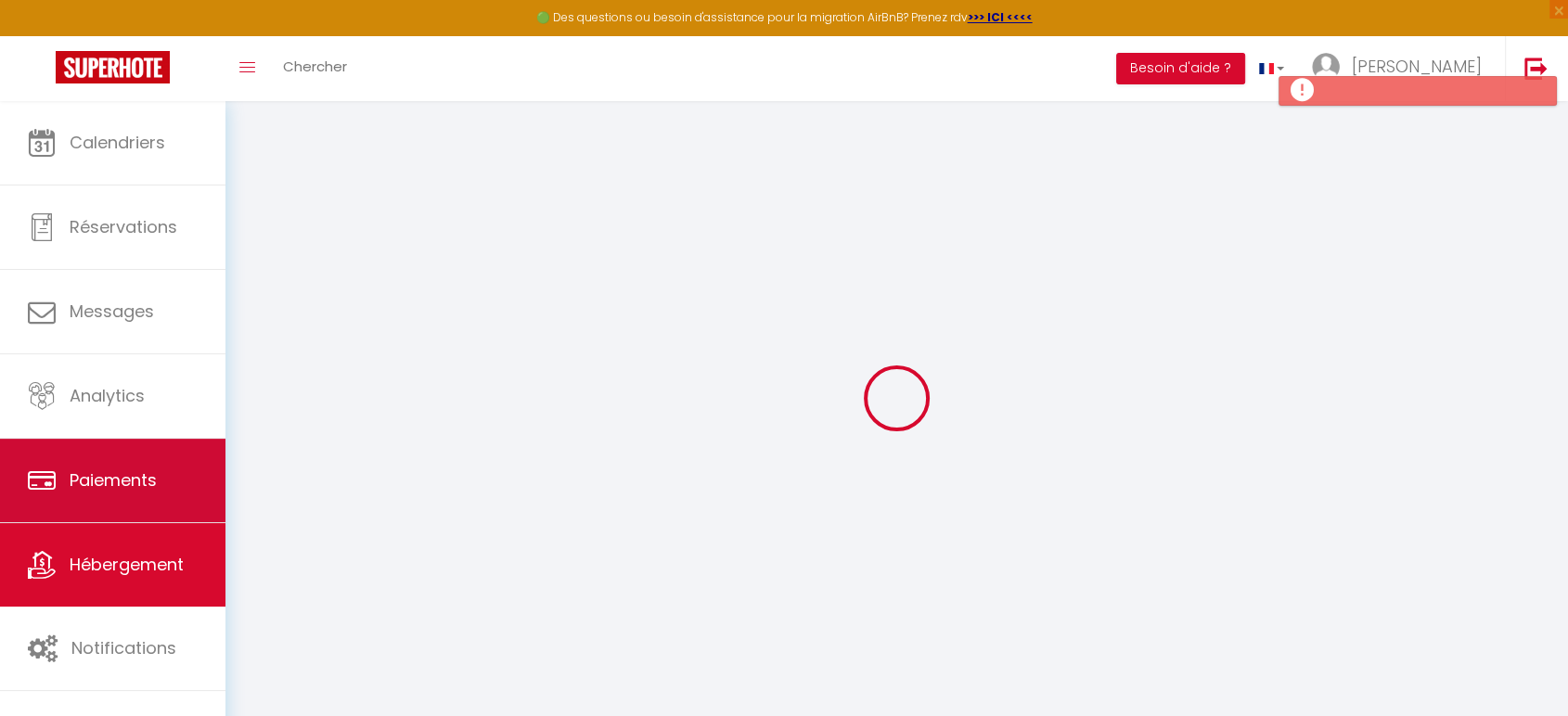
select select
checkbox input "false"
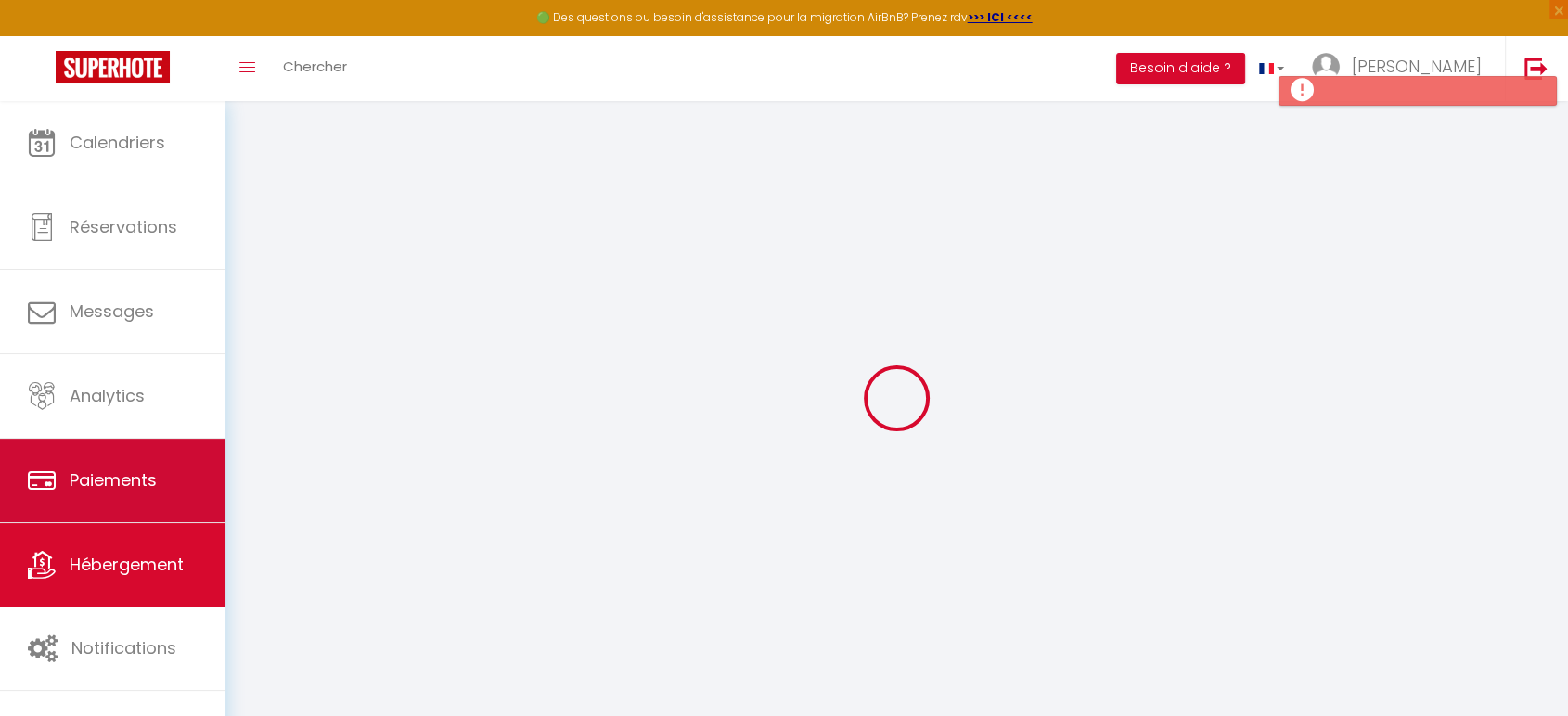
select select
checkbox input "false"
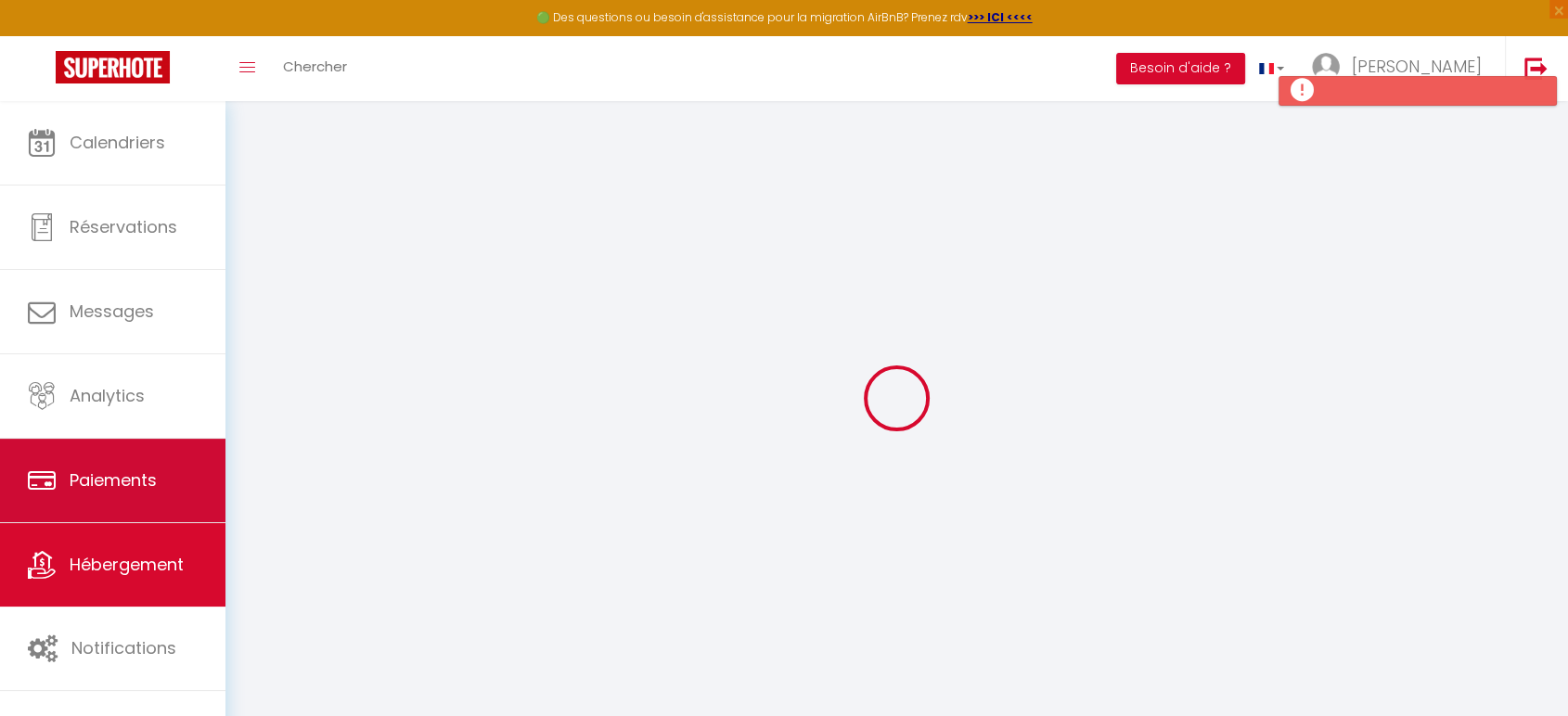
checkbox input "false"
select select
select select "15:00"
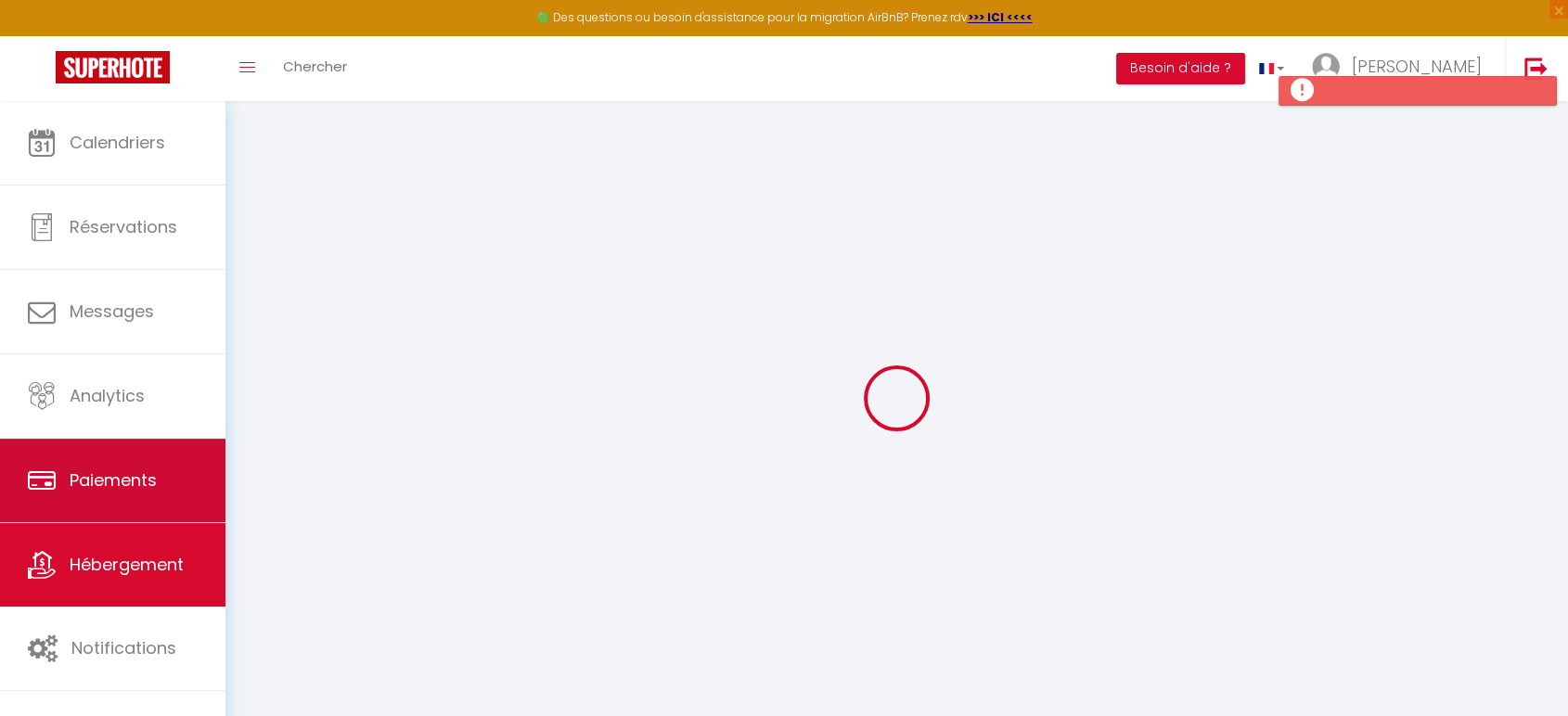
select select "23:45"
select select "11:00"
select select "30"
select select "120"
select select
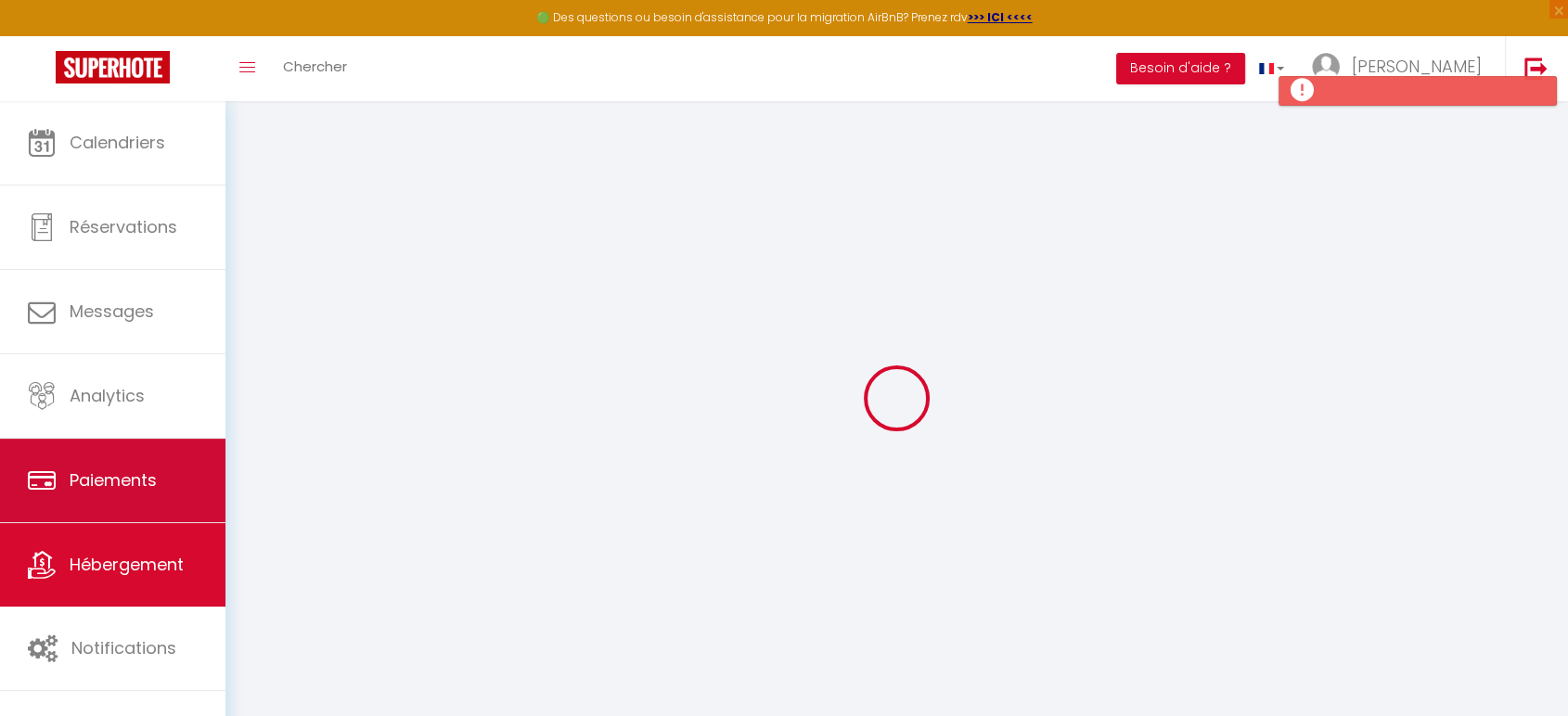
checkbox input "false"
select select
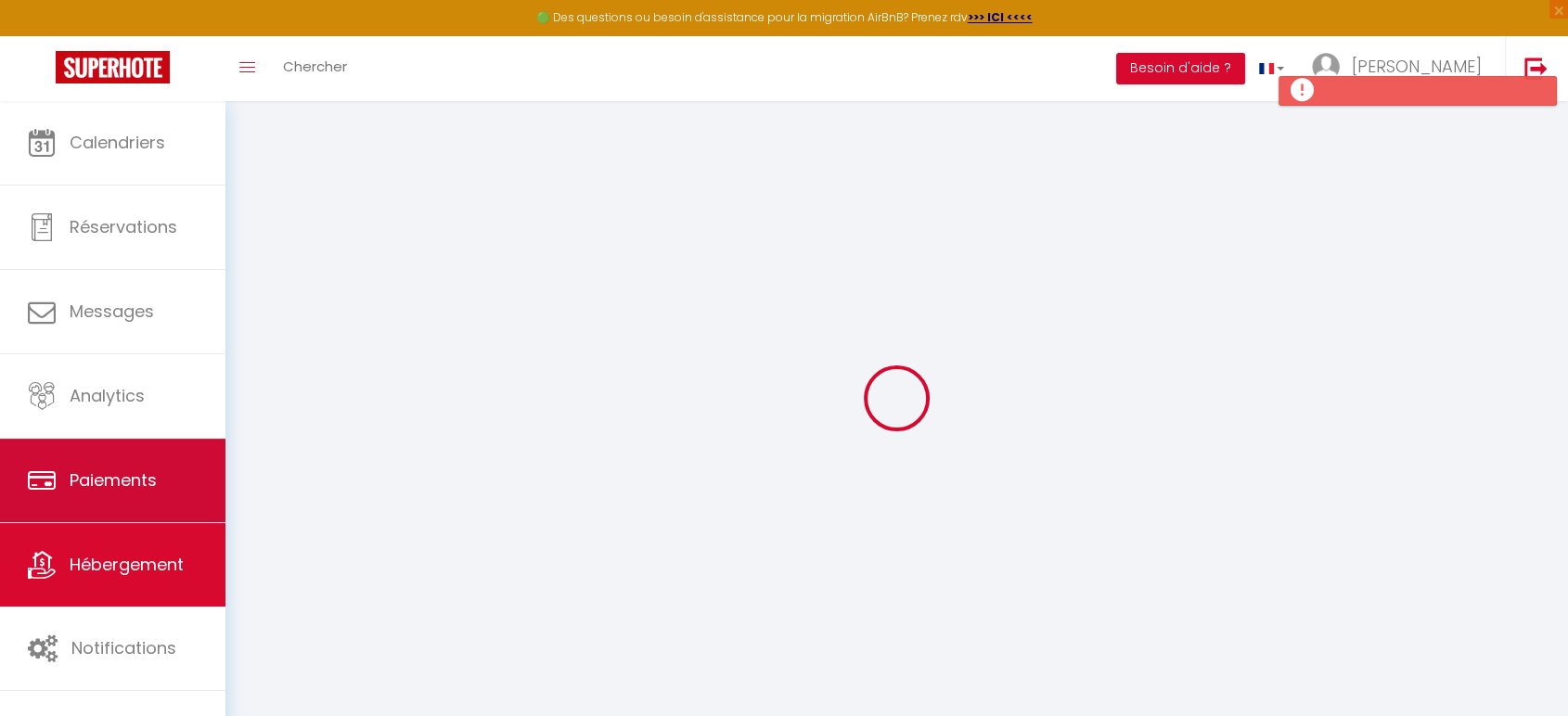
select select
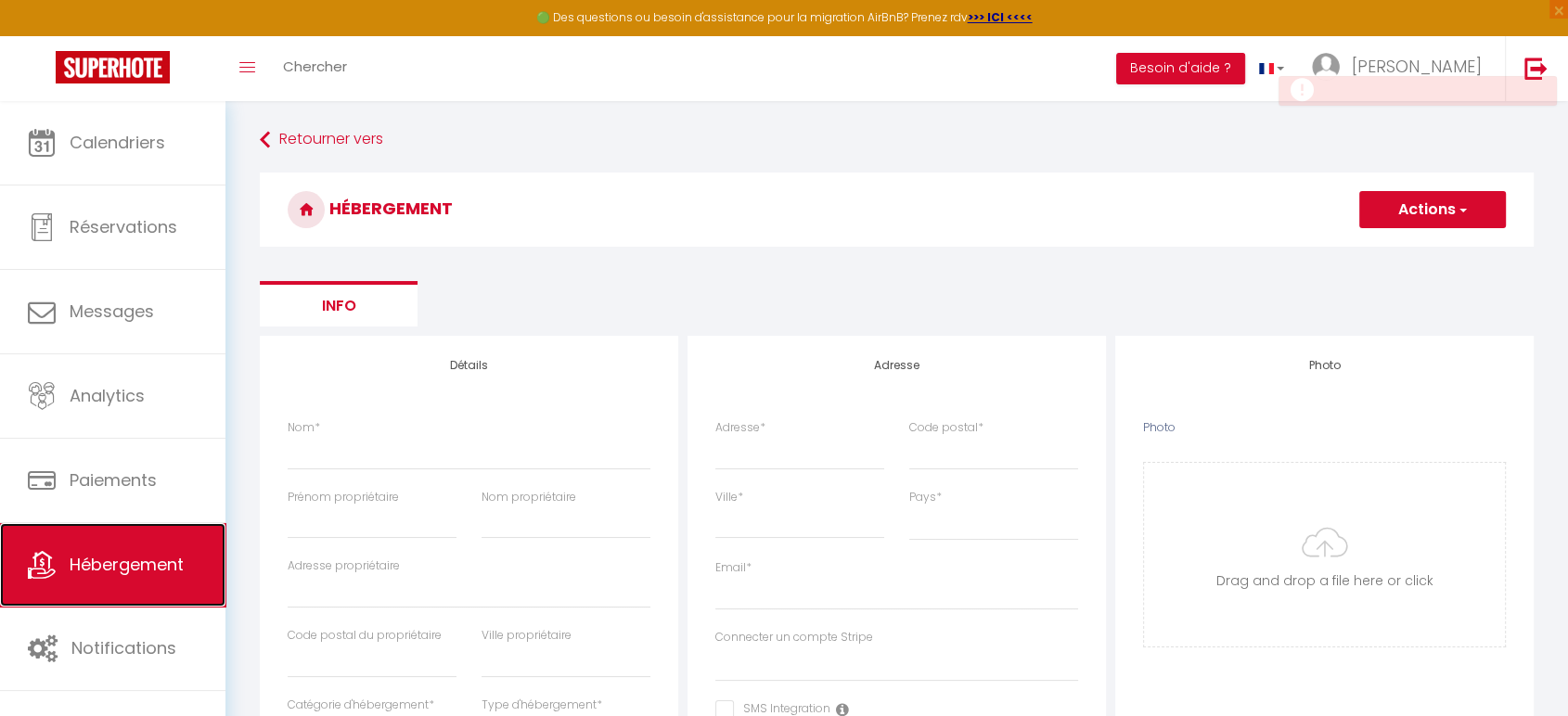
click at [134, 568] on span "Hébergement" at bounding box center [126, 564] width 114 height 23
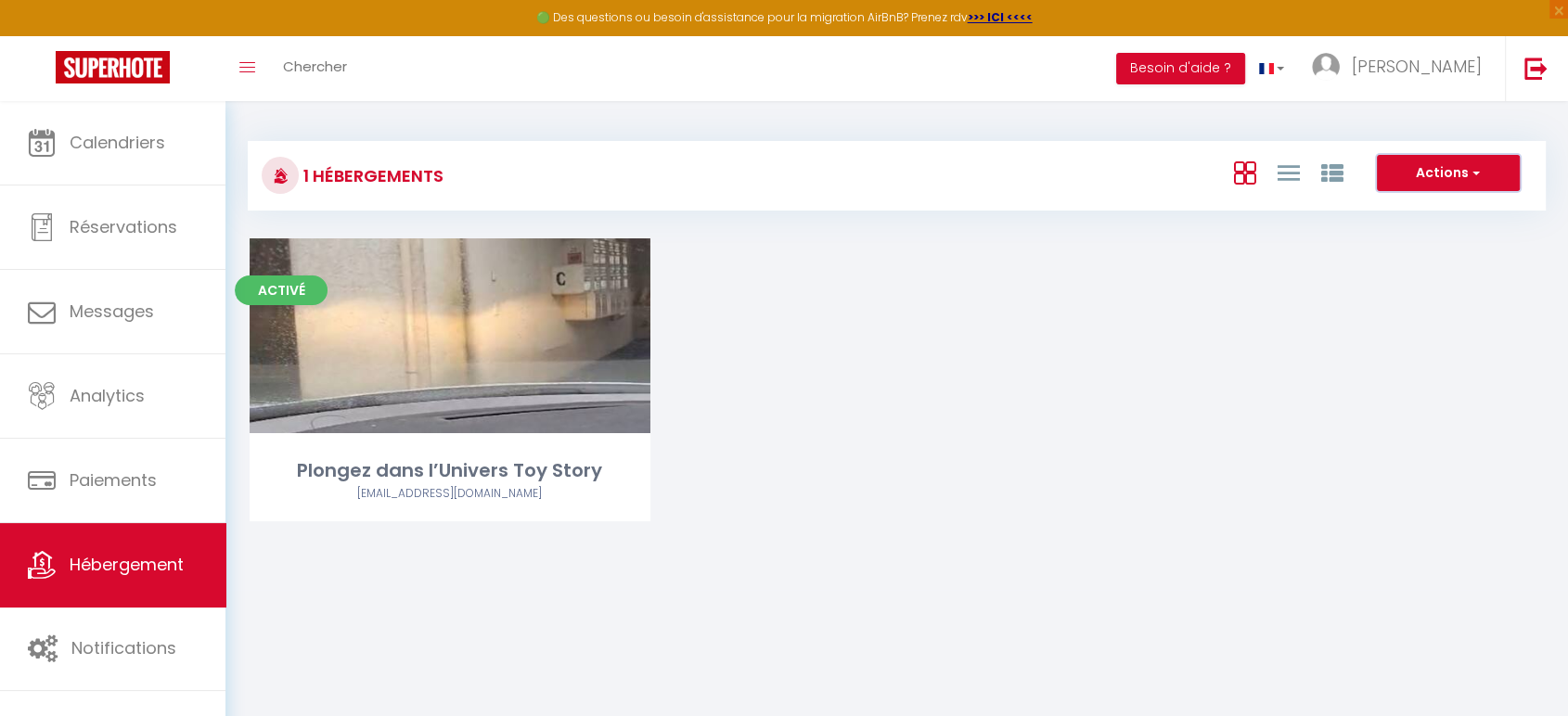
click at [1446, 181] on button "Actions" at bounding box center [1448, 173] width 143 height 37
click at [1431, 211] on li "Créer un Hébergement" at bounding box center [1434, 211] width 170 height 21
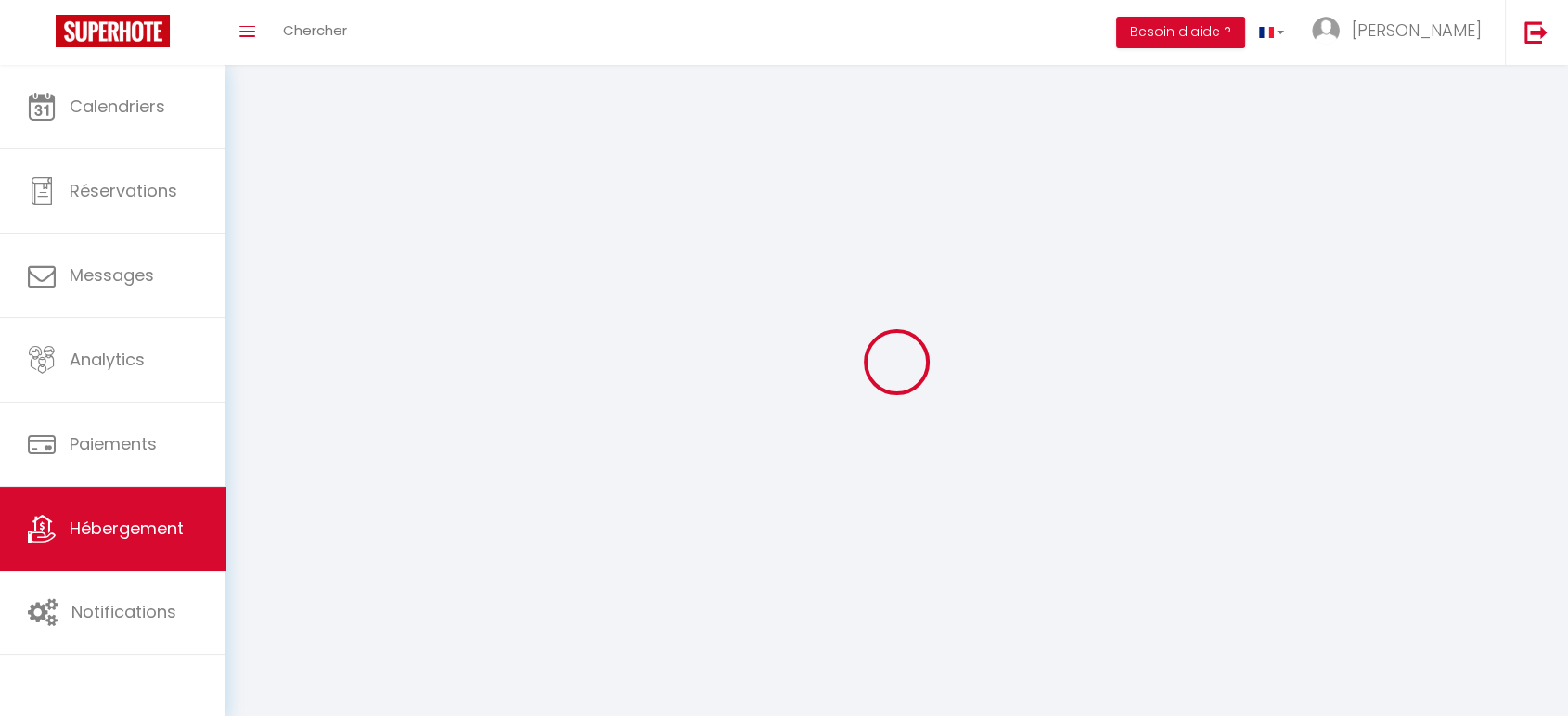
select select "28"
select select
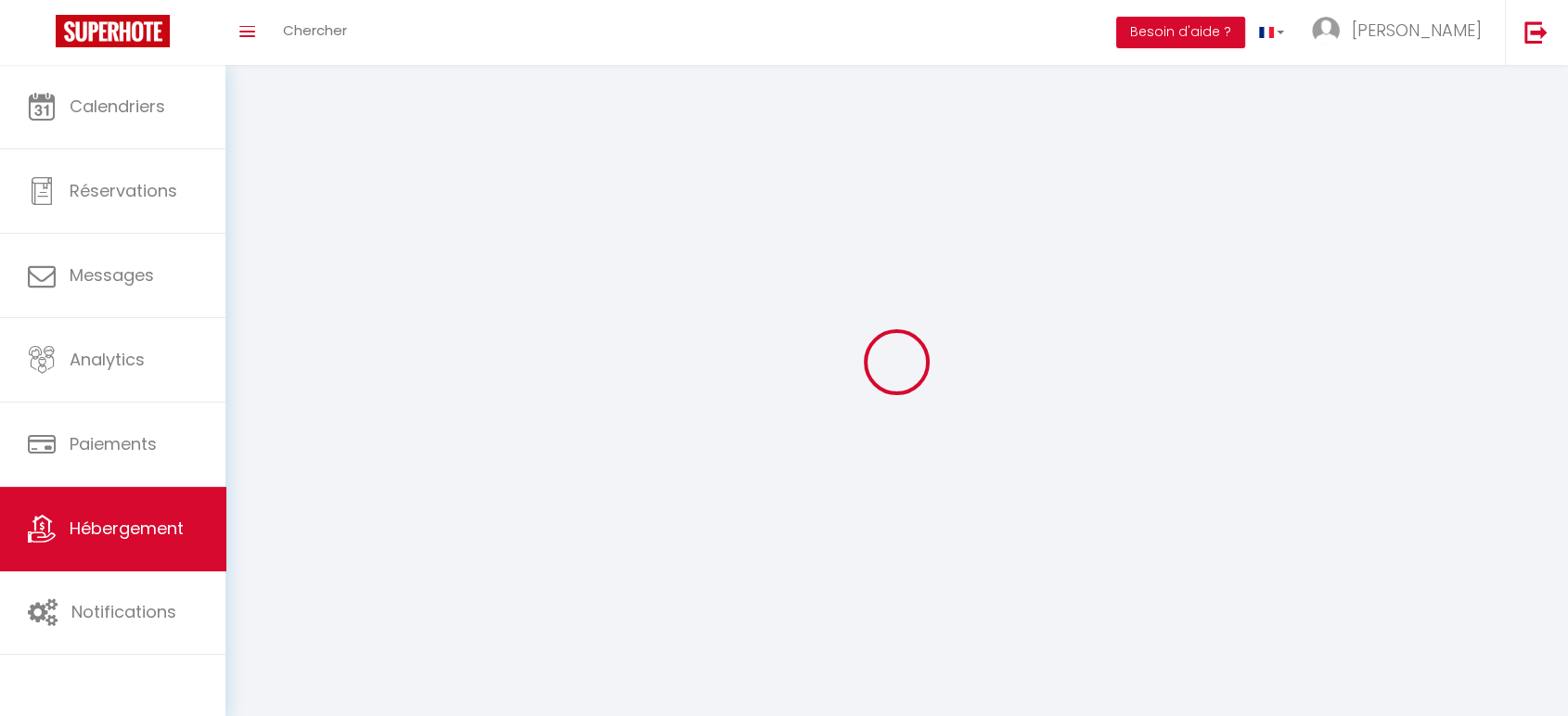
select select
checkbox input "false"
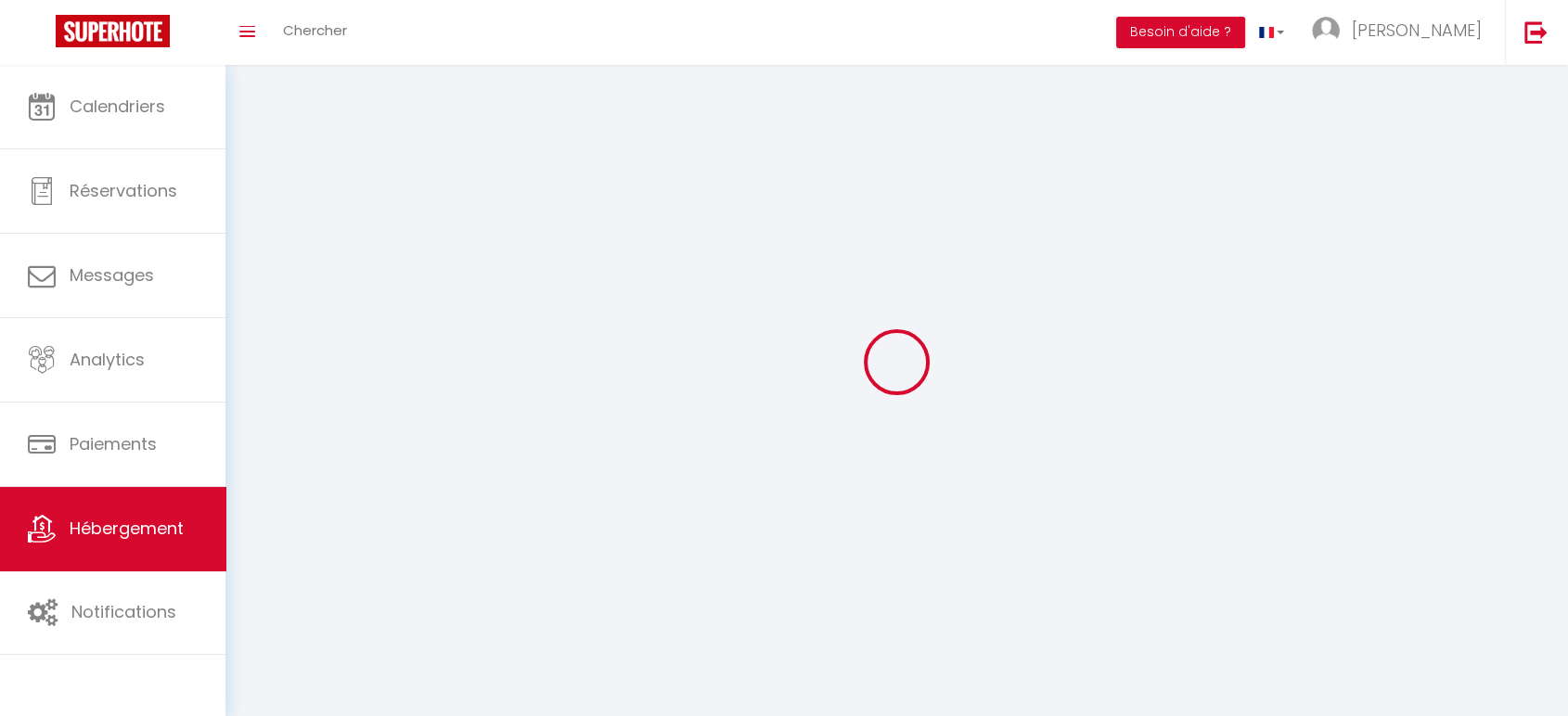
checkbox input "false"
select select
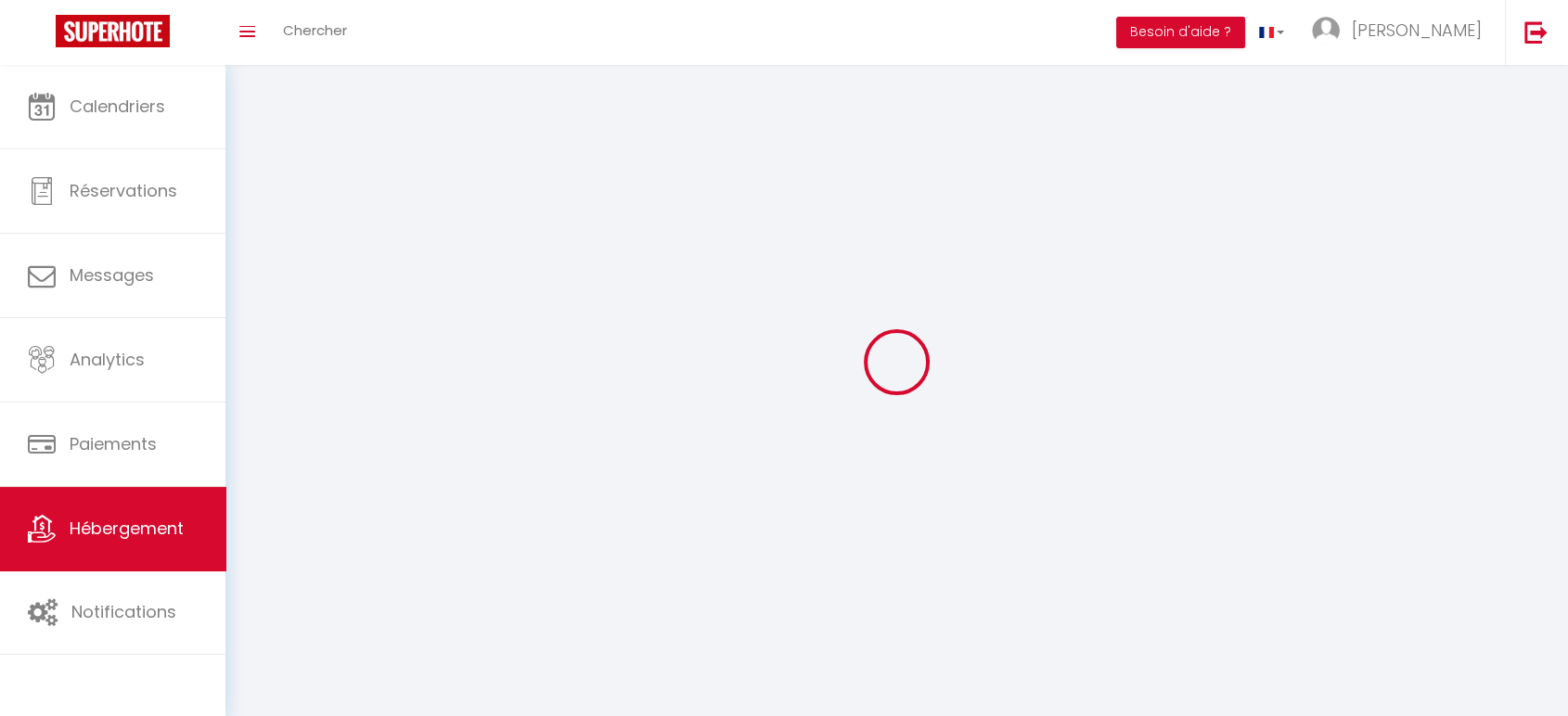
select select
checkbox input "false"
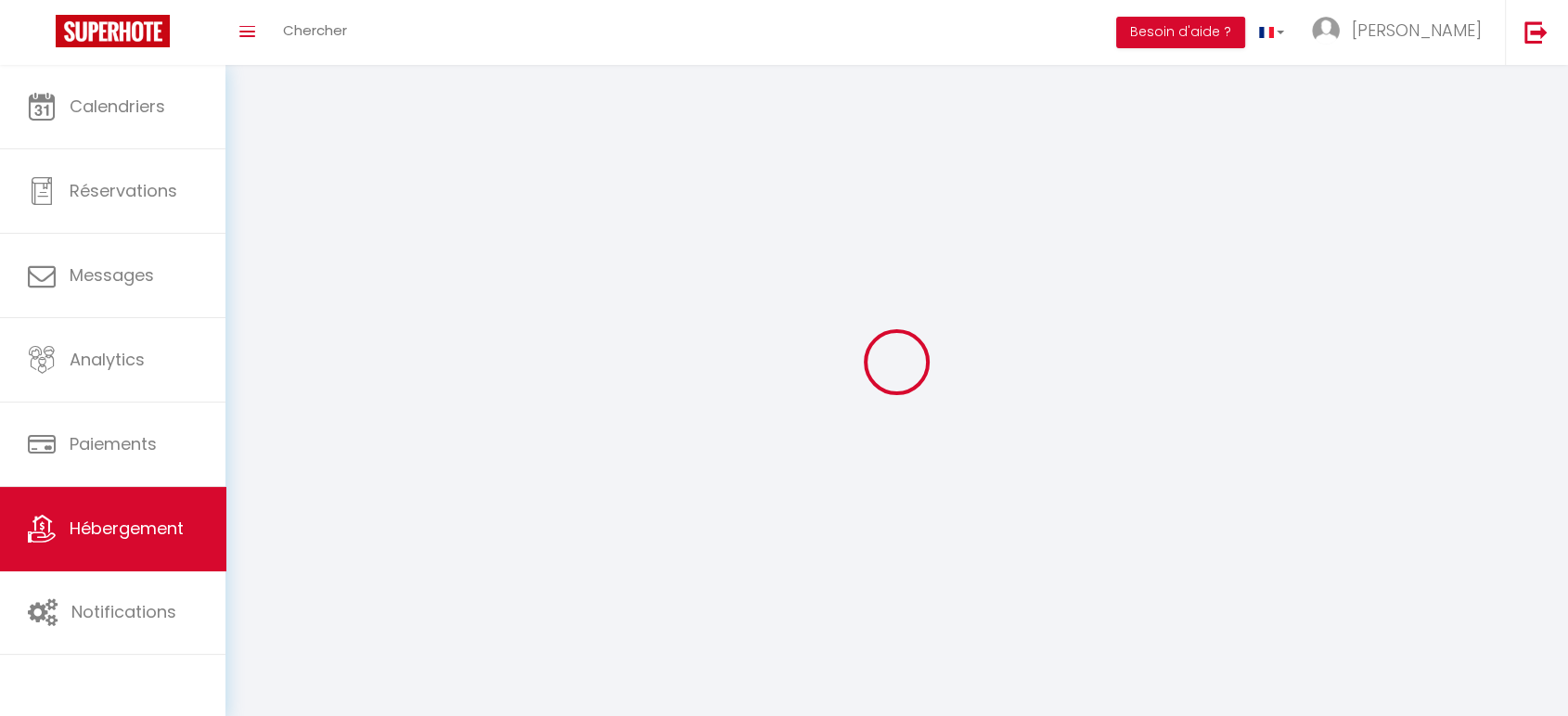
checkbox input "false"
select select
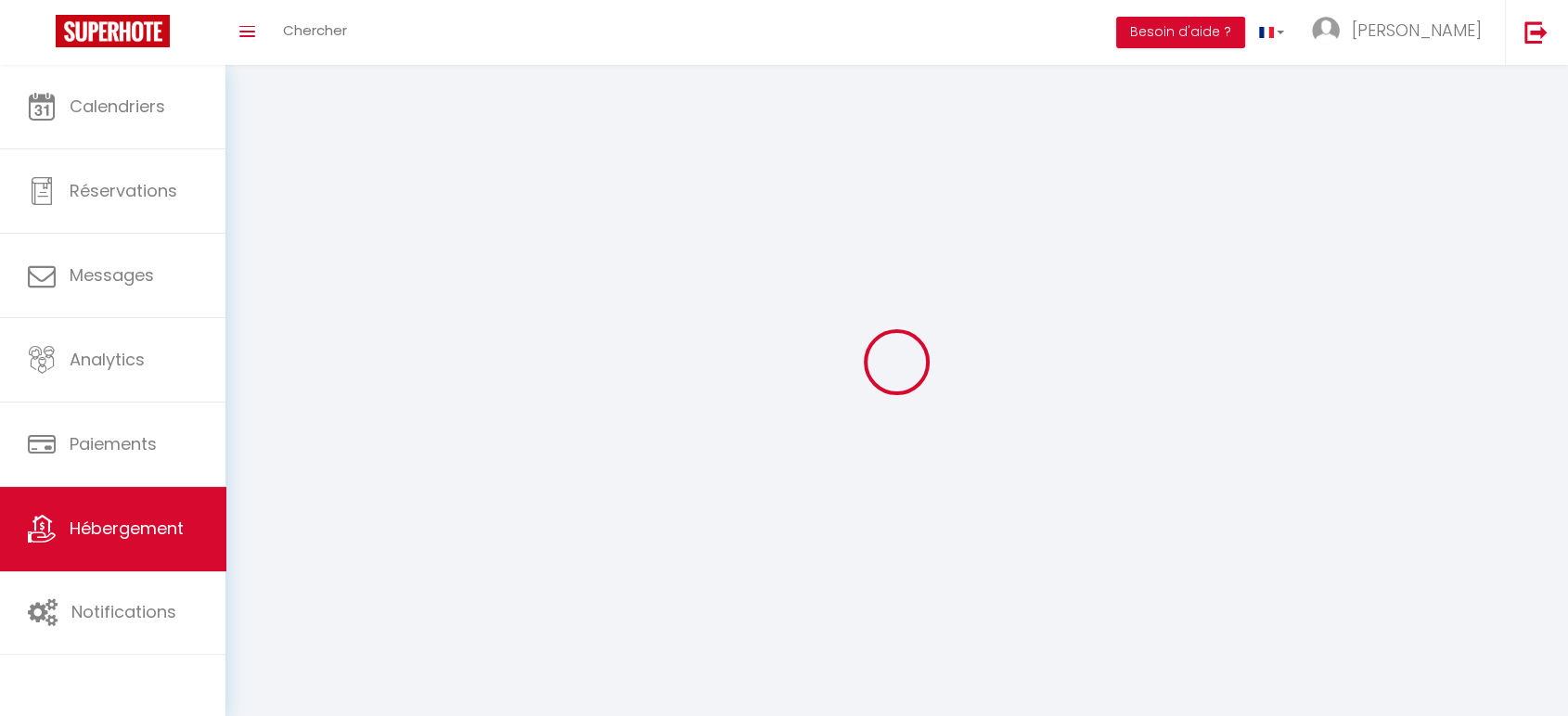
select select
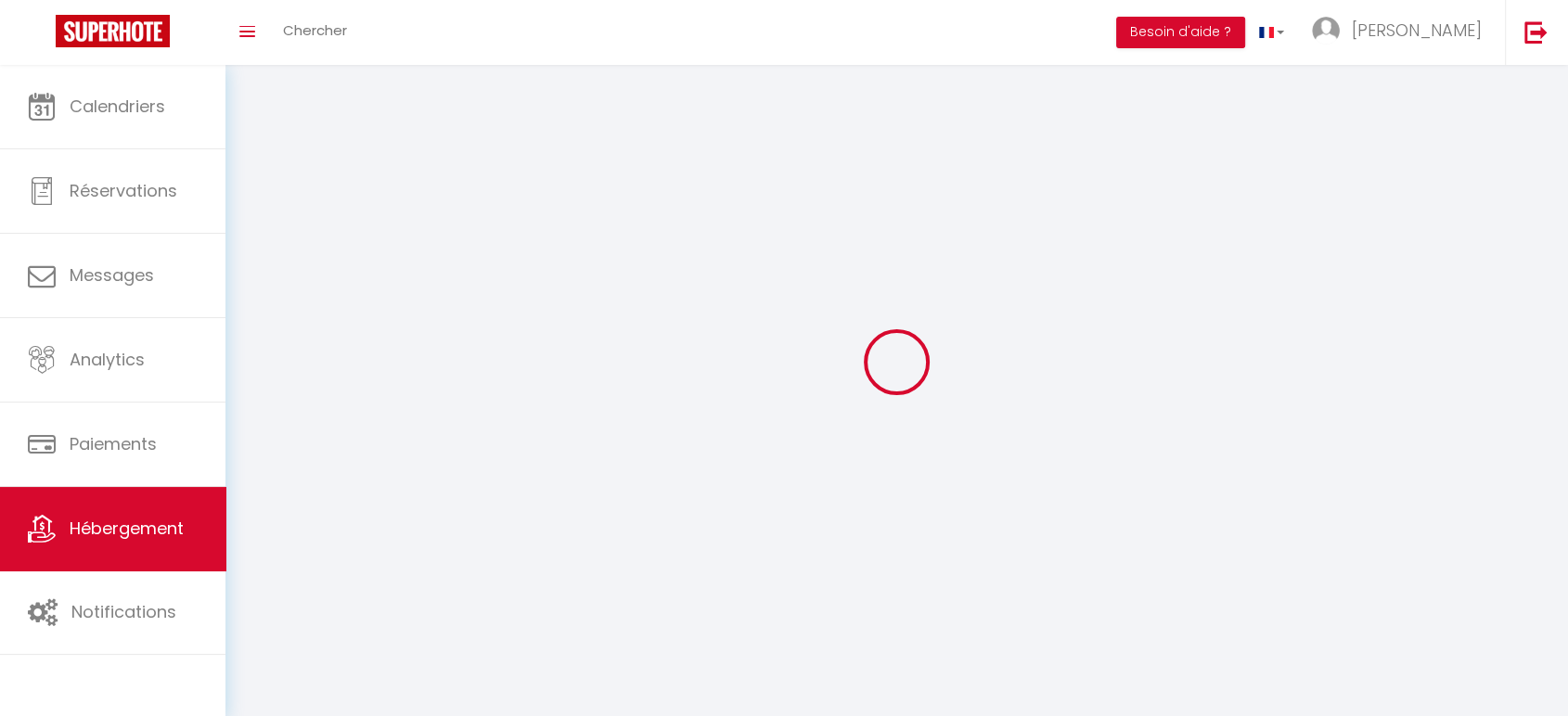
select select
checkbox input "false"
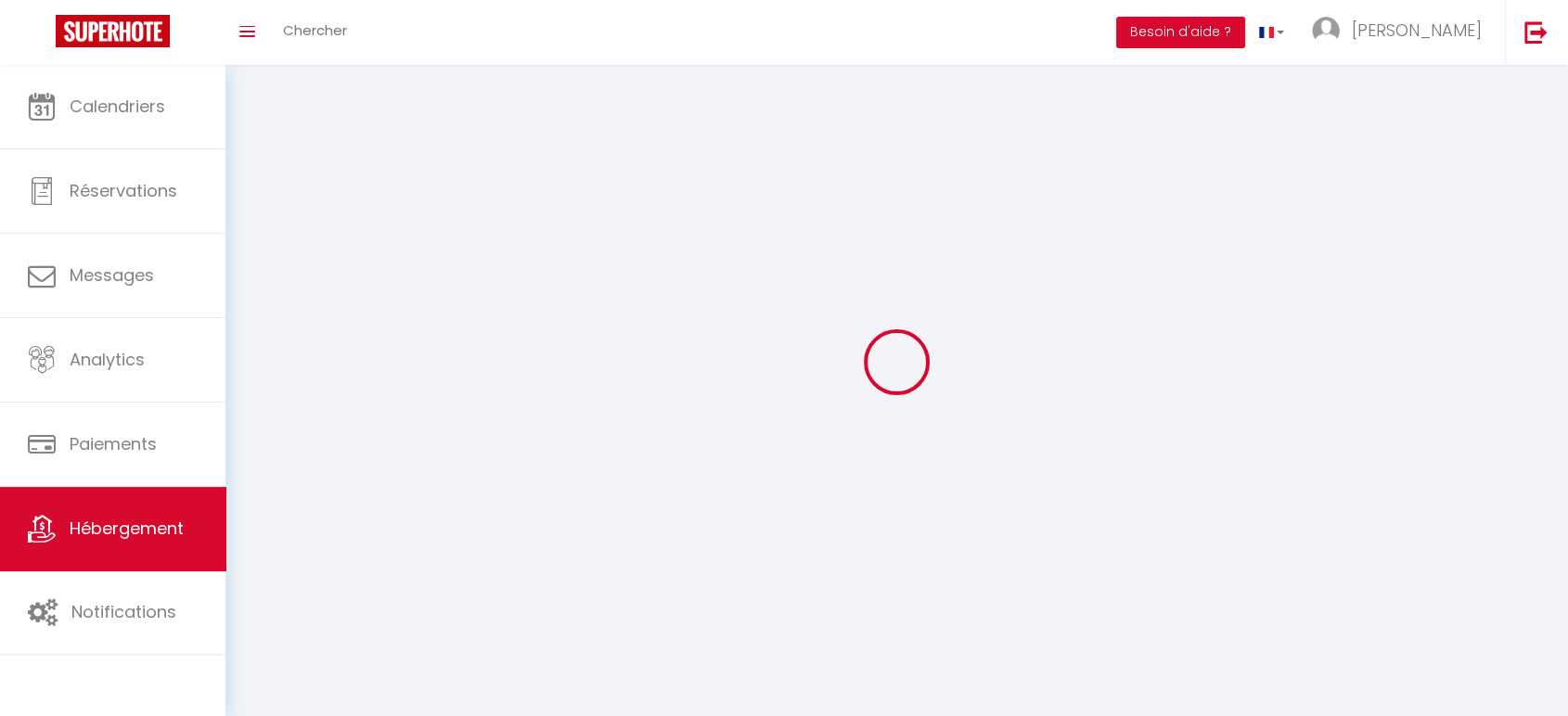
select select
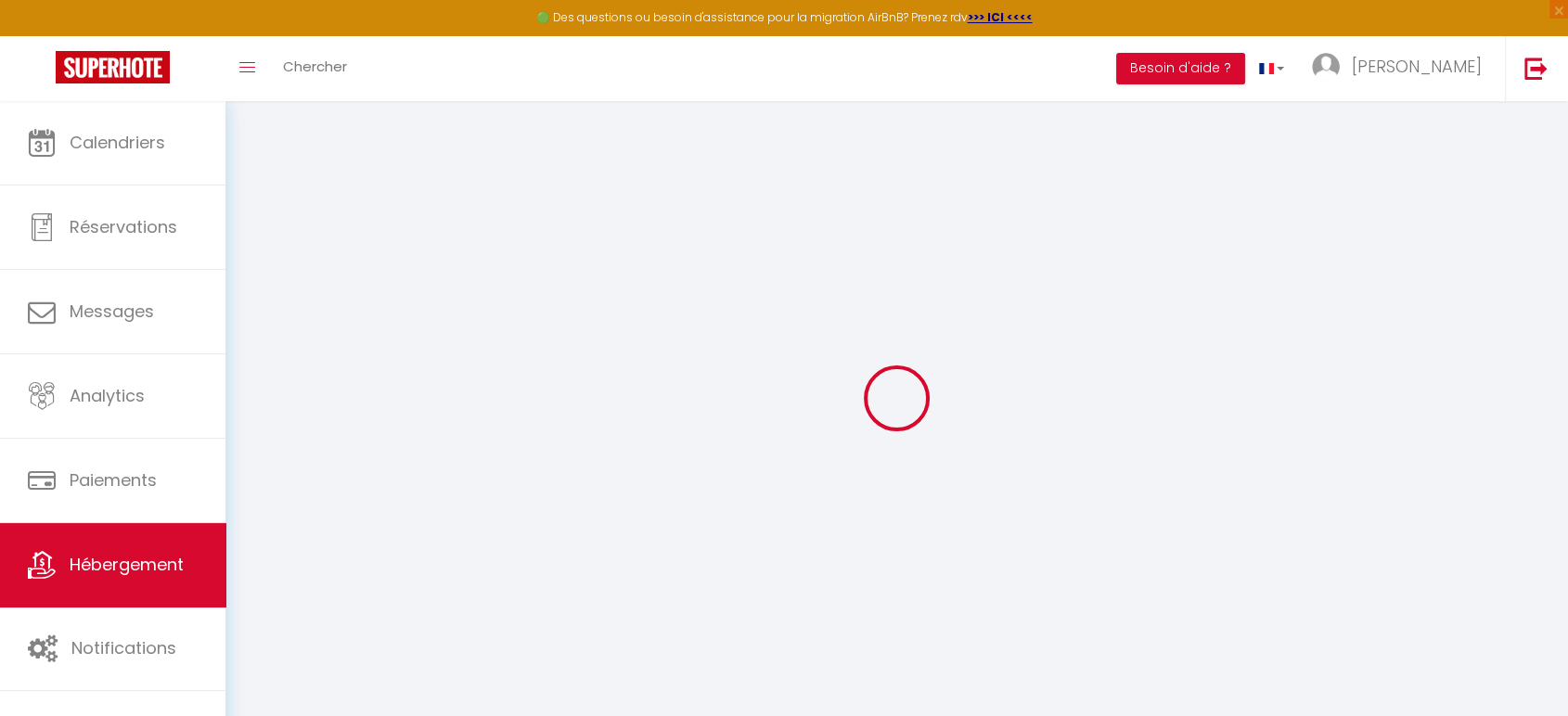
select select
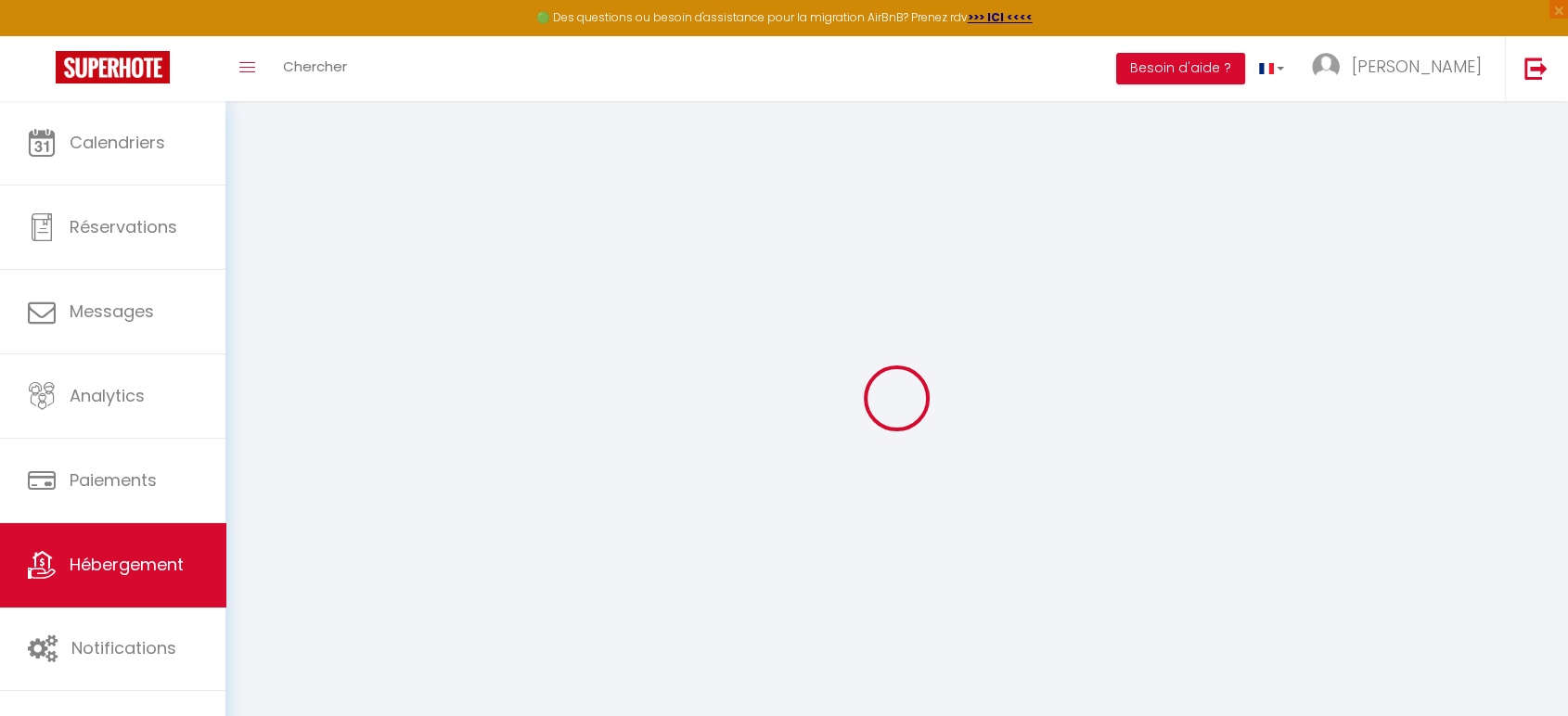
select select
checkbox input "false"
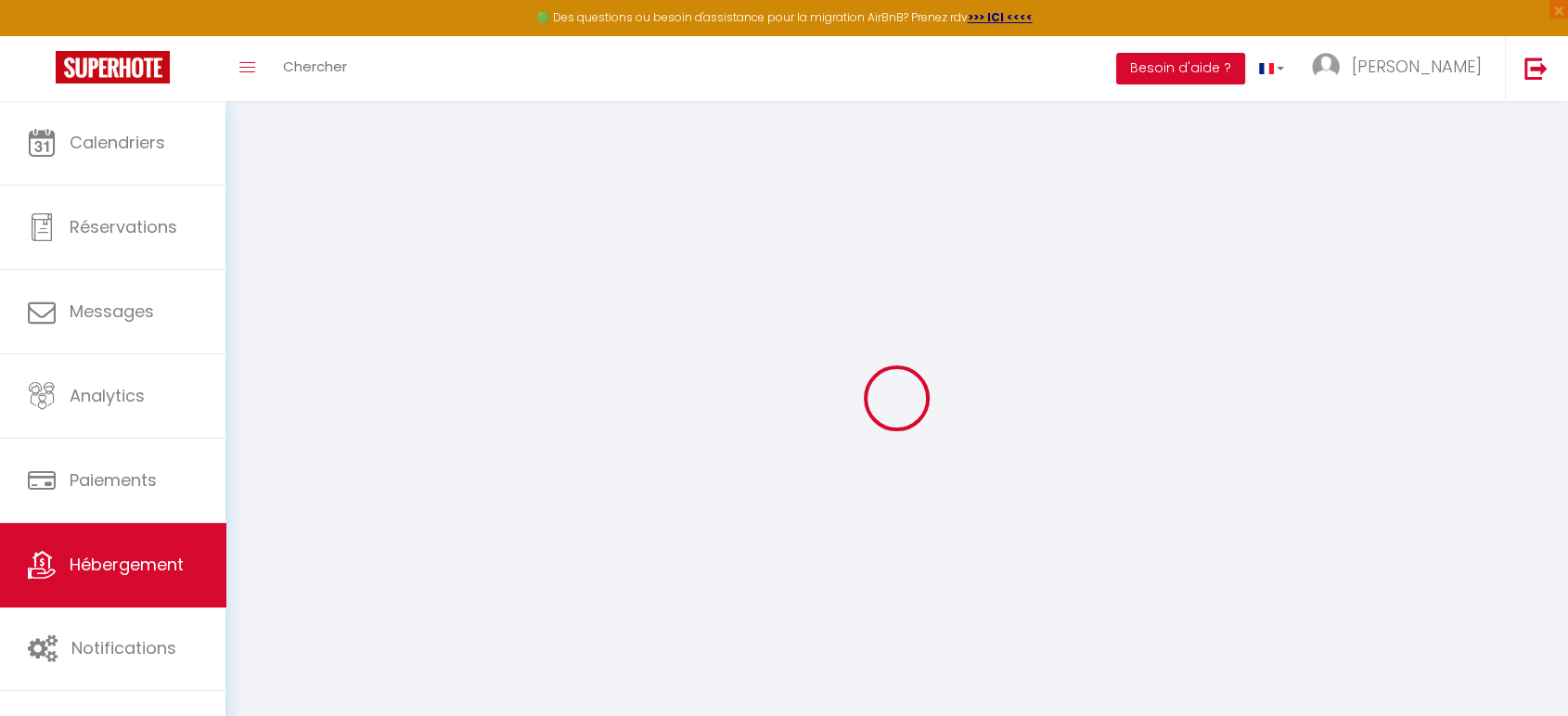
select select
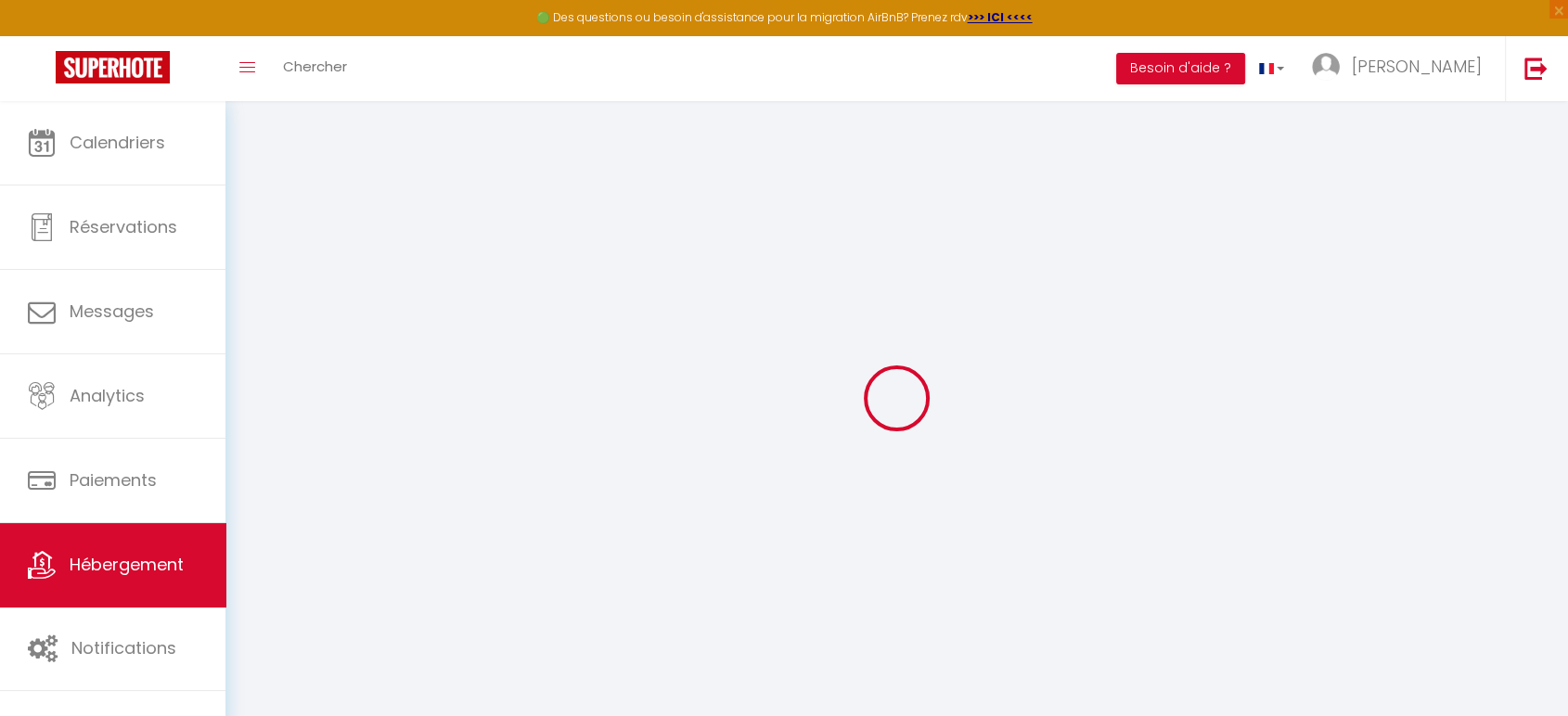
select select
checkbox input "false"
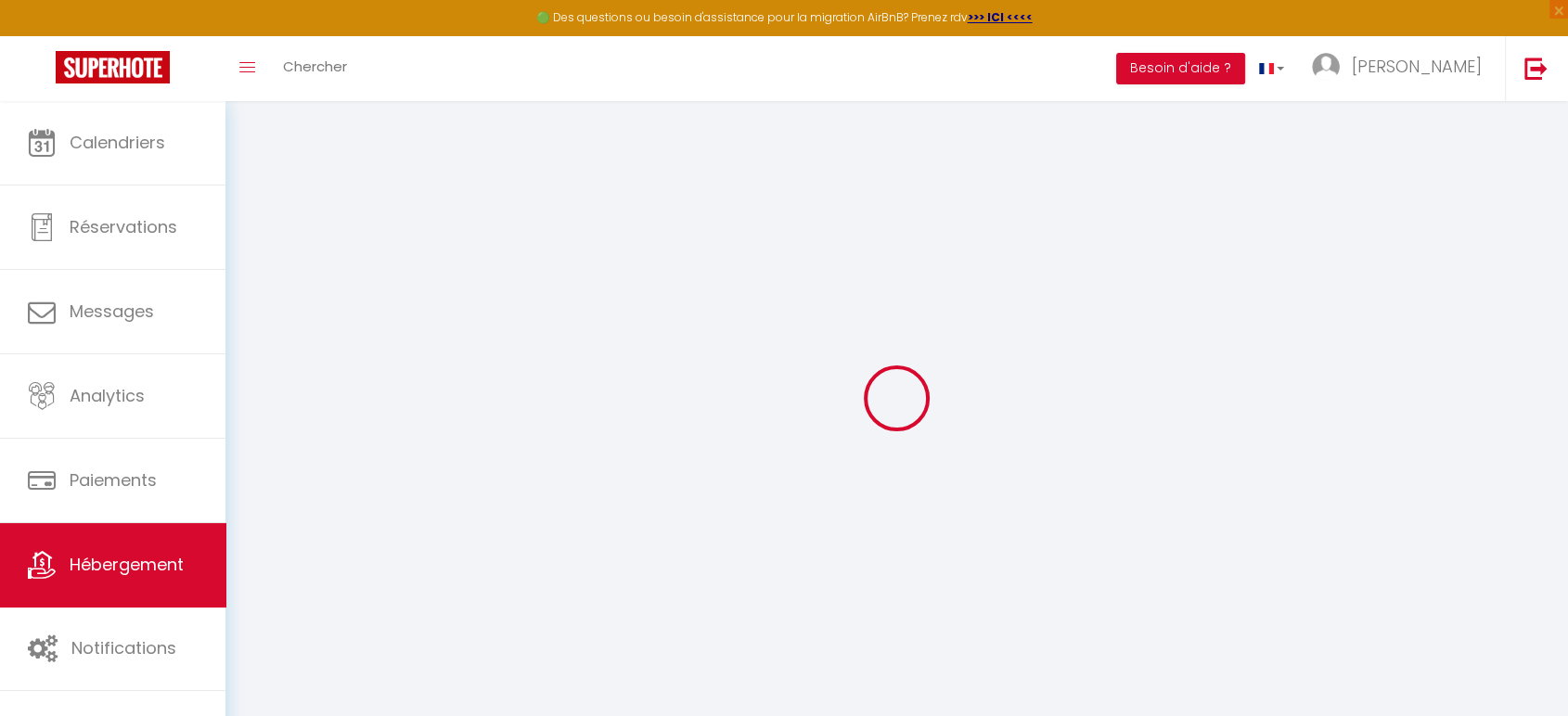
checkbox input "false"
select select
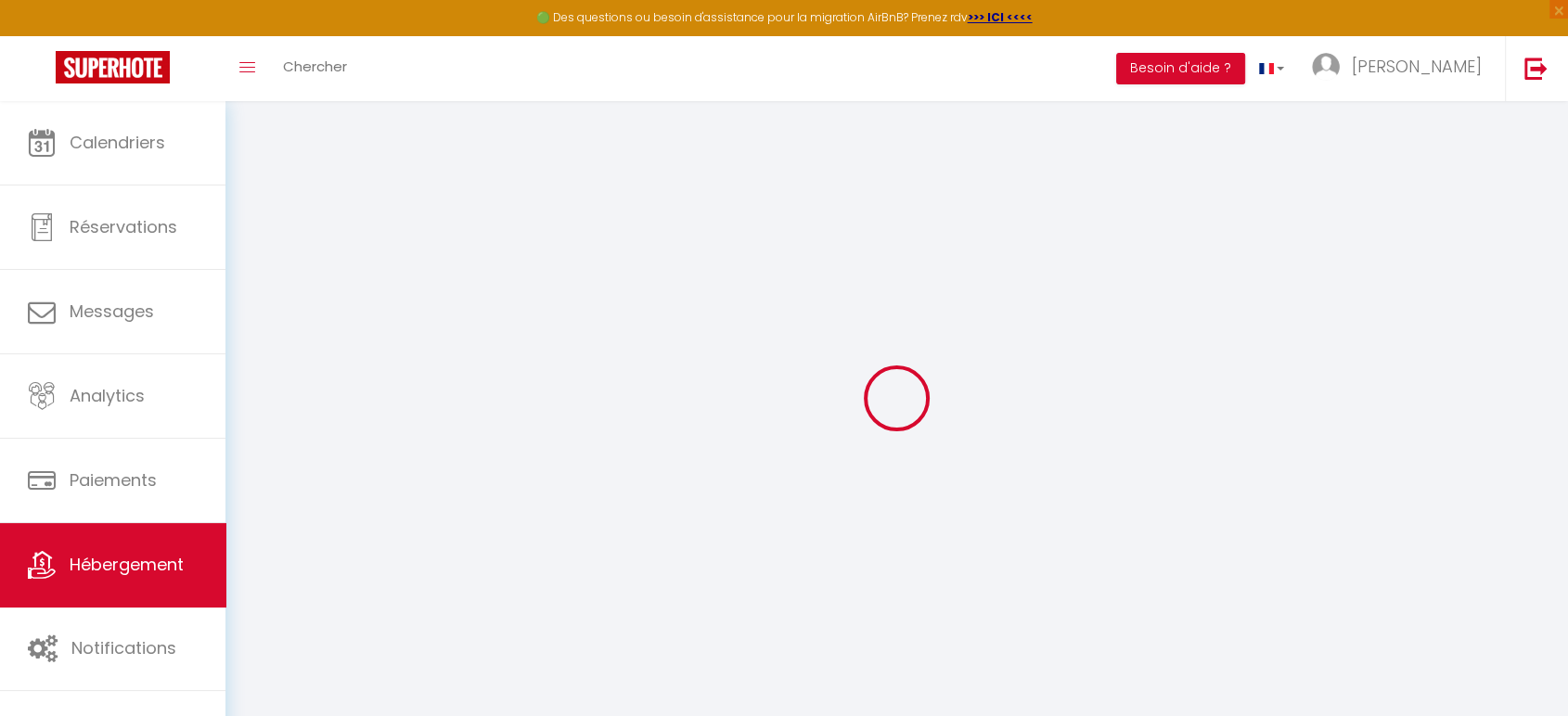
select select
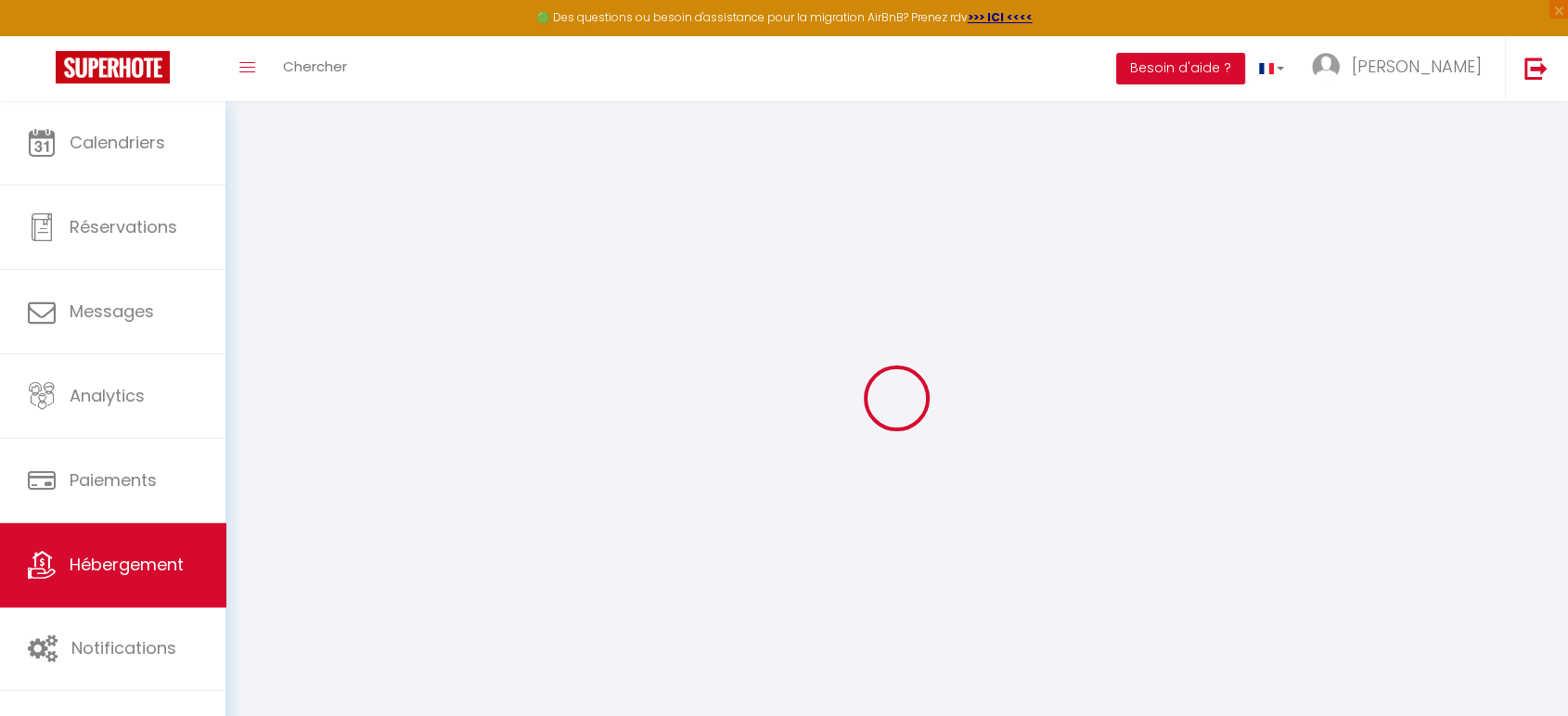
checkbox input "false"
select select
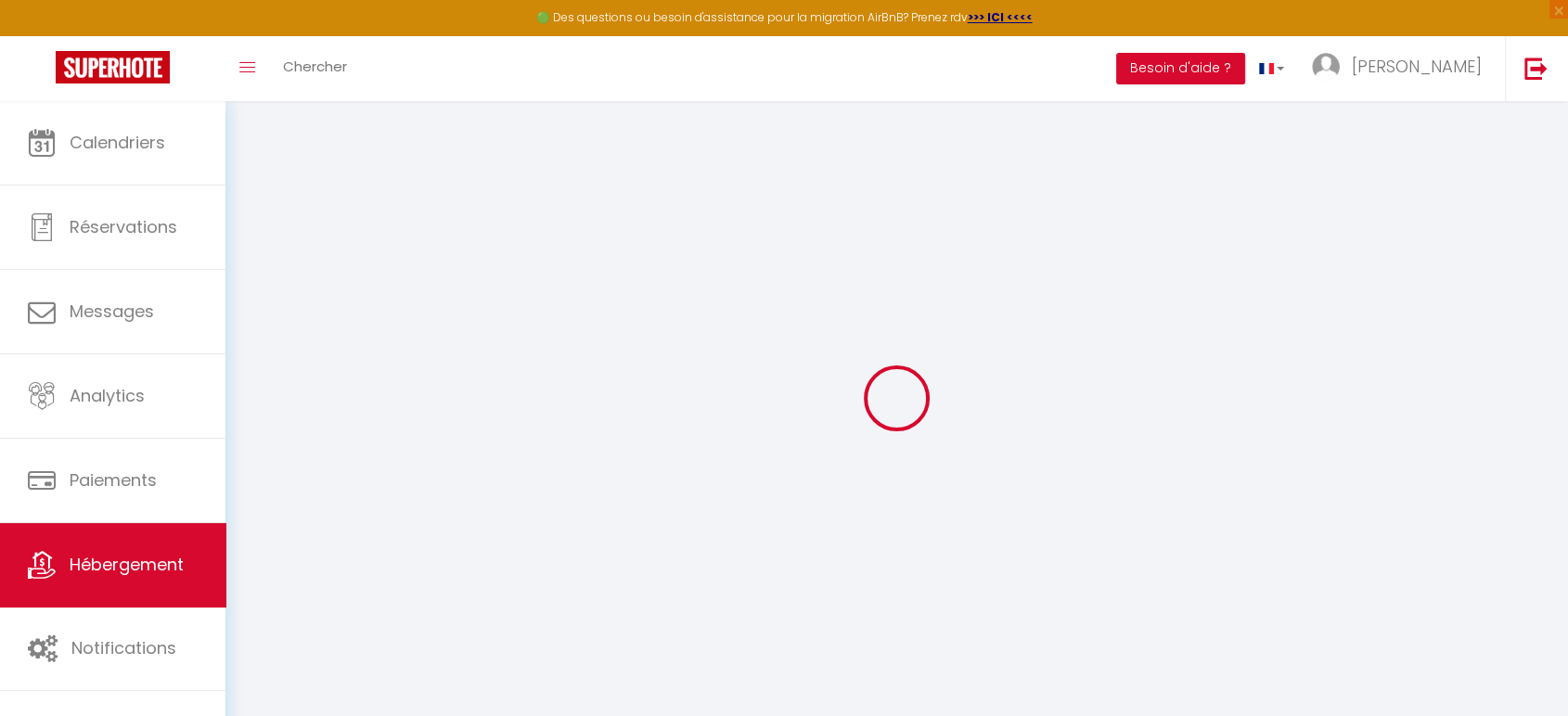
select select
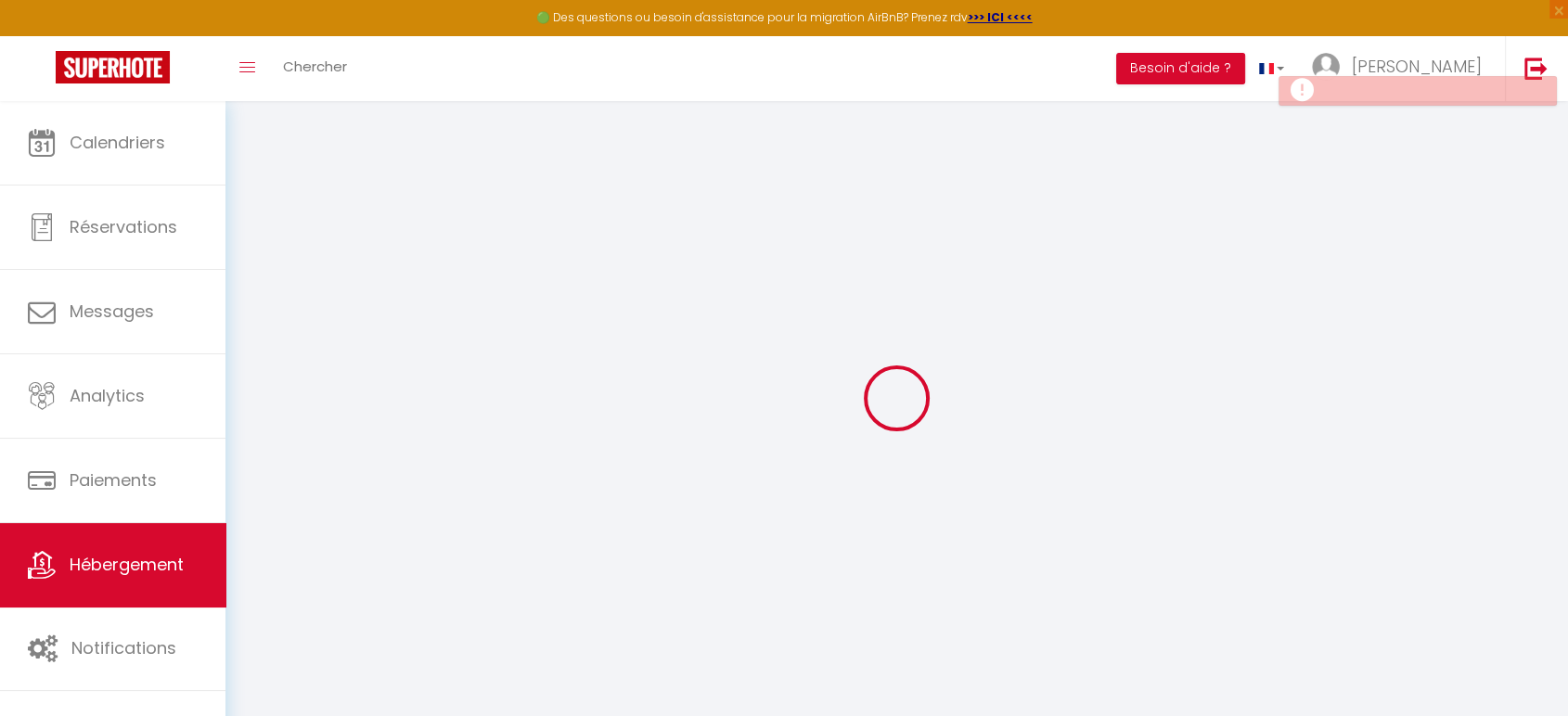
select select
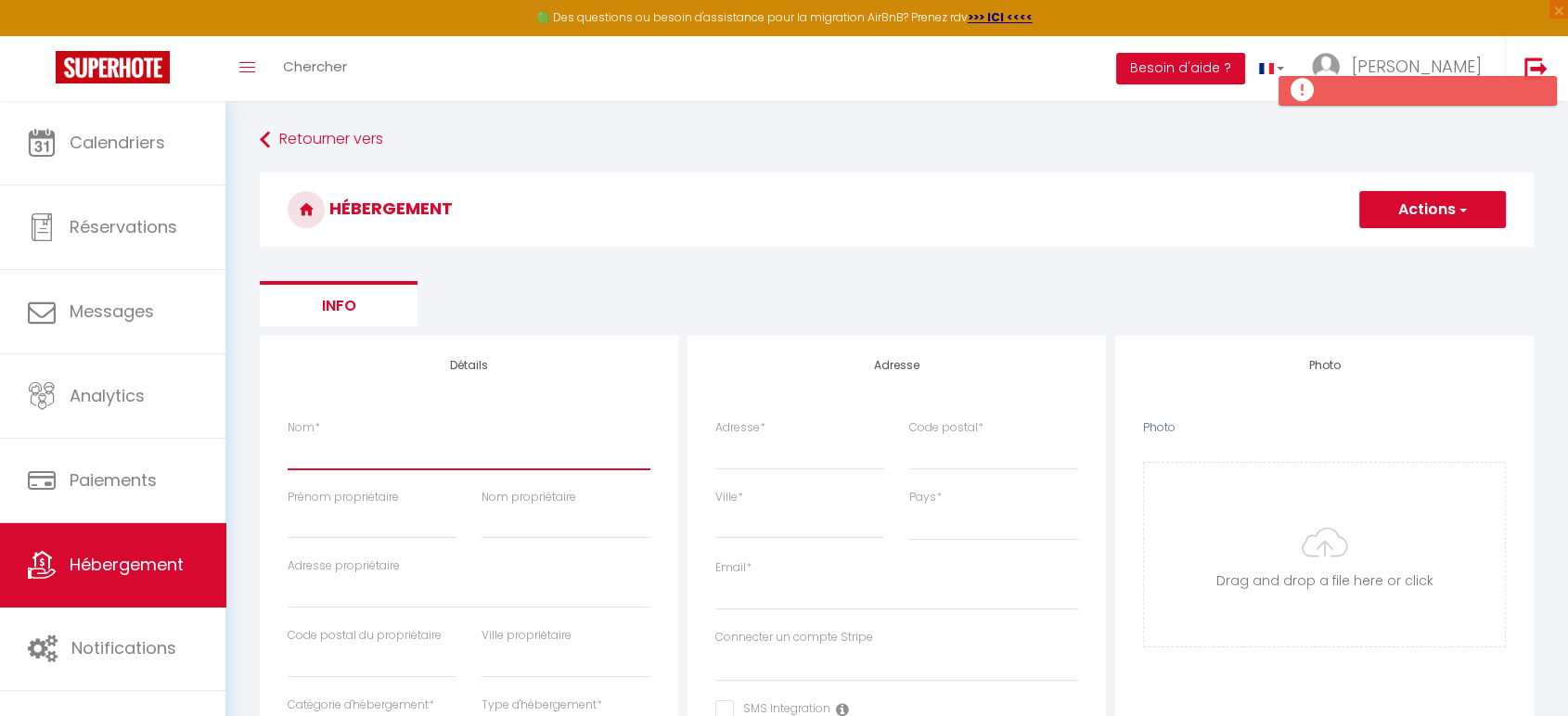
click at [349, 440] on input "Nom *" at bounding box center [469, 453] width 363 height 34
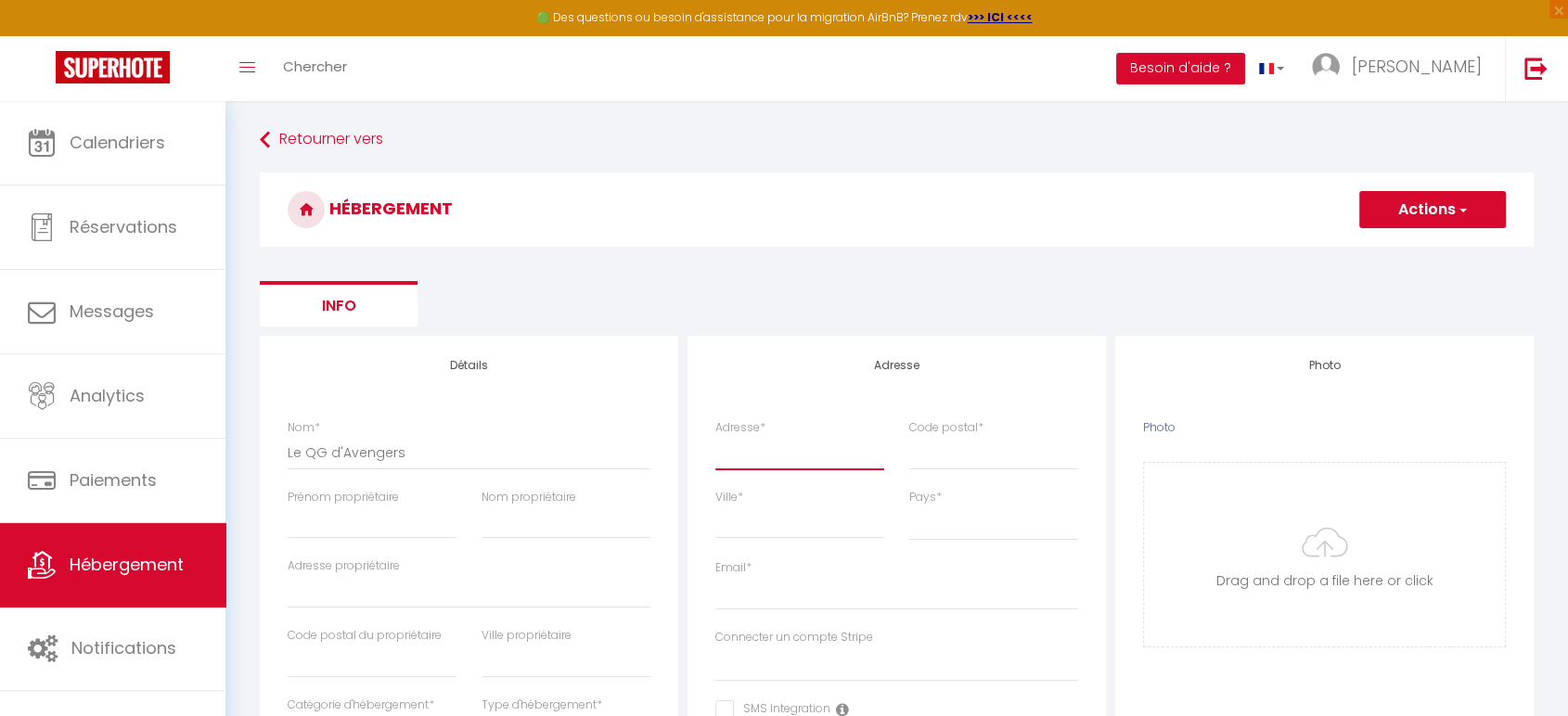
click at [762, 444] on input "Adresse *" at bounding box center [800, 453] width 169 height 34
click at [801, 519] on input "Ville *" at bounding box center [800, 522] width 169 height 34
click at [811, 636] on label "Connecter un compte Stripe" at bounding box center [794, 637] width 158 height 18
click at [811, 646] on select "[EMAIL_ADDRESS][DOMAIN_NAME]" at bounding box center [896, 664] width 363 height 36
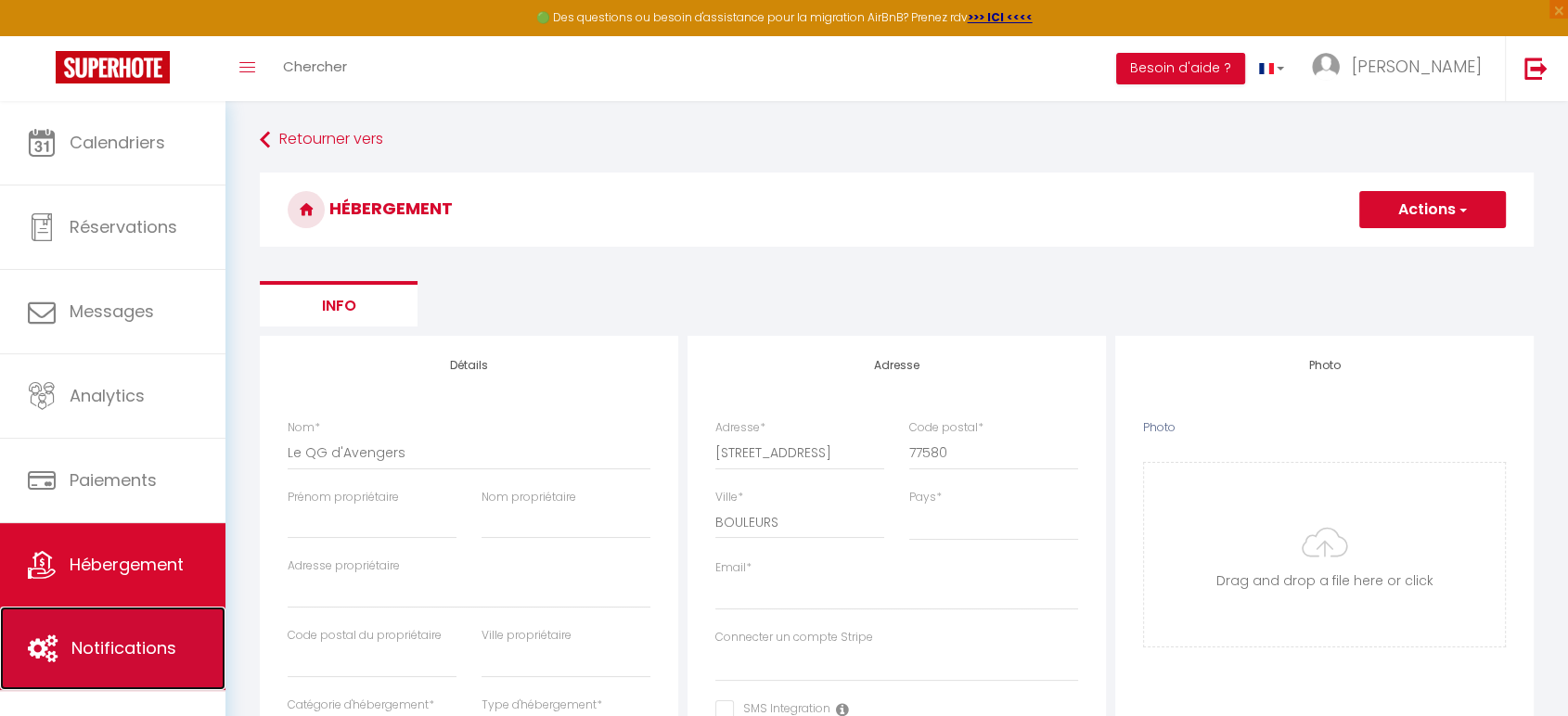
click at [125, 632] on link "Notifications" at bounding box center [113, 648] width 225 height 84
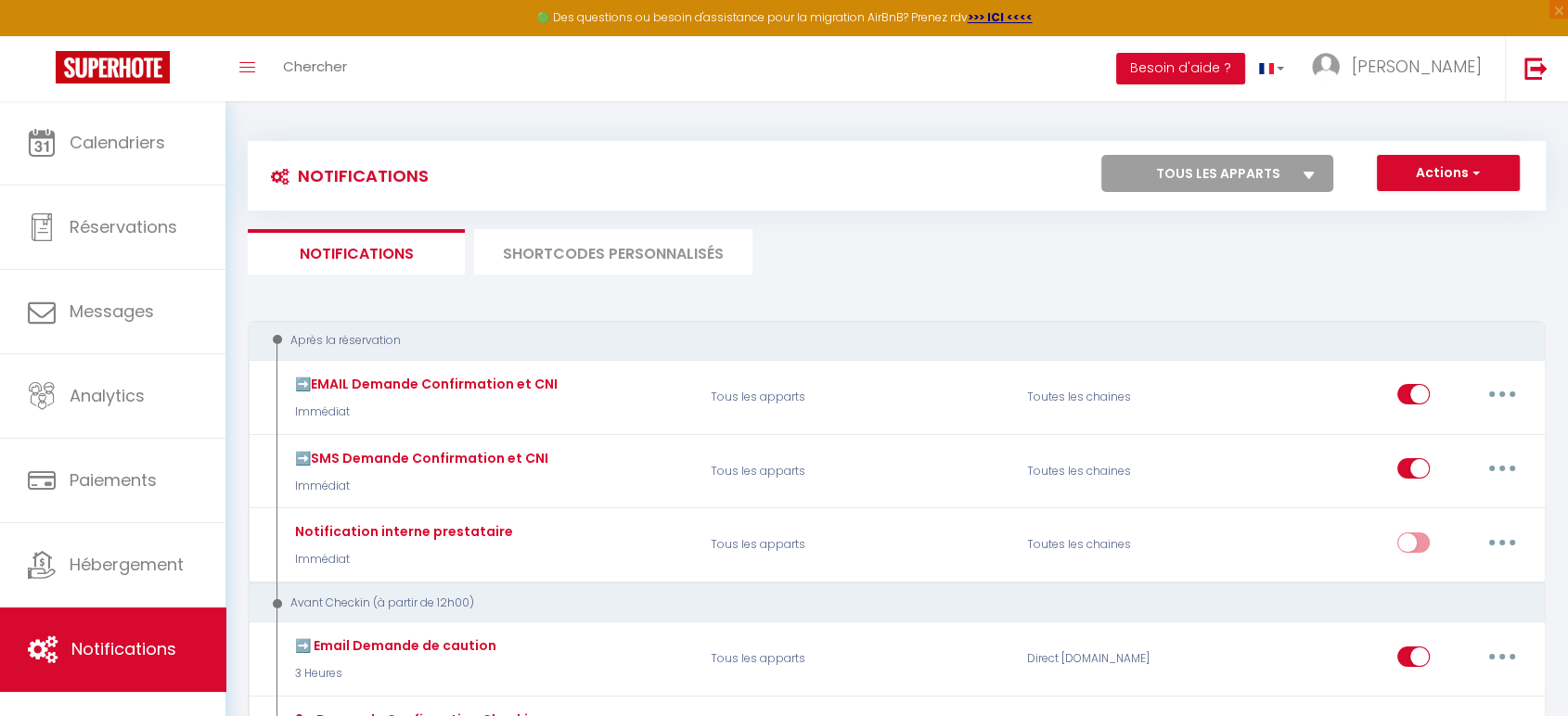
click at [1150, 180] on select "Tous les apparts Plongez dans l’Univers Toy Story" at bounding box center [1217, 173] width 232 height 37
click at [1102, 155] on select "Tous les apparts Plongez dans l’Univers Toy Story" at bounding box center [1217, 173] width 232 height 37
click at [1215, 166] on select "Tous les apparts Plongez dans l’Univers Toy Story" at bounding box center [1217, 173] width 232 height 37
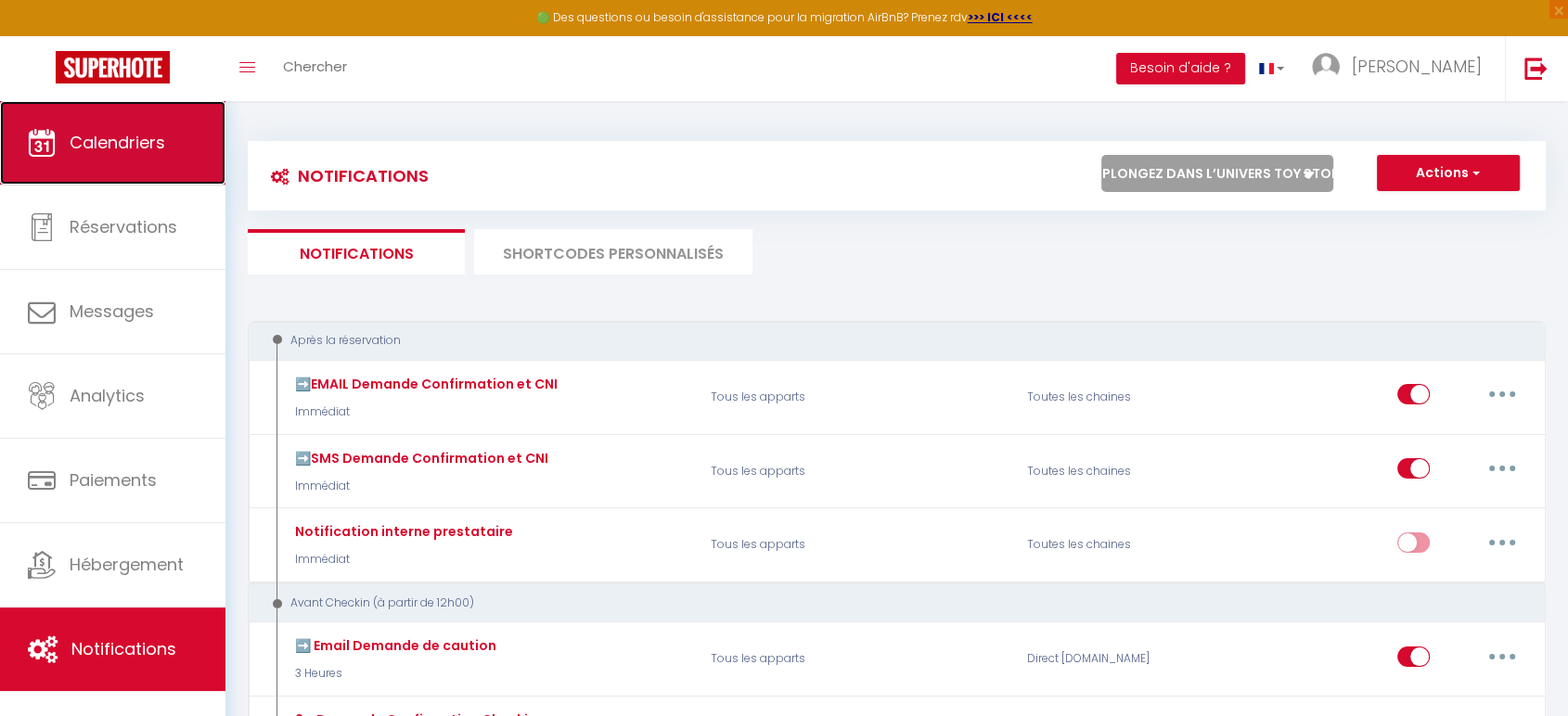
click at [126, 128] on link "Calendriers" at bounding box center [113, 143] width 225 height 84
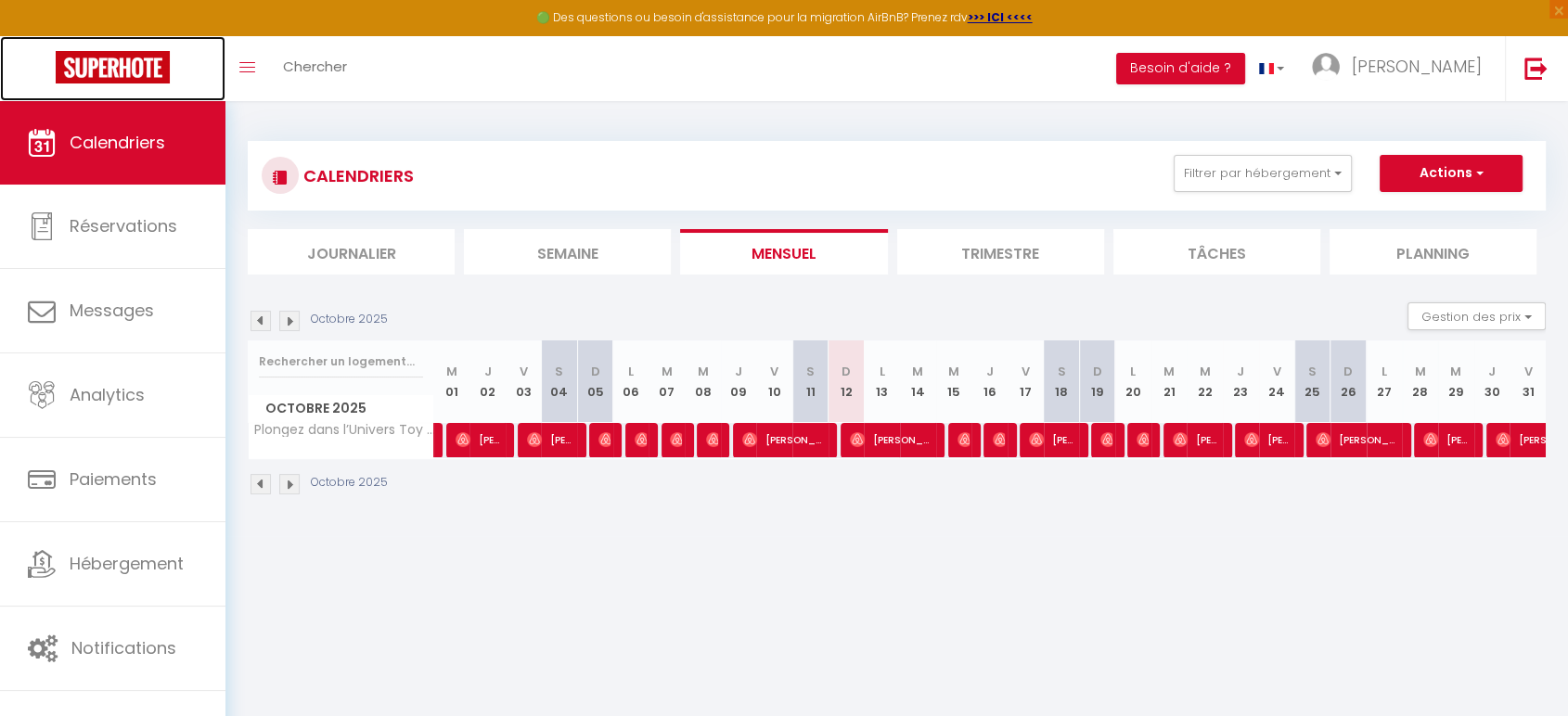
click at [97, 72] on img at bounding box center [112, 67] width 114 height 33
click at [123, 63] on img at bounding box center [112, 67] width 114 height 33
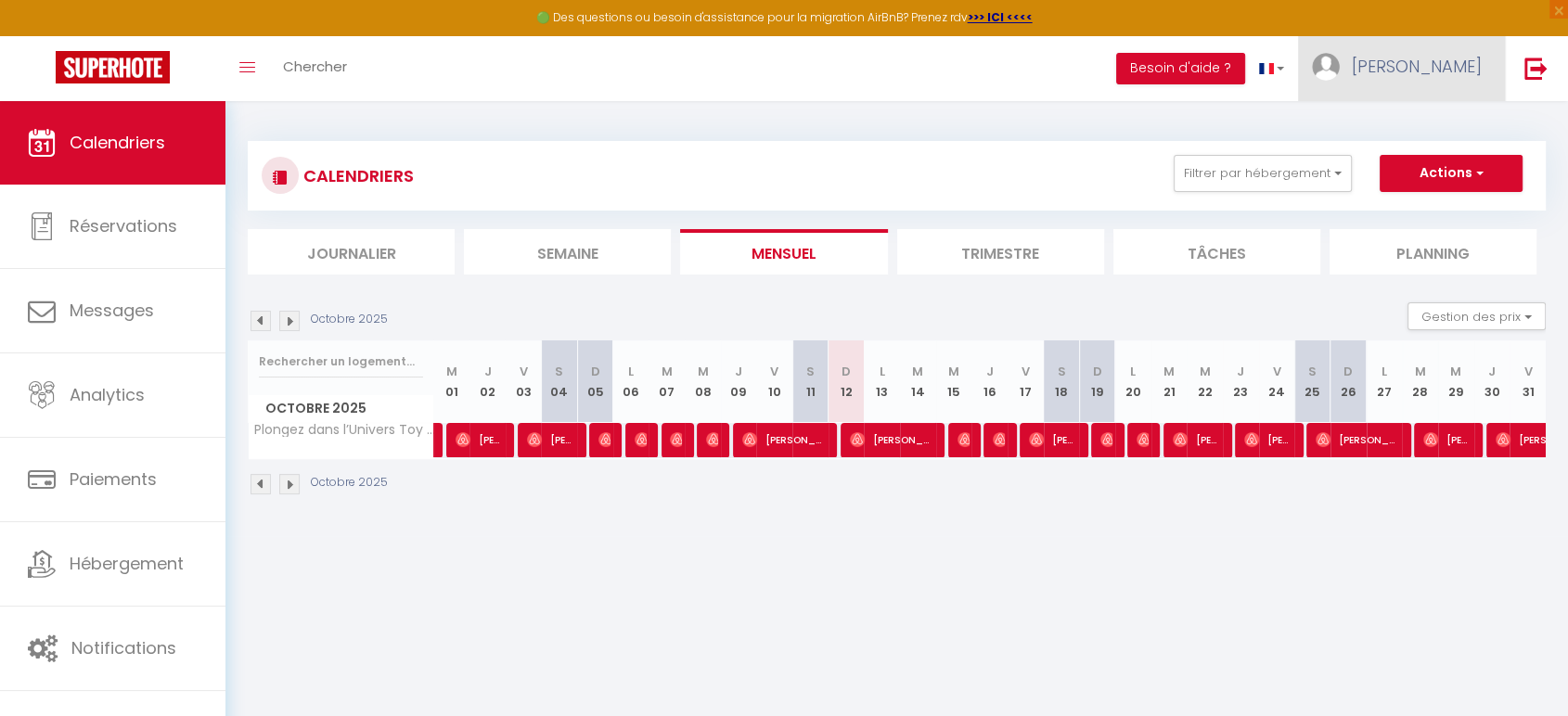
click at [1464, 60] on span "[PERSON_NAME]" at bounding box center [1417, 66] width 130 height 23
click at [1556, 11] on span "×" at bounding box center [1559, 9] width 19 height 19
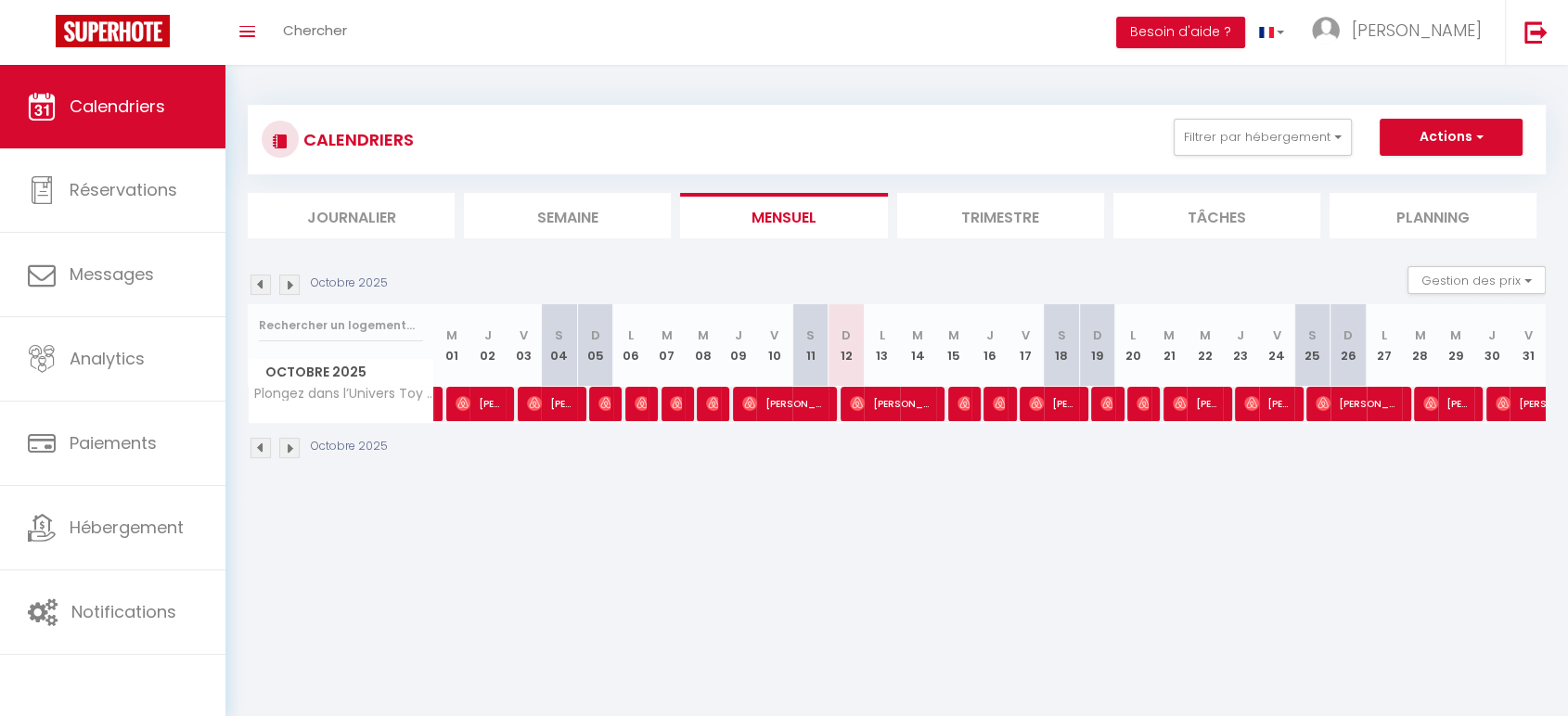
click at [1245, 56] on li "Besoin d'aide ?" at bounding box center [1180, 32] width 129 height 65
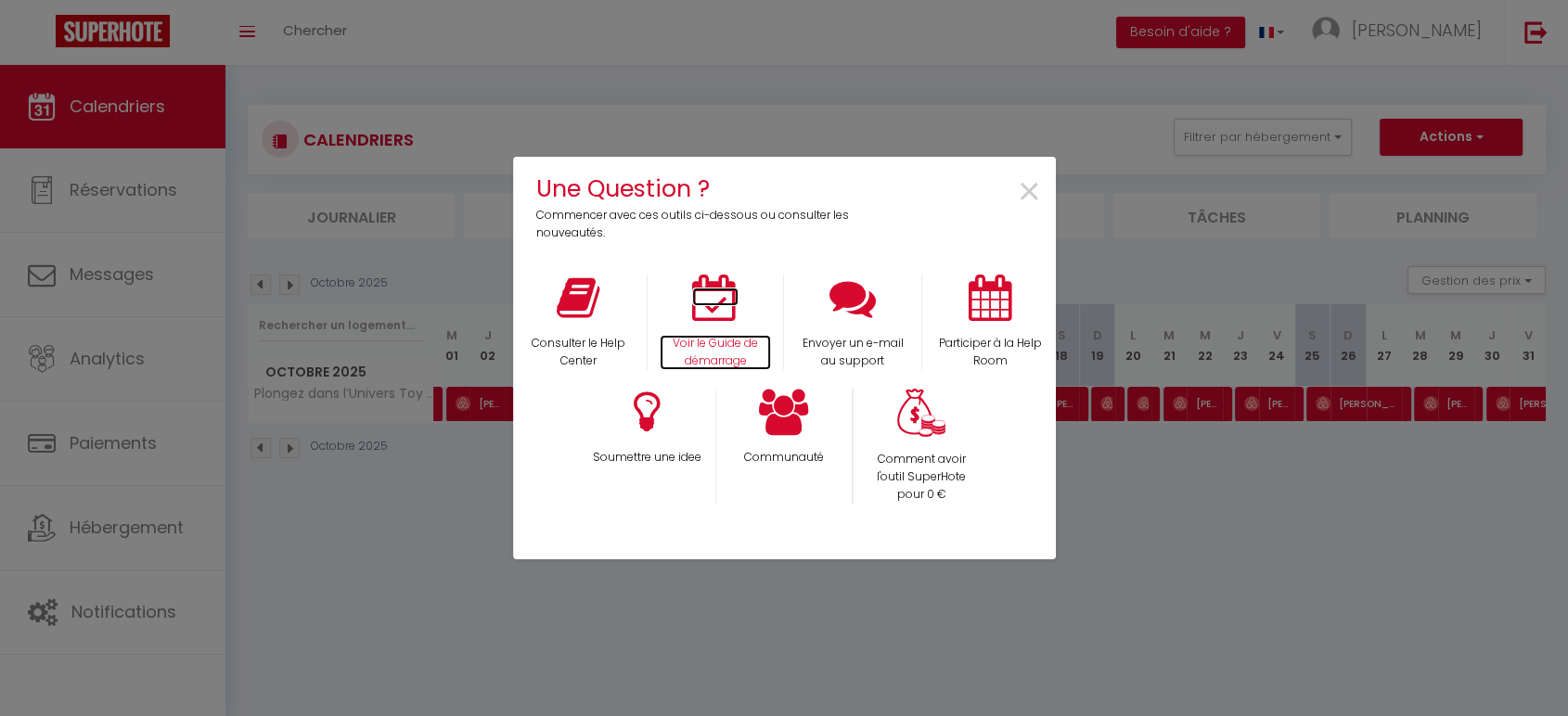
click at [706, 318] on icon at bounding box center [715, 297] width 46 height 46
